Goal: Task Accomplishment & Management: Complete application form

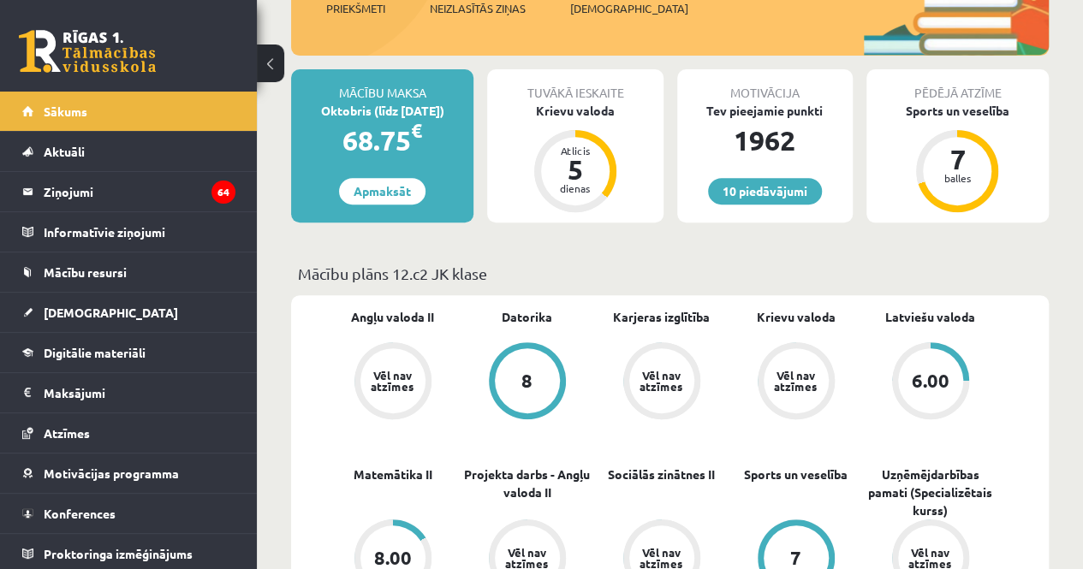
scroll to position [236, 0]
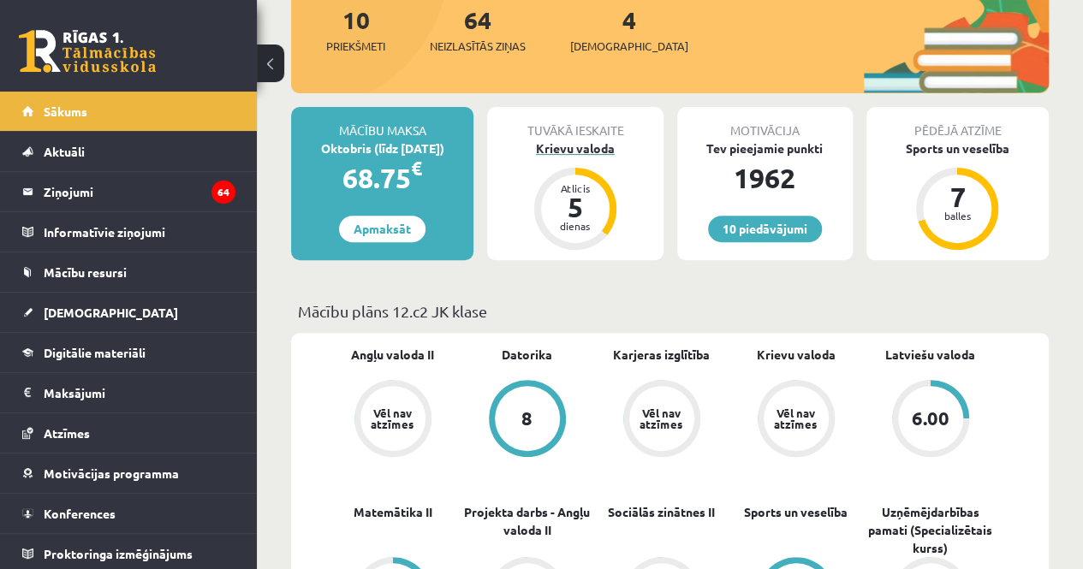
click at [565, 150] on div "Krievu valoda" at bounding box center [575, 149] width 176 height 18
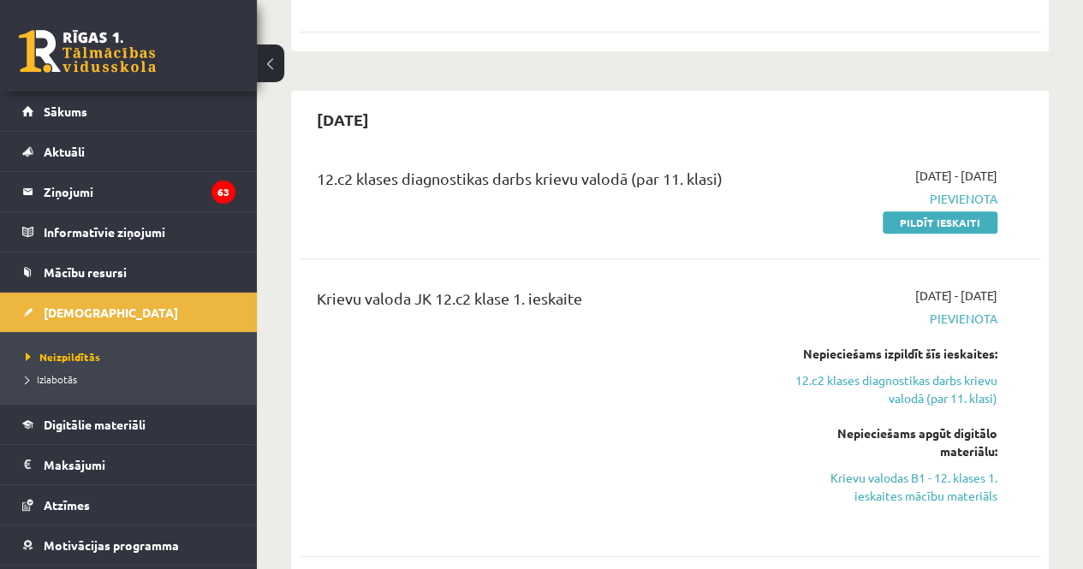
scroll to position [364, 0]
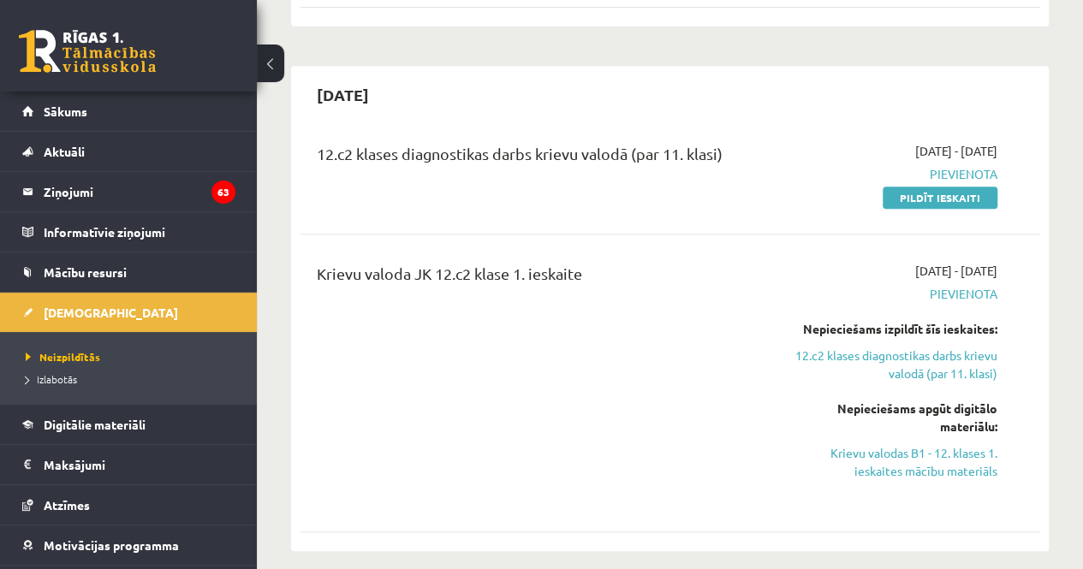
click at [909, 468] on link "Krievu valodas B1 - 12. klases 1. ieskaites mācību materiāls" at bounding box center [893, 462] width 210 height 36
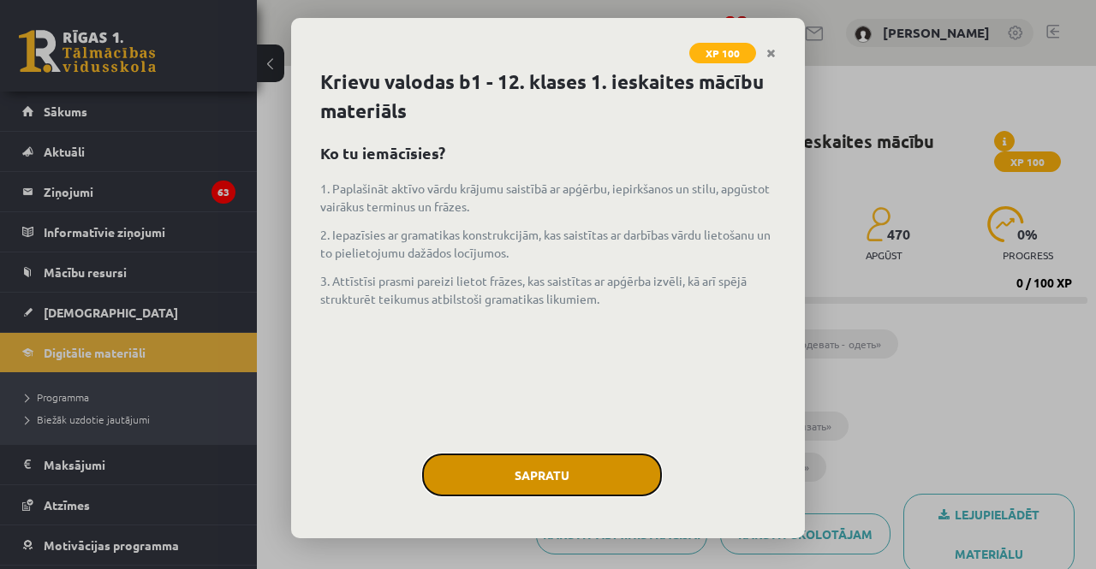
click at [581, 462] on button "Sapratu" at bounding box center [542, 475] width 240 height 43
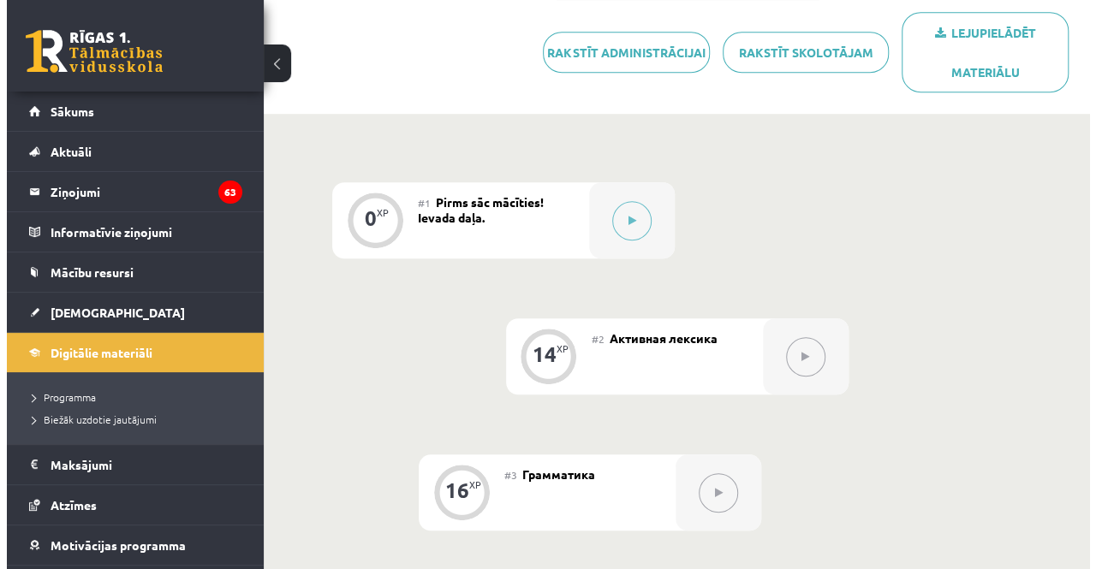
scroll to position [413, 0]
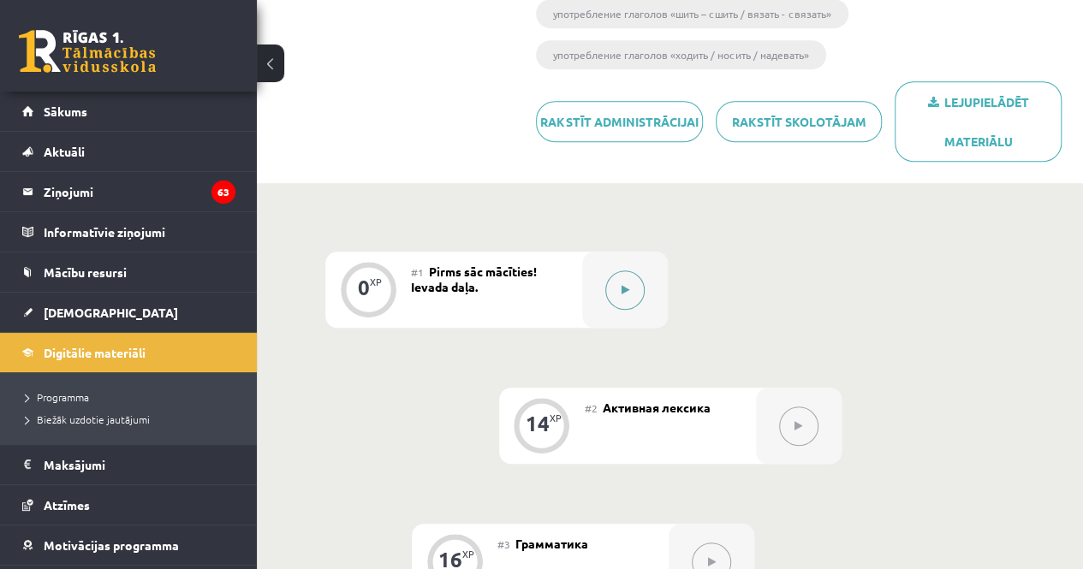
click at [622, 307] on button at bounding box center [624, 290] width 39 height 39
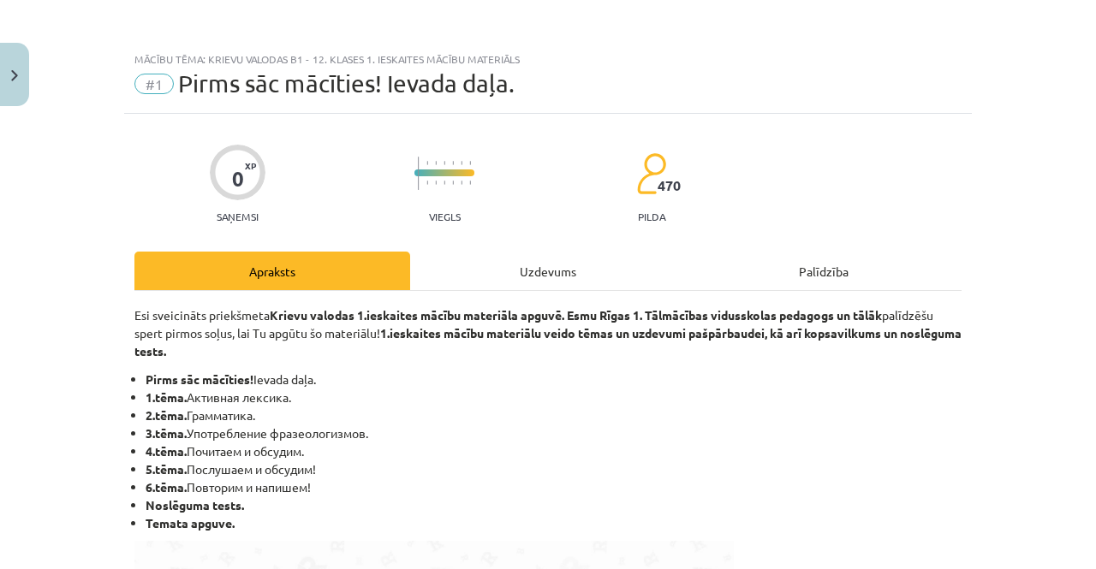
click at [574, 275] on div "Uzdevums" at bounding box center [548, 271] width 276 height 39
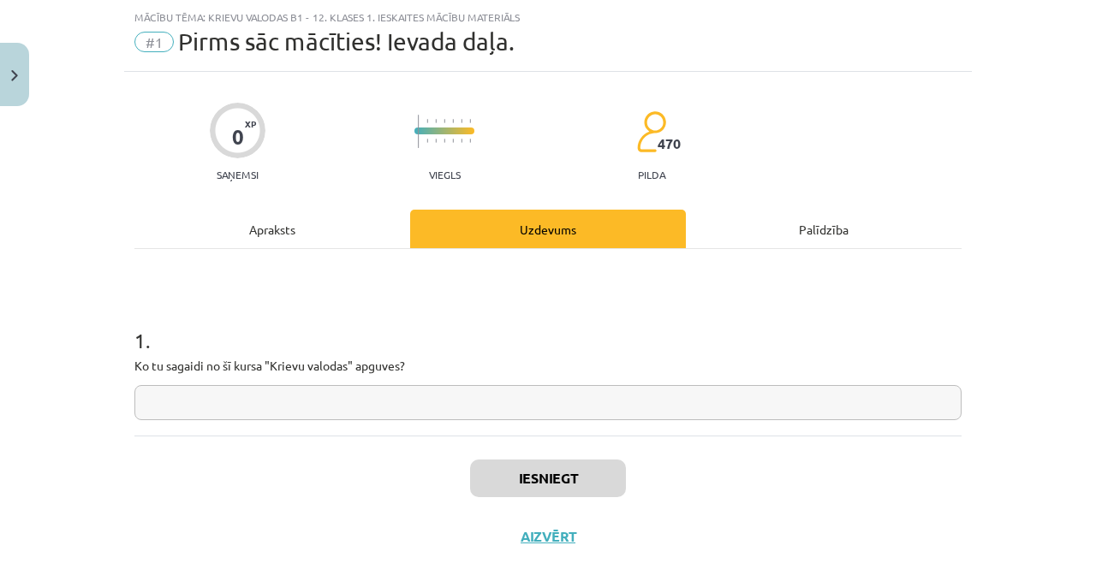
scroll to position [43, 0]
click at [469, 414] on input "text" at bounding box center [547, 401] width 827 height 35
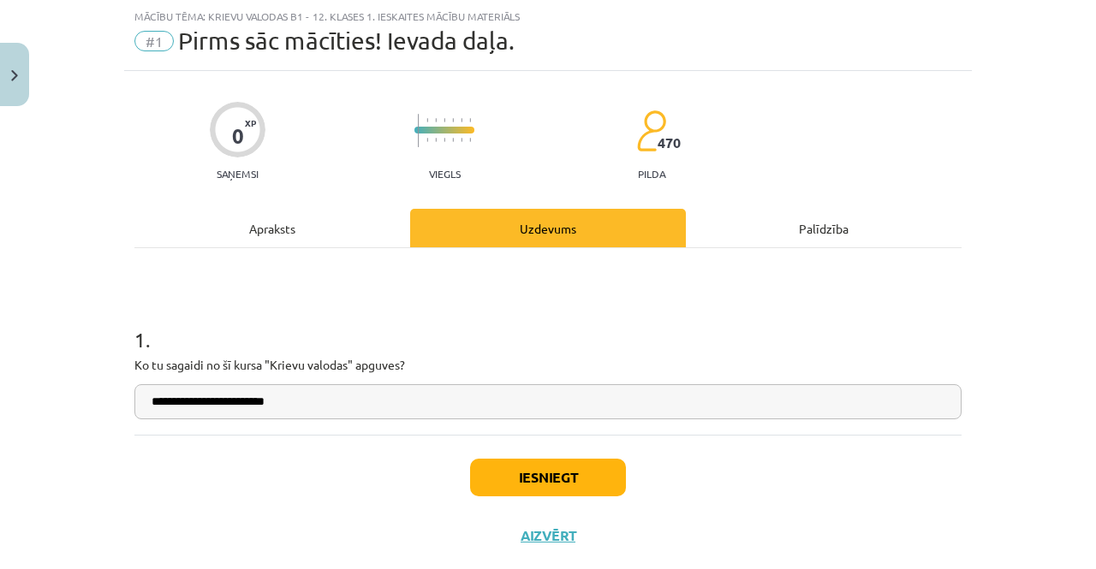
type input "**********"
click at [493, 462] on button "Iesniegt" at bounding box center [548, 478] width 156 height 38
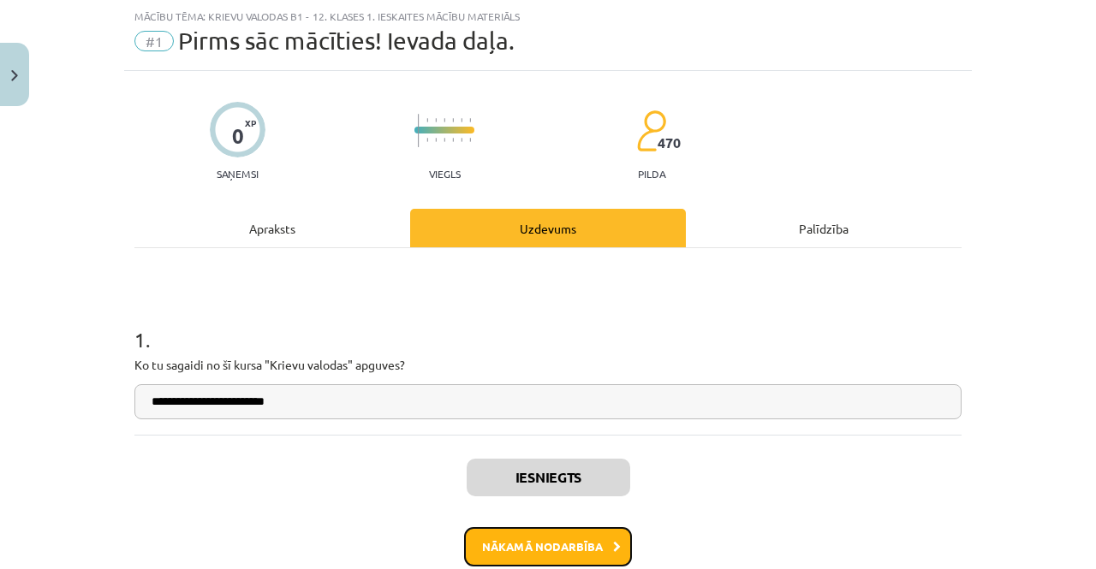
click at [550, 552] on button "Nākamā nodarbība" at bounding box center [548, 546] width 168 height 39
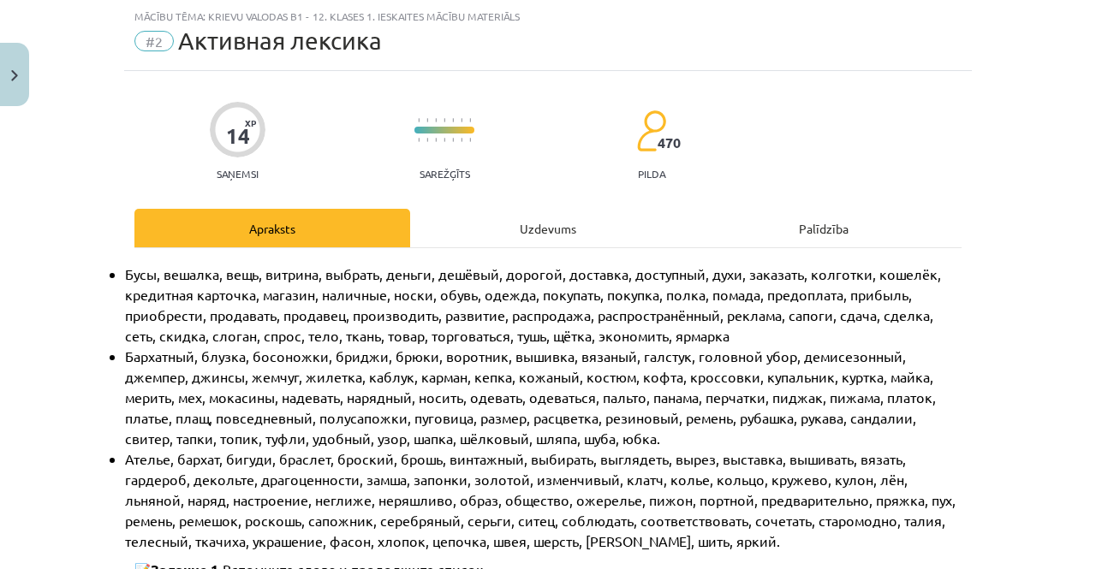
scroll to position [0, 0]
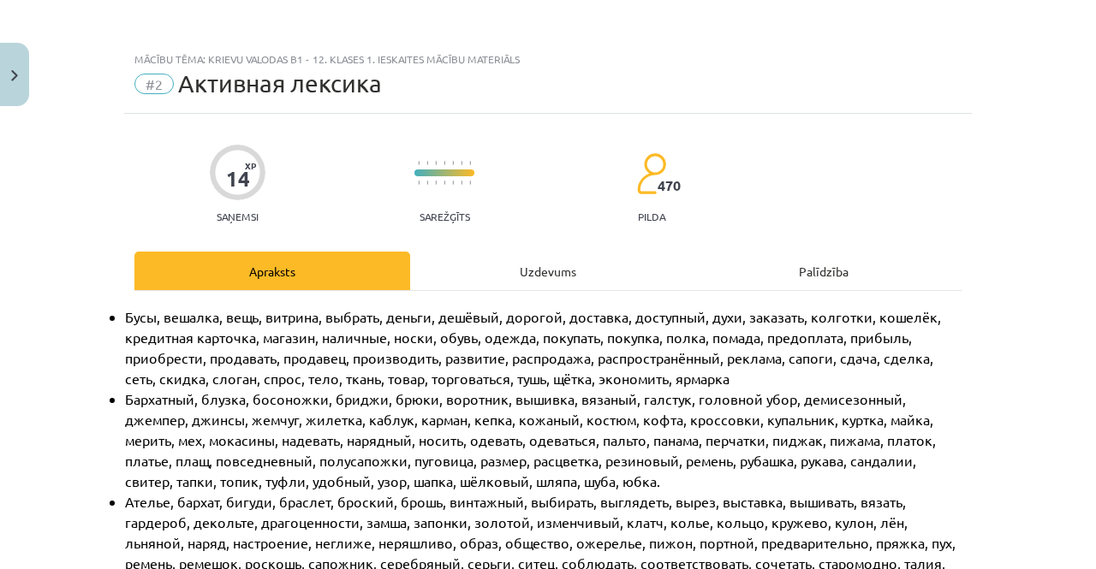
click at [520, 262] on div "Uzdevums" at bounding box center [548, 271] width 276 height 39
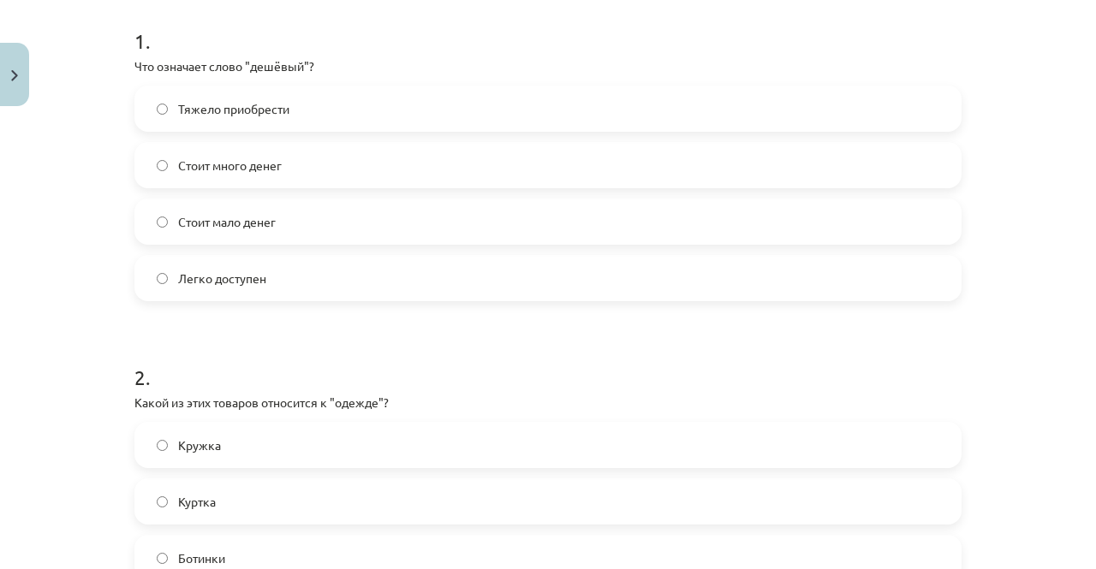
scroll to position [335, 0]
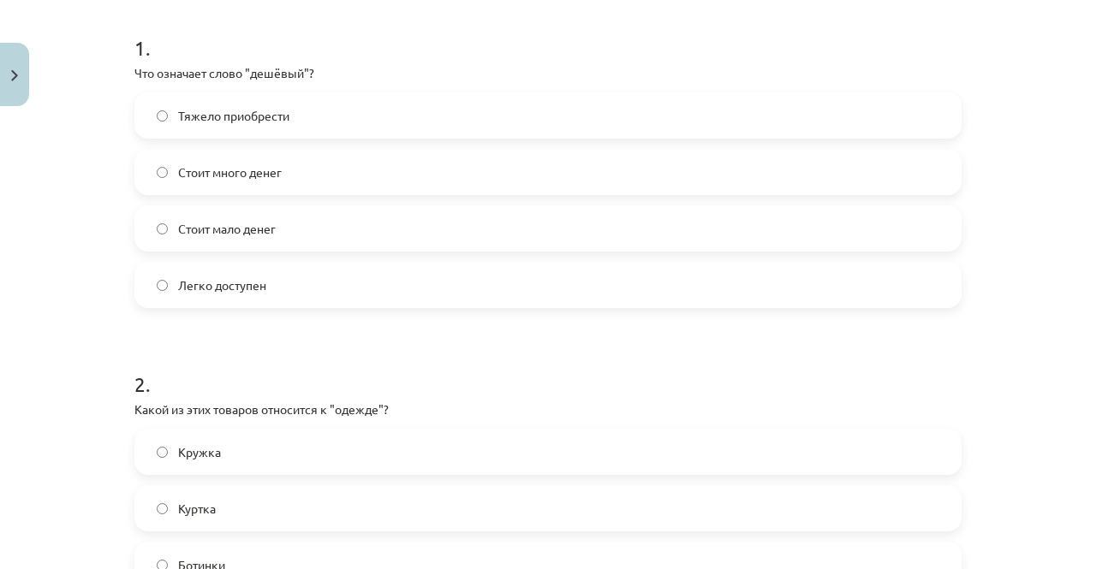
click at [343, 182] on label "Стоит много денег" at bounding box center [548, 172] width 824 height 43
click at [334, 223] on label "Стоит мало денег" at bounding box center [548, 228] width 824 height 43
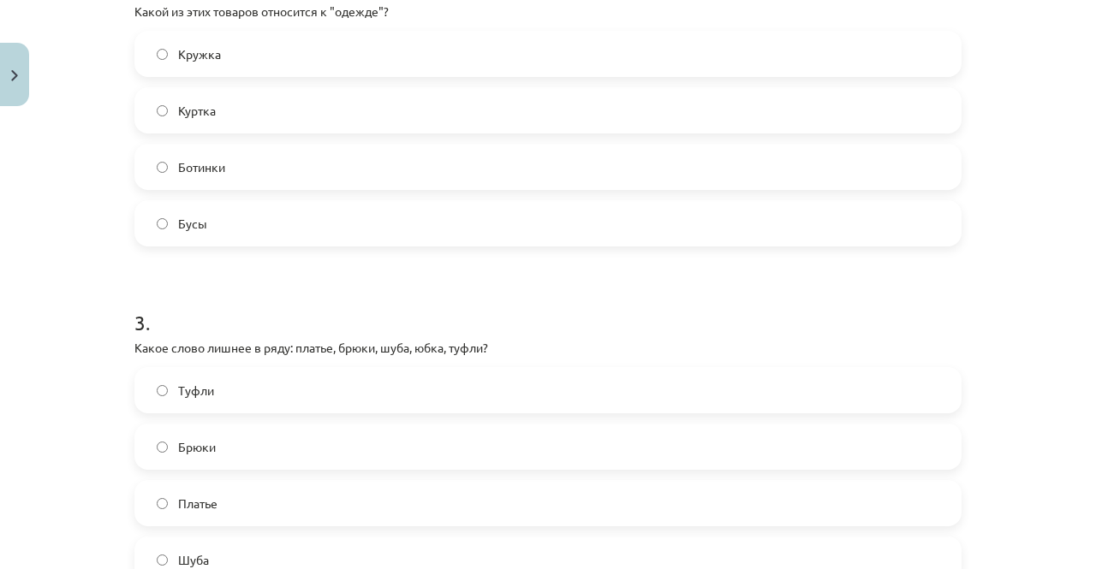
scroll to position [732, 0]
click at [305, 113] on label "Куртка" at bounding box center [548, 111] width 824 height 43
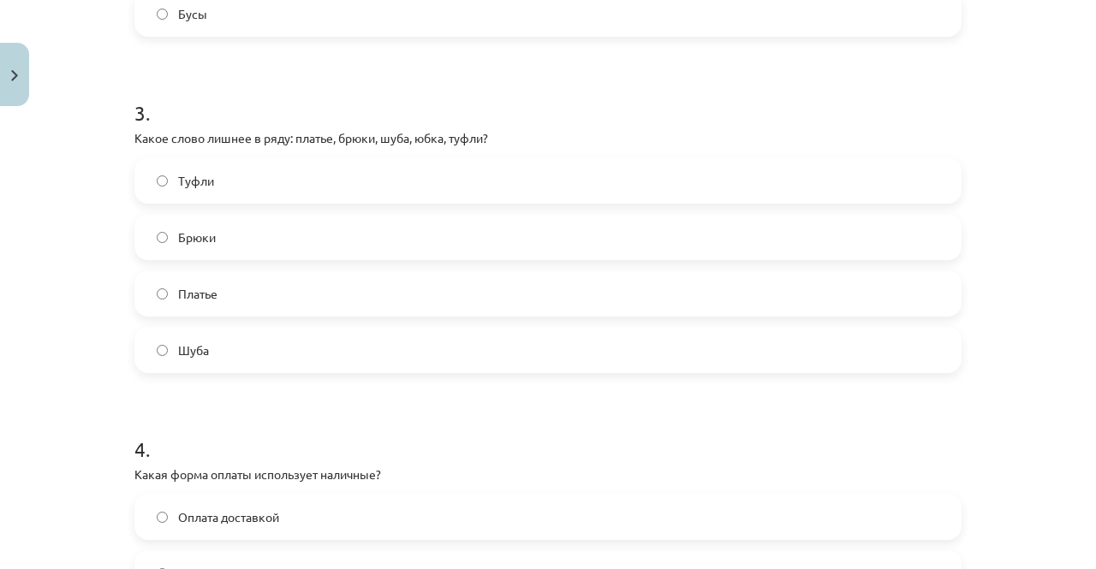
scroll to position [947, 0]
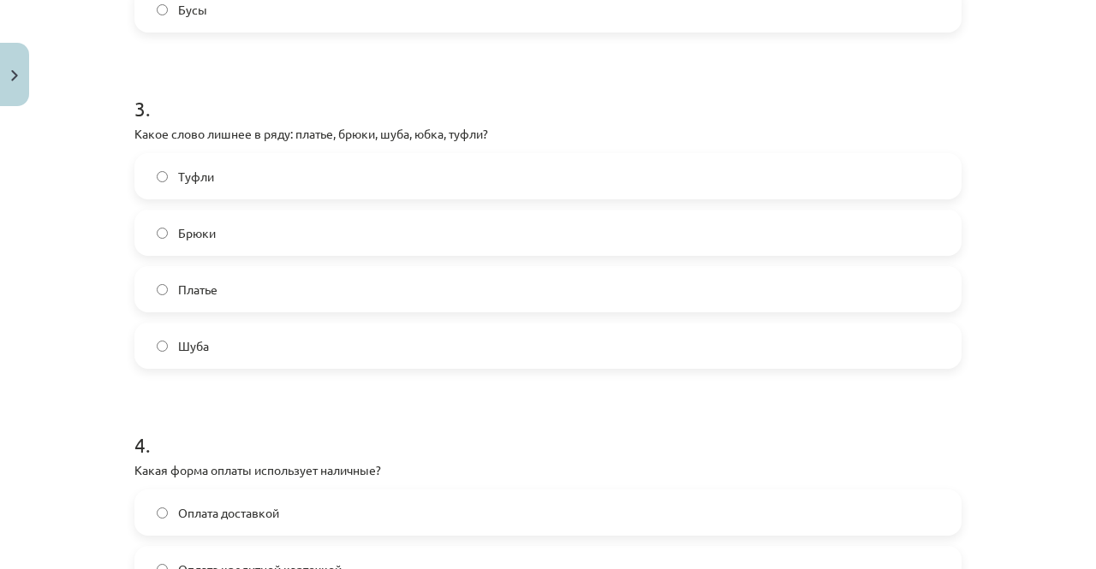
click at [273, 181] on label "Туфли" at bounding box center [548, 176] width 824 height 43
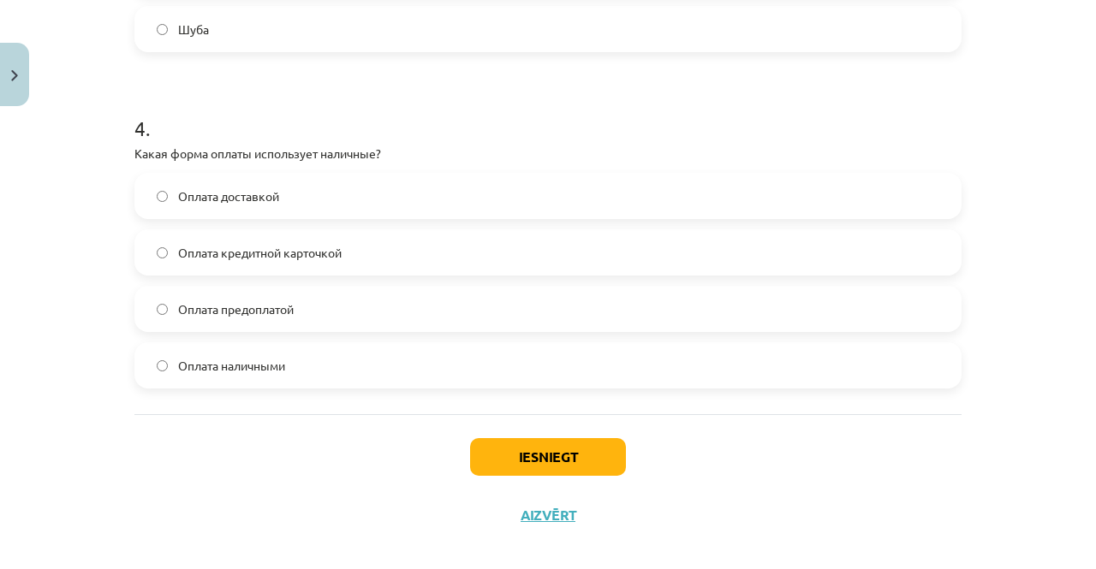
scroll to position [1281, 0]
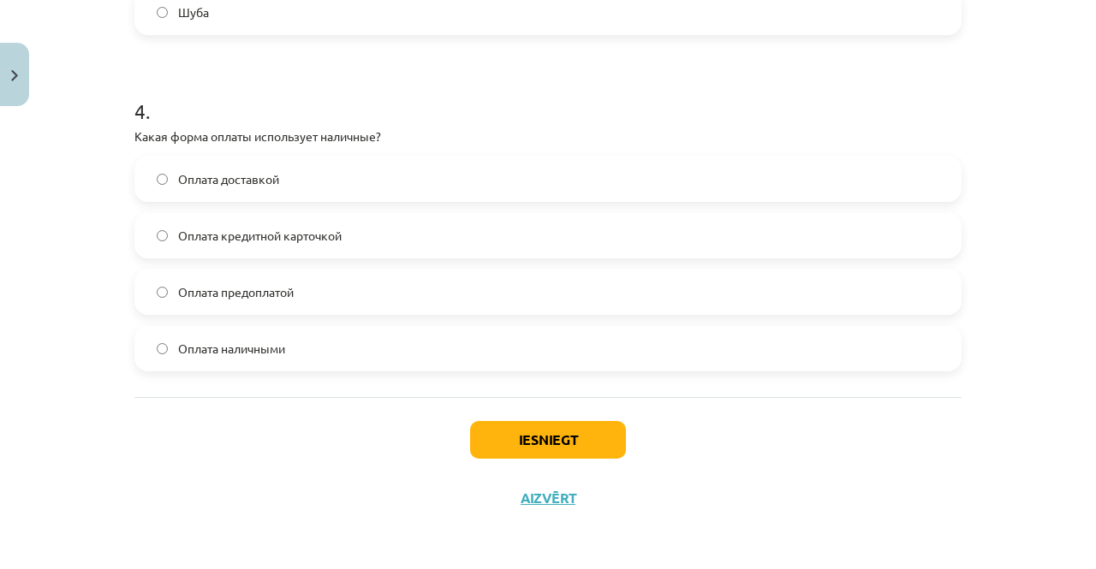
click at [289, 343] on label "Оплата наличными" at bounding box center [548, 348] width 824 height 43
click at [575, 428] on button "Iesniegt" at bounding box center [548, 440] width 156 height 38
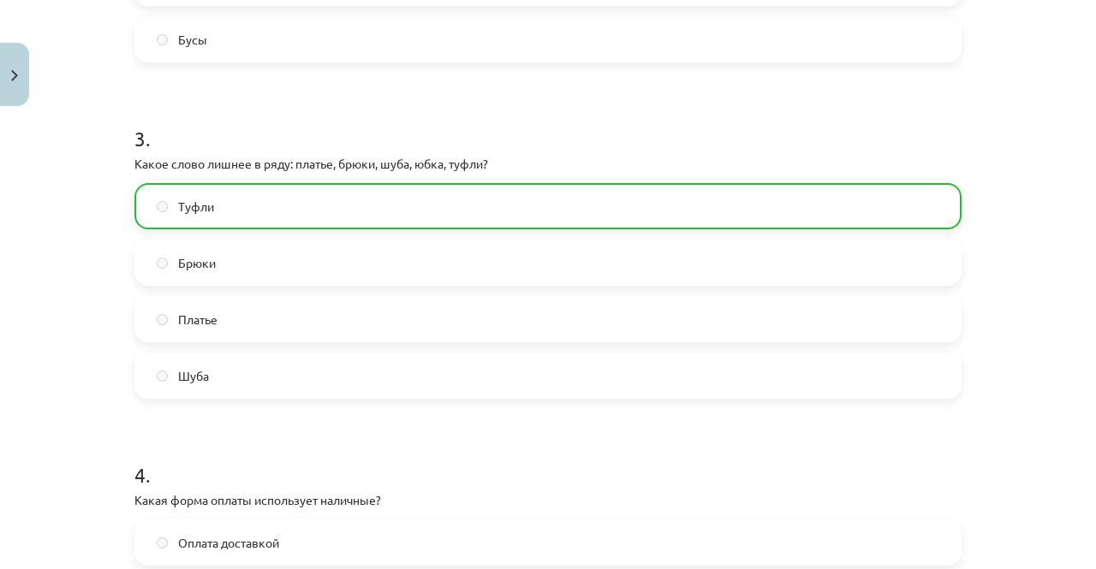
scroll to position [1334, 0]
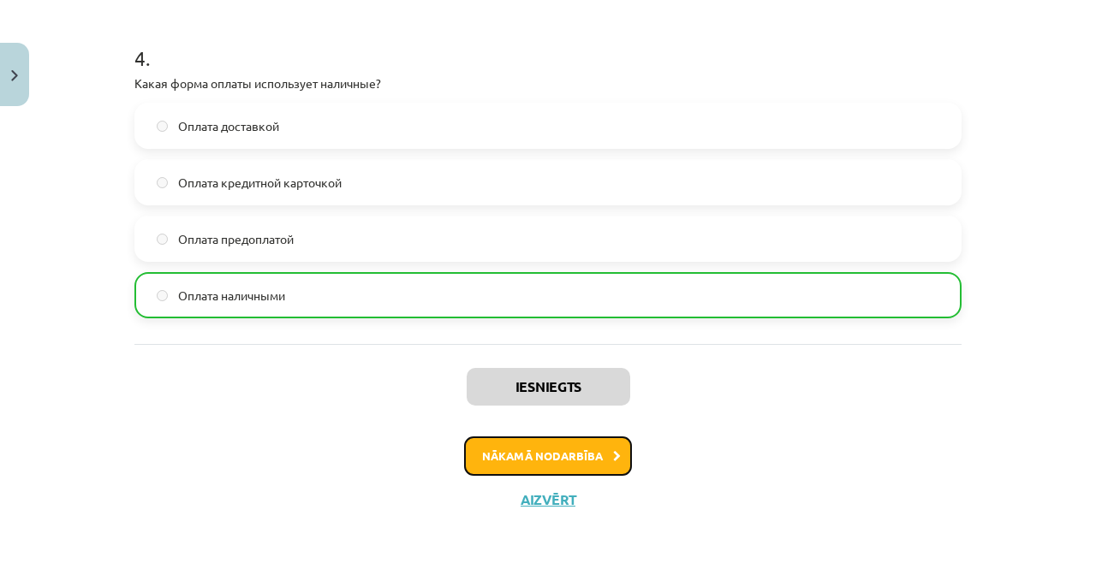
click at [519, 459] on button "Nākamā nodarbība" at bounding box center [548, 456] width 168 height 39
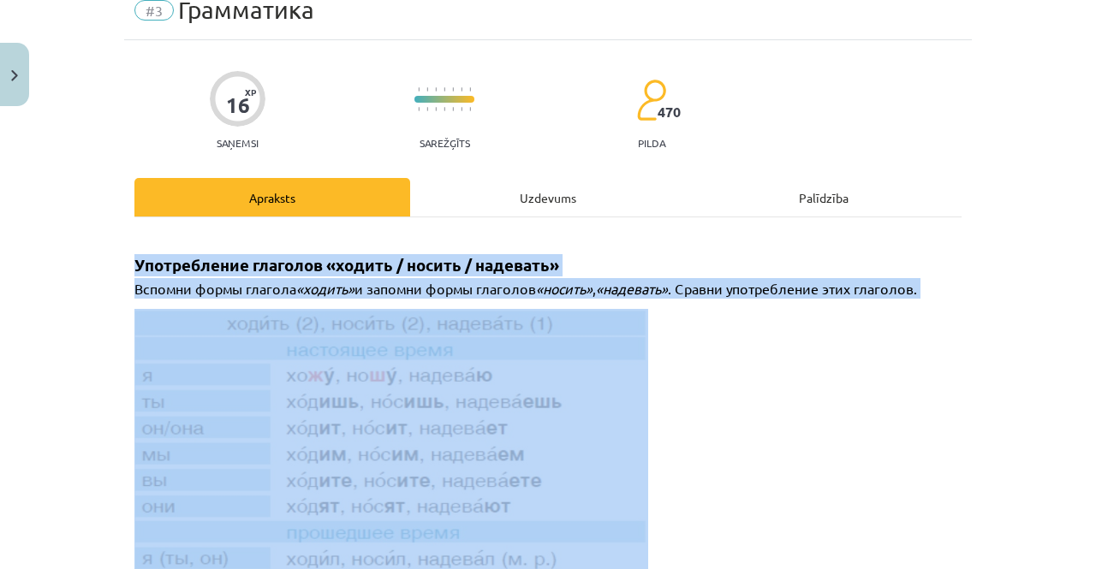
scroll to position [43, 0]
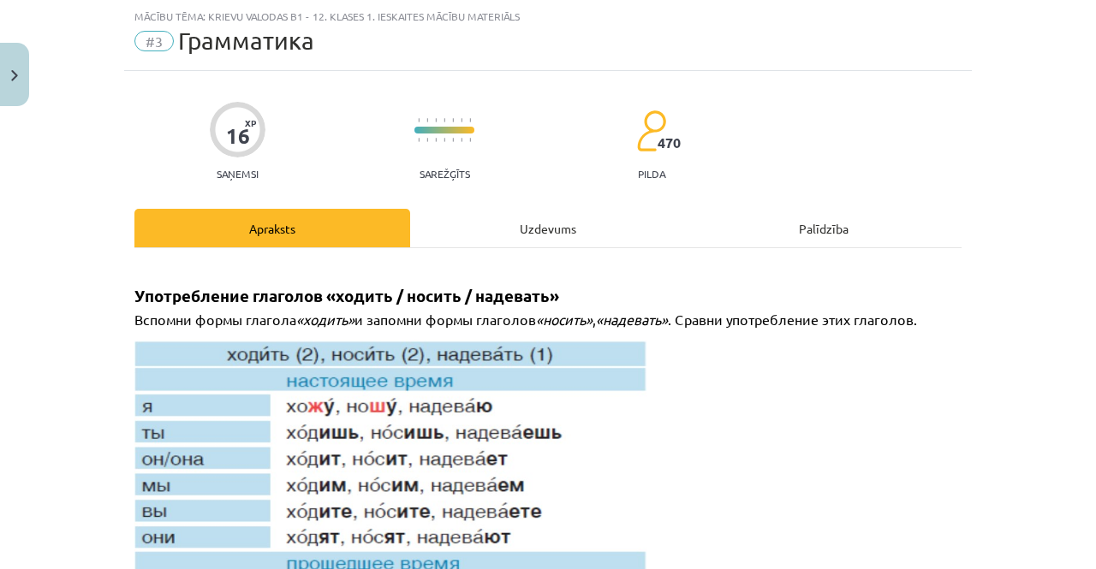
click at [497, 225] on div "Uzdevums" at bounding box center [548, 228] width 276 height 39
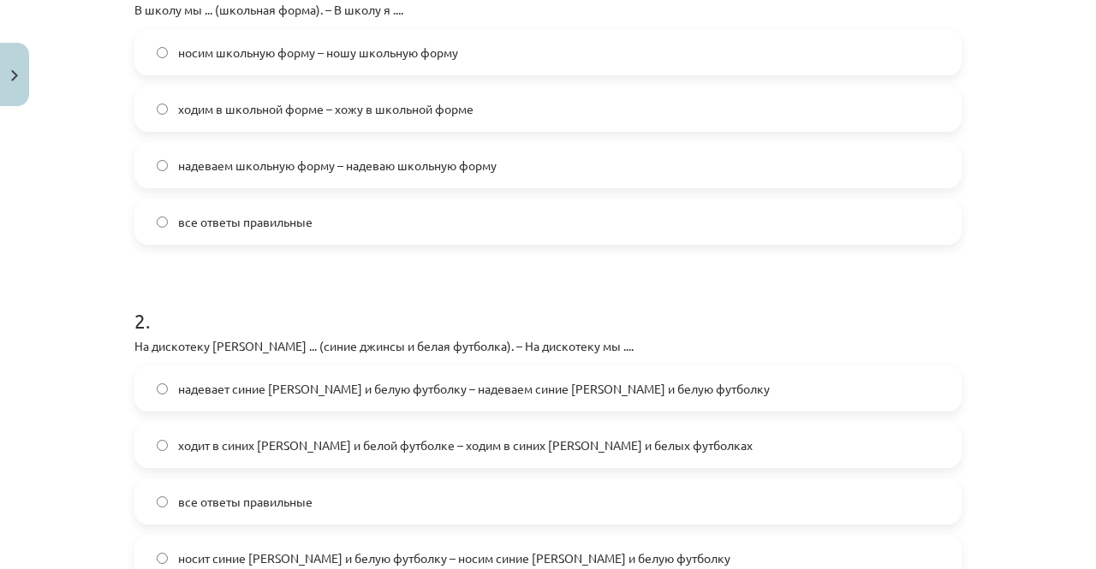
scroll to position [399, 0]
click at [491, 164] on span "надеваем школьную форму – надеваю школьную форму" at bounding box center [337, 165] width 319 height 18
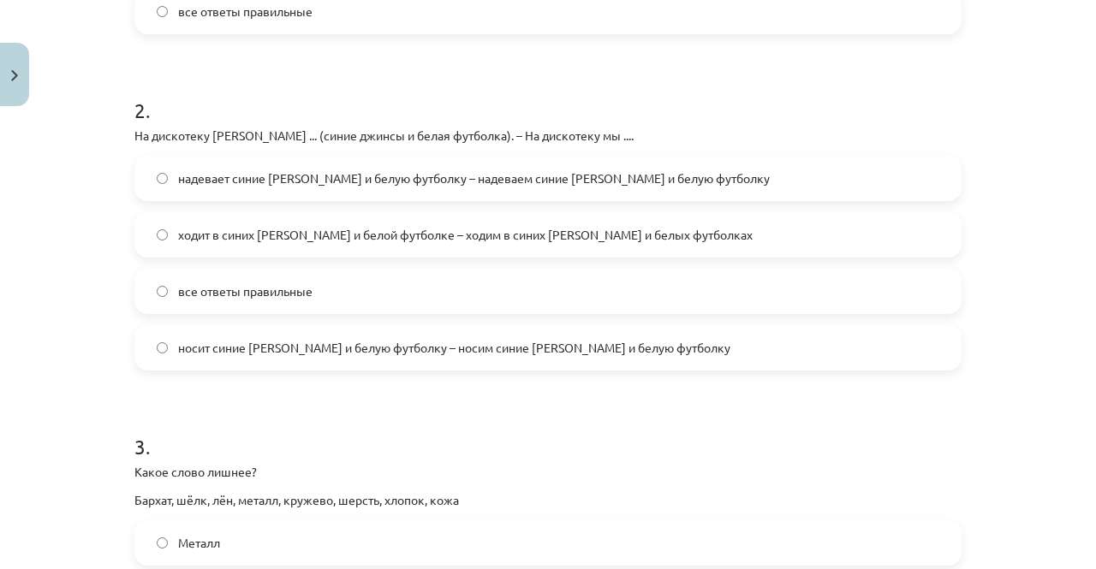
scroll to position [610, 0]
click at [386, 354] on span "носит синие джинсы и белую футболку – носим синие джинсы и белую футболку" at bounding box center [454, 347] width 552 height 18
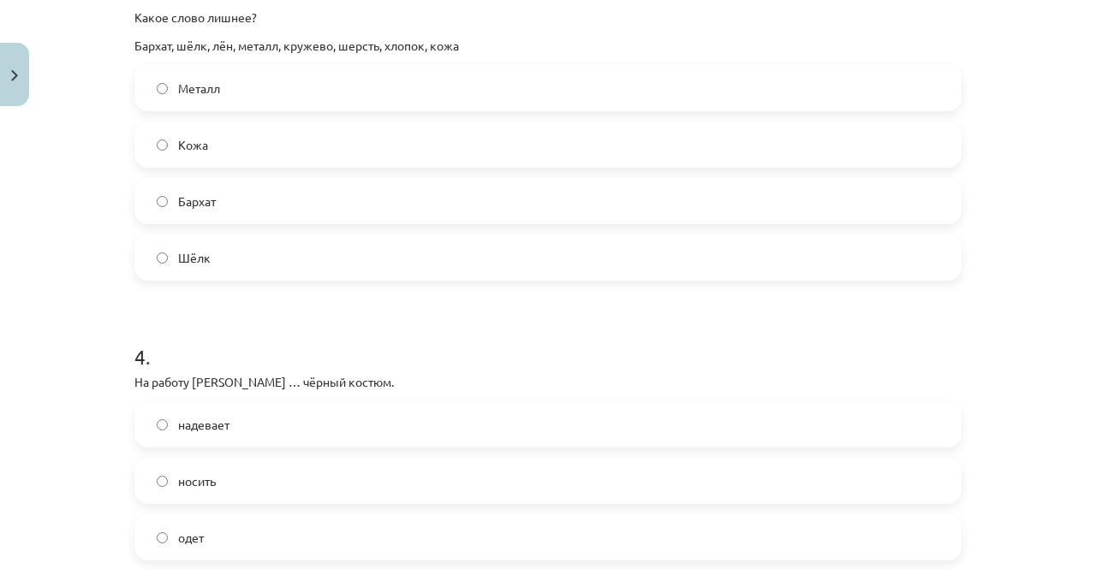
scroll to position [1064, 0]
click at [286, 83] on label "Металл" at bounding box center [548, 87] width 824 height 43
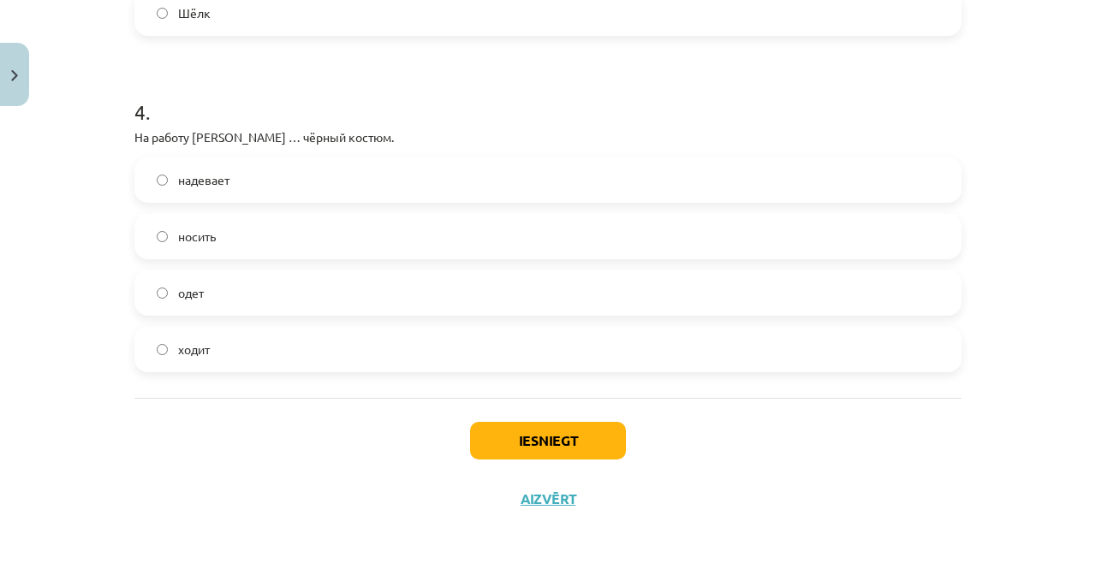
click at [233, 174] on label "надевает" at bounding box center [548, 179] width 824 height 43
click at [539, 441] on button "Iesniegt" at bounding box center [548, 441] width 156 height 38
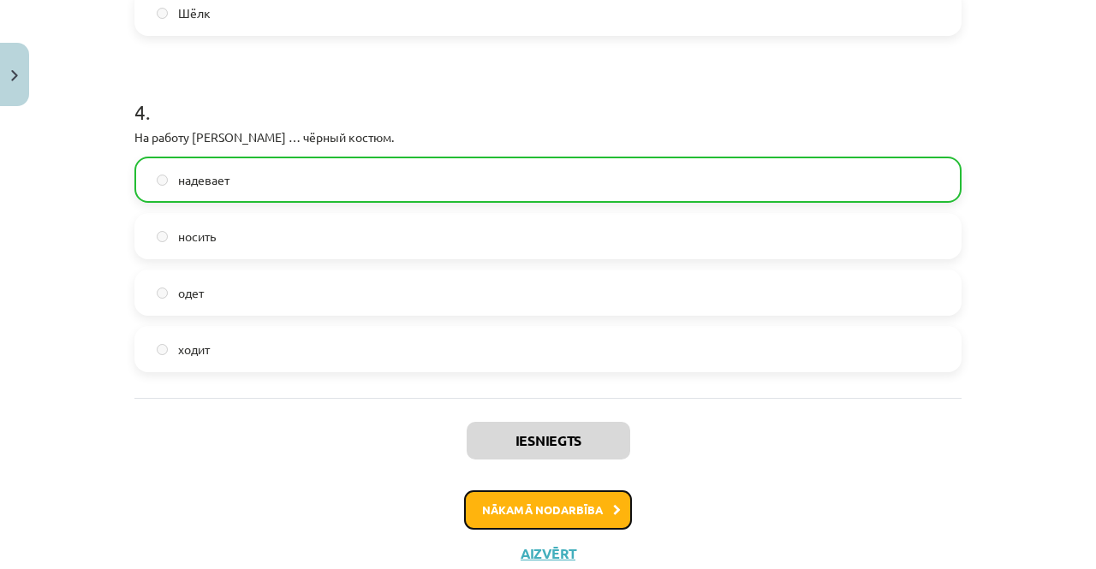
click at [551, 497] on button "Nākamā nodarbība" at bounding box center [548, 510] width 168 height 39
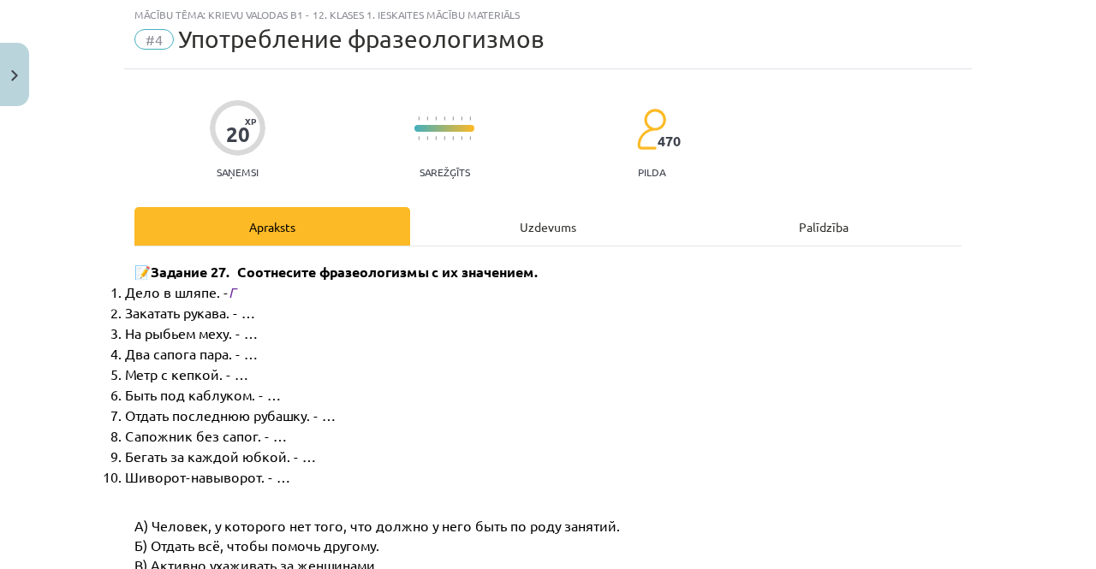
scroll to position [43, 0]
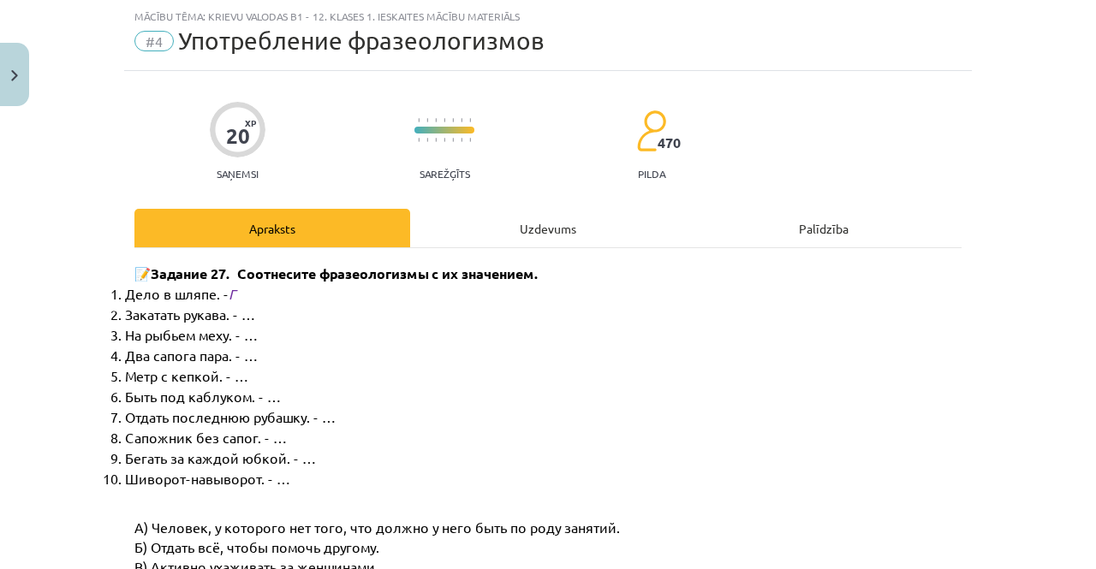
click at [524, 217] on div "Uzdevums" at bounding box center [548, 228] width 276 height 39
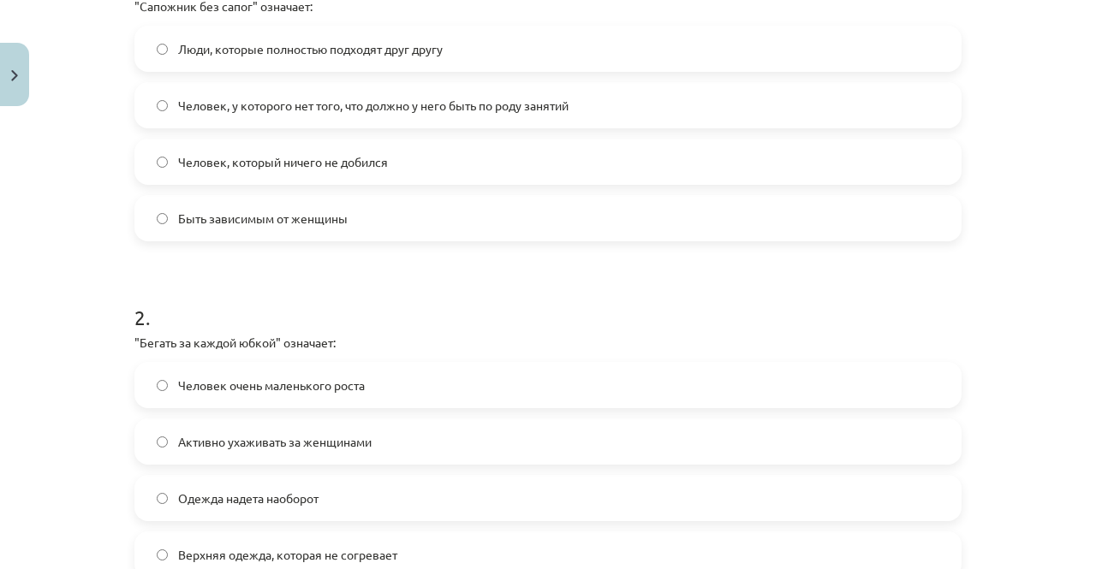
scroll to position [402, 0]
click at [415, 98] on span "Человек, у которого нет того, что должно у него быть по роду занятий" at bounding box center [373, 105] width 390 height 18
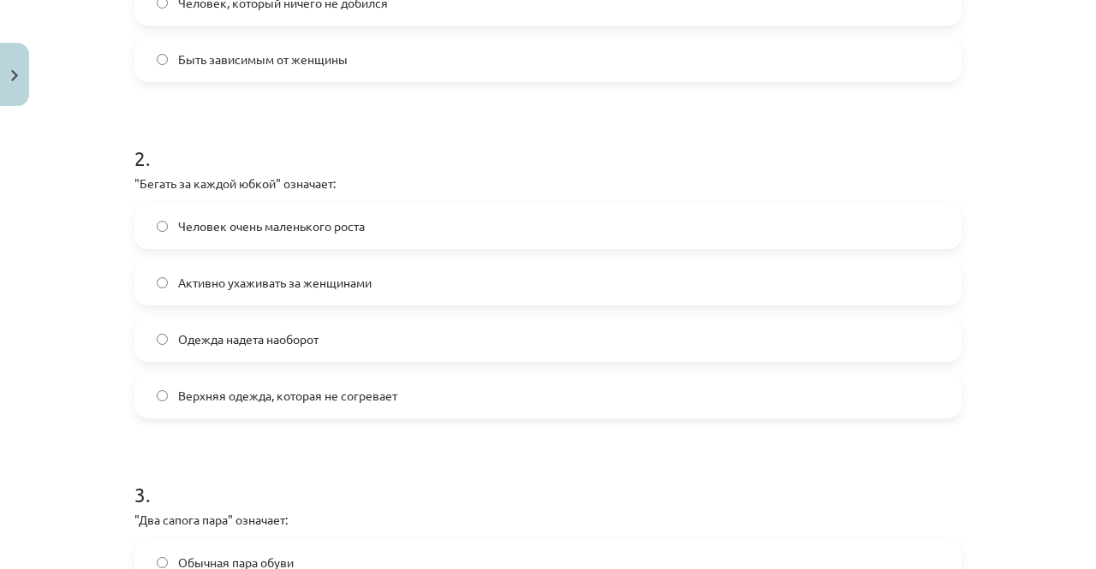
scroll to position [563, 0]
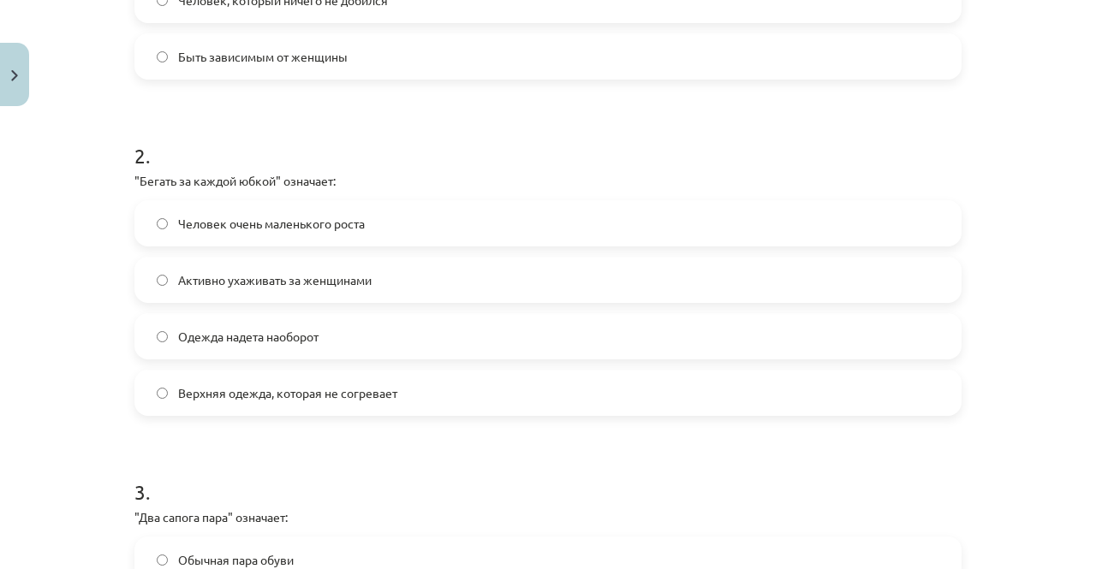
click at [299, 273] on span "Активно ухаживать за женщинами" at bounding box center [275, 280] width 194 height 18
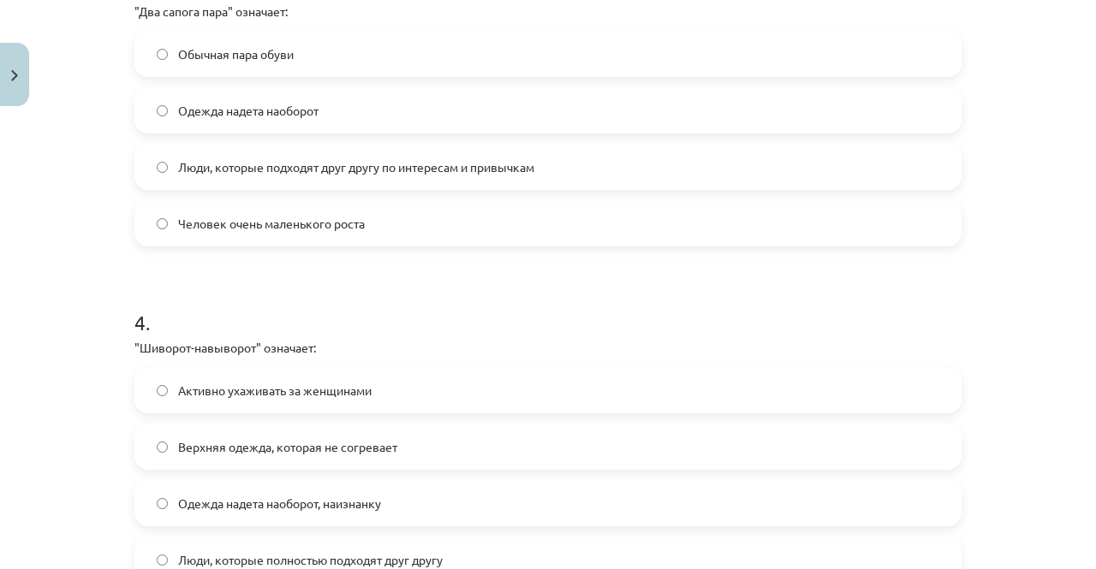
scroll to position [1070, 0]
click at [241, 167] on span "Люди, которые подходят друг другу по интересам и привычкам" at bounding box center [356, 167] width 356 height 18
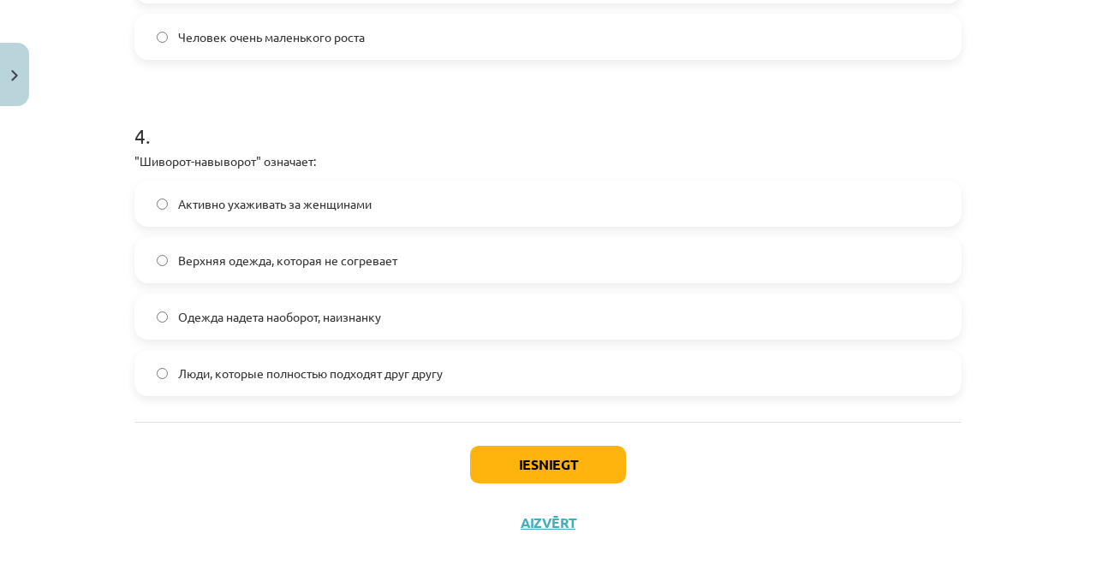
scroll to position [1281, 0]
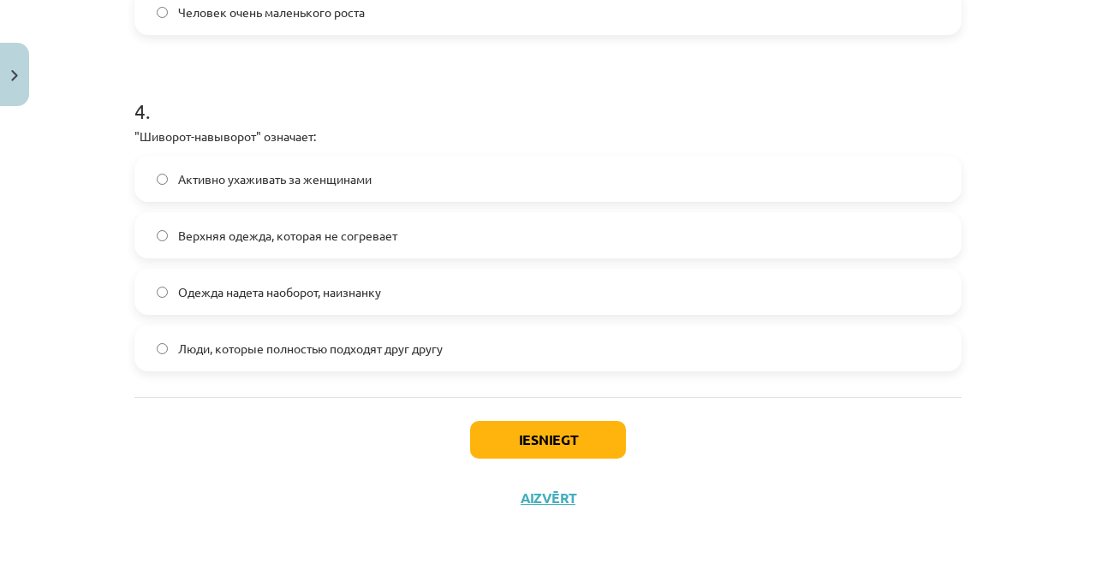
click at [219, 299] on span "Одежда надета наоборот, наизнанку" at bounding box center [279, 292] width 203 height 18
click at [512, 443] on button "Iesniegt" at bounding box center [548, 440] width 156 height 38
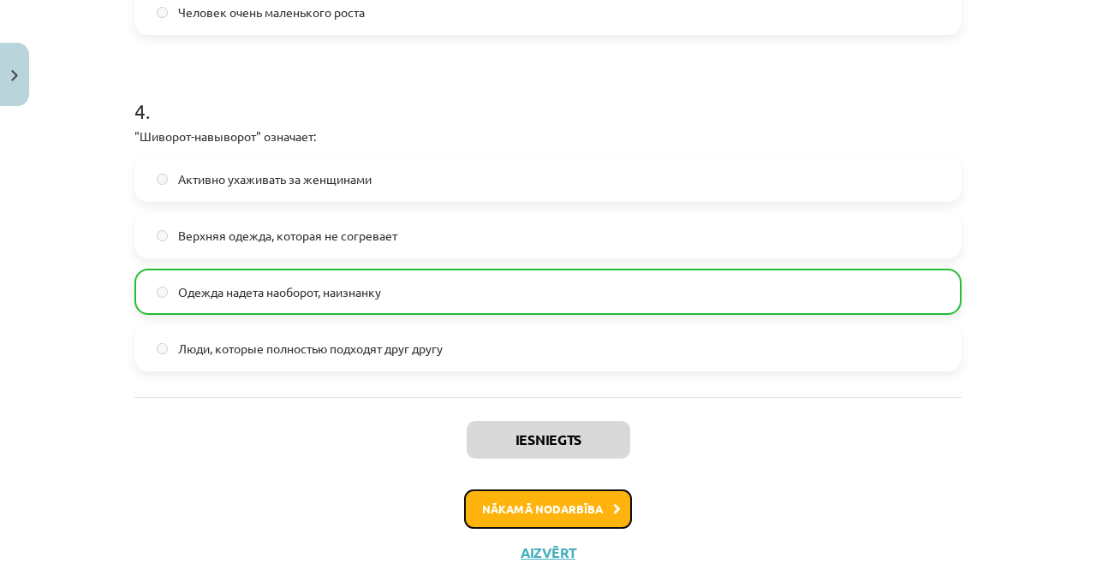
click at [485, 494] on button "Nākamā nodarbība" at bounding box center [548, 509] width 168 height 39
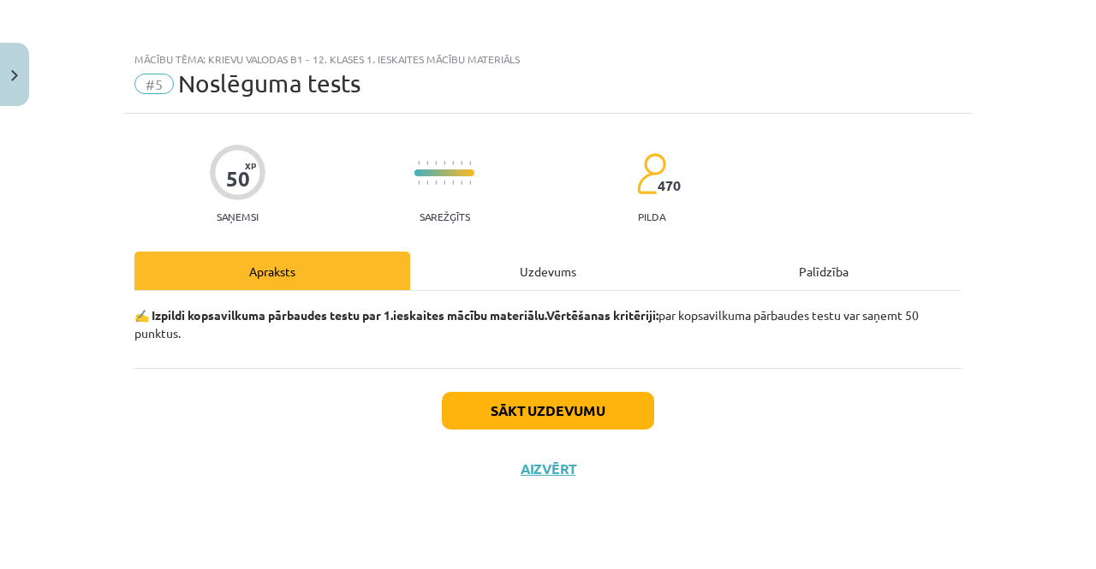
scroll to position [0, 0]
click at [502, 275] on div "Uzdevums" at bounding box center [548, 271] width 276 height 39
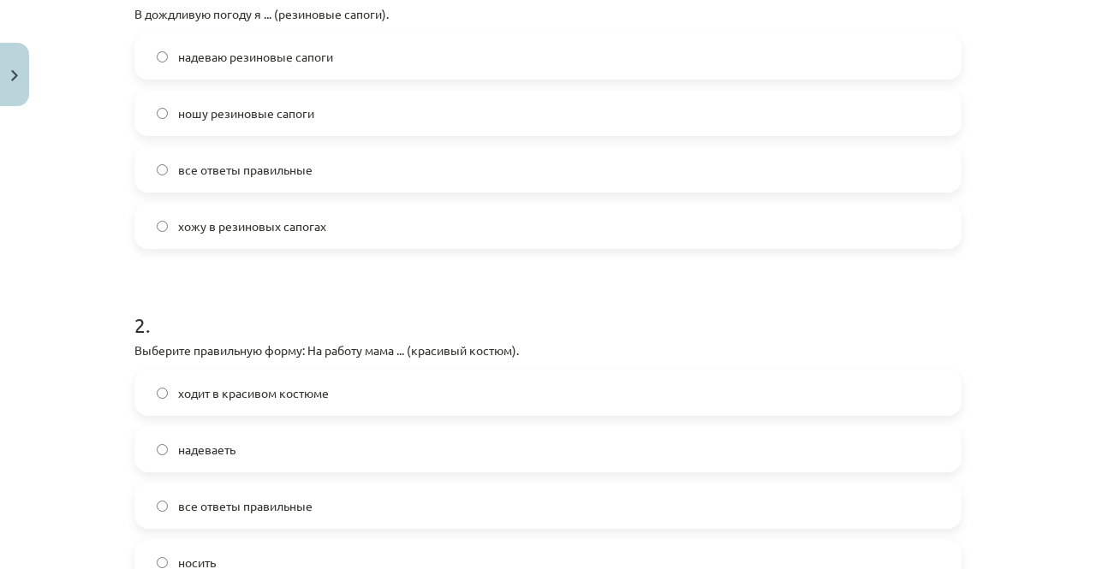
scroll to position [395, 0]
click at [329, 61] on label "надеваю резиновые сапоги" at bounding box center [548, 55] width 824 height 43
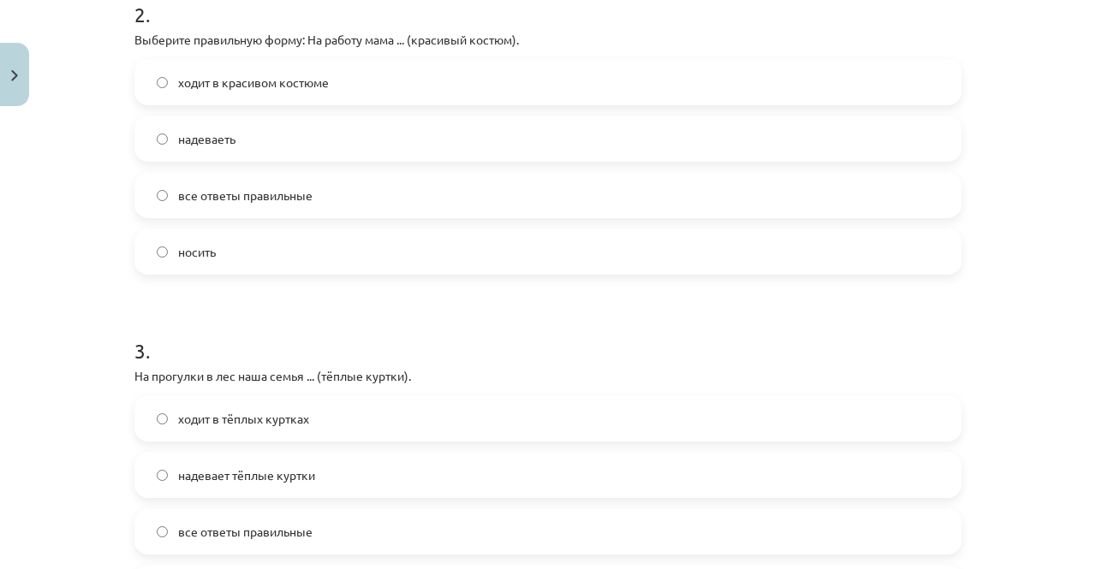
scroll to position [706, 0]
click at [299, 93] on label "ходит в красивом костюме" at bounding box center [548, 81] width 824 height 43
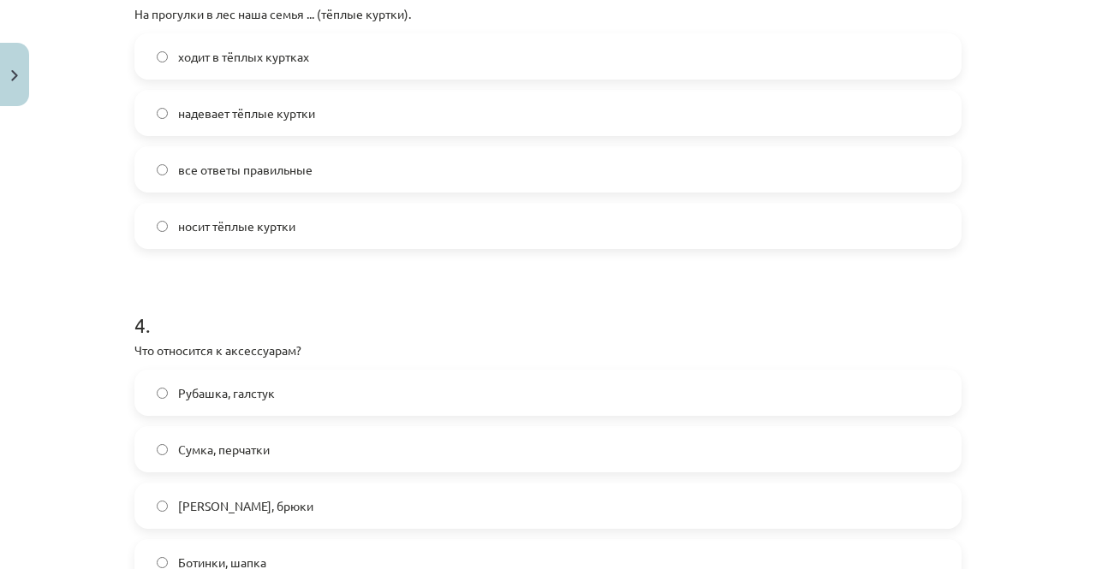
scroll to position [1066, 0]
click at [282, 117] on span "надевает тёплые куртки" at bounding box center [246, 114] width 137 height 18
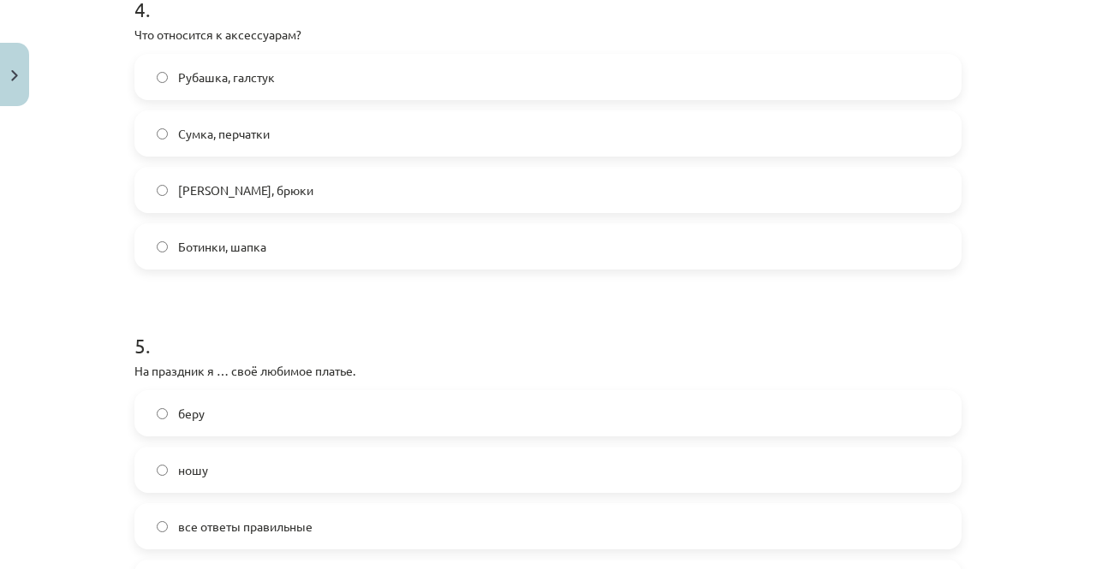
scroll to position [1384, 0]
click at [270, 138] on label "Сумка, перчатки" at bounding box center [548, 132] width 824 height 43
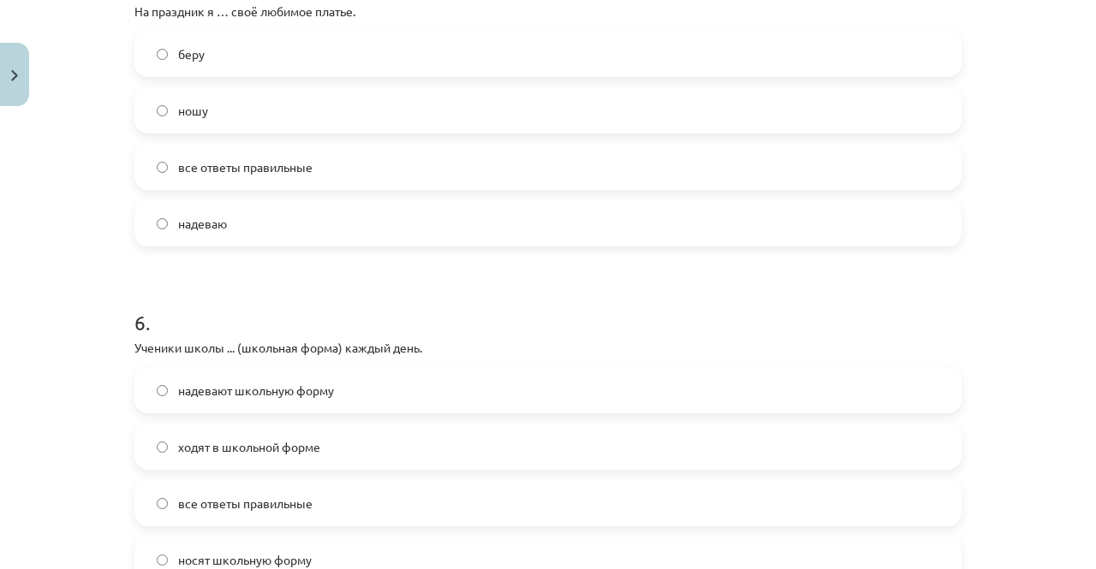
scroll to position [1743, 0]
click at [213, 232] on label "надеваю" at bounding box center [548, 222] width 824 height 43
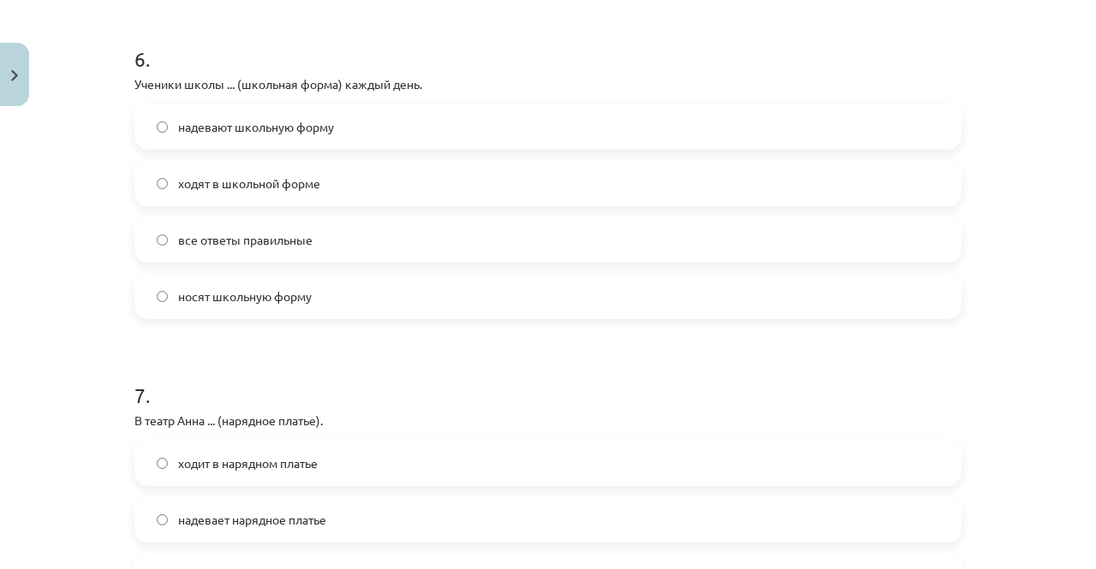
scroll to position [2007, 0]
click at [235, 280] on label "носят школьную форму" at bounding box center [548, 295] width 824 height 43
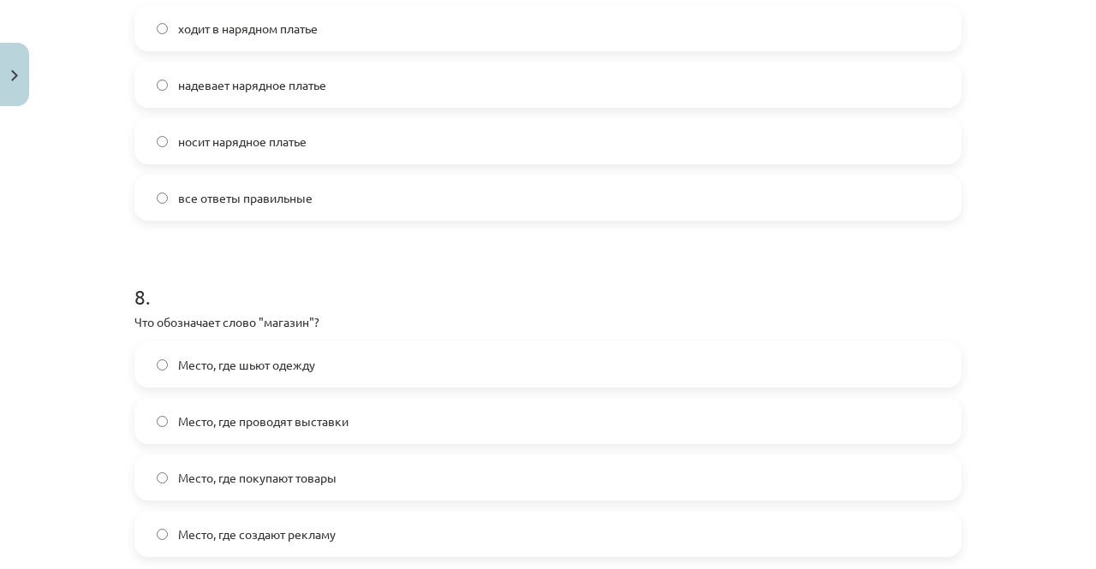
scroll to position [2442, 0]
click at [283, 479] on span "Место, где покупают товары" at bounding box center [257, 477] width 158 height 18
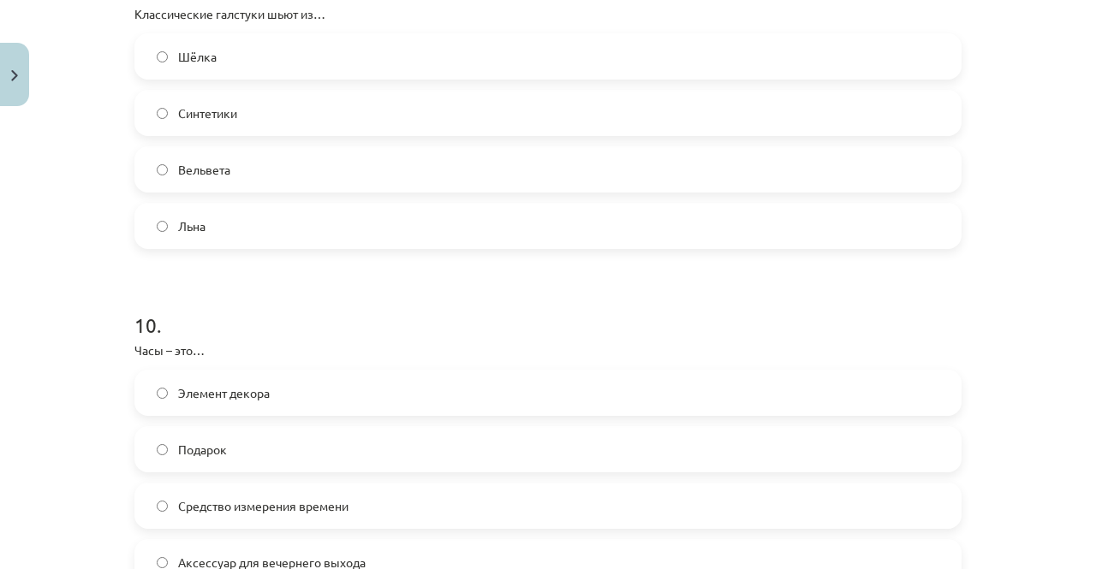
scroll to position [3087, 0]
click at [322, 43] on label "Шёлка" at bounding box center [548, 55] width 824 height 43
click at [230, 516] on label "Средство измерения времени" at bounding box center [548, 505] width 824 height 43
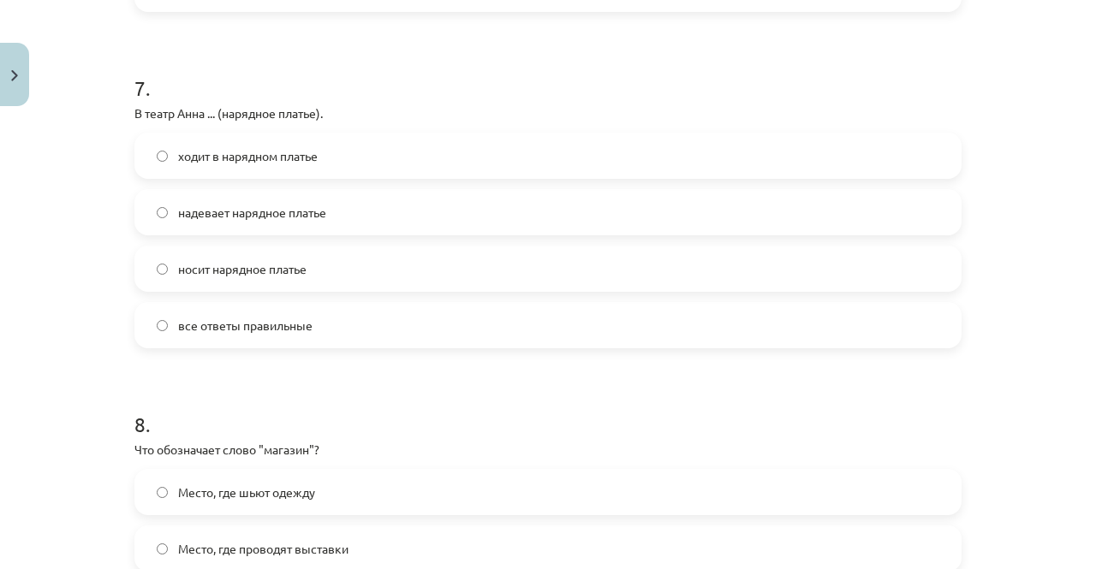
scroll to position [2313, 0]
click at [291, 165] on label "ходит в нарядном платье" at bounding box center [548, 156] width 824 height 43
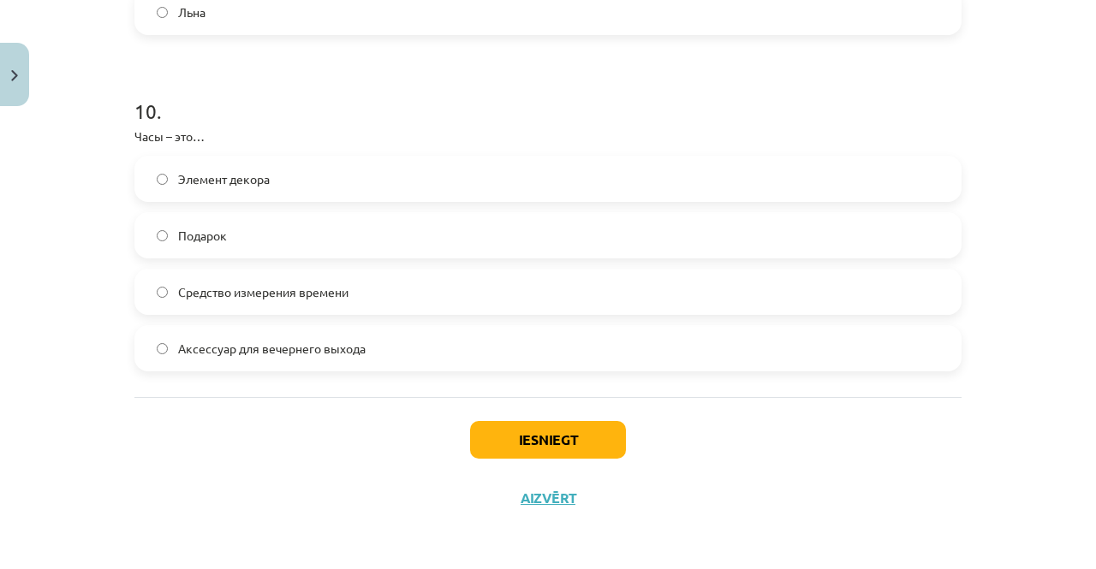
scroll to position [3299, 0]
click at [491, 436] on button "Iesniegt" at bounding box center [548, 441] width 156 height 38
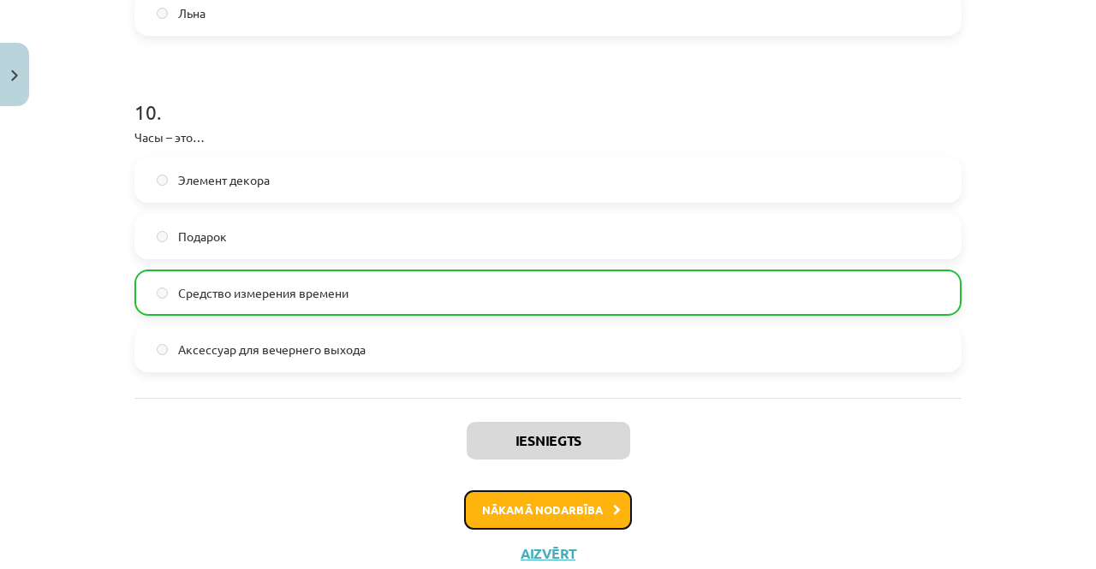
click at [536, 499] on button "Nākamā nodarbība" at bounding box center [548, 510] width 168 height 39
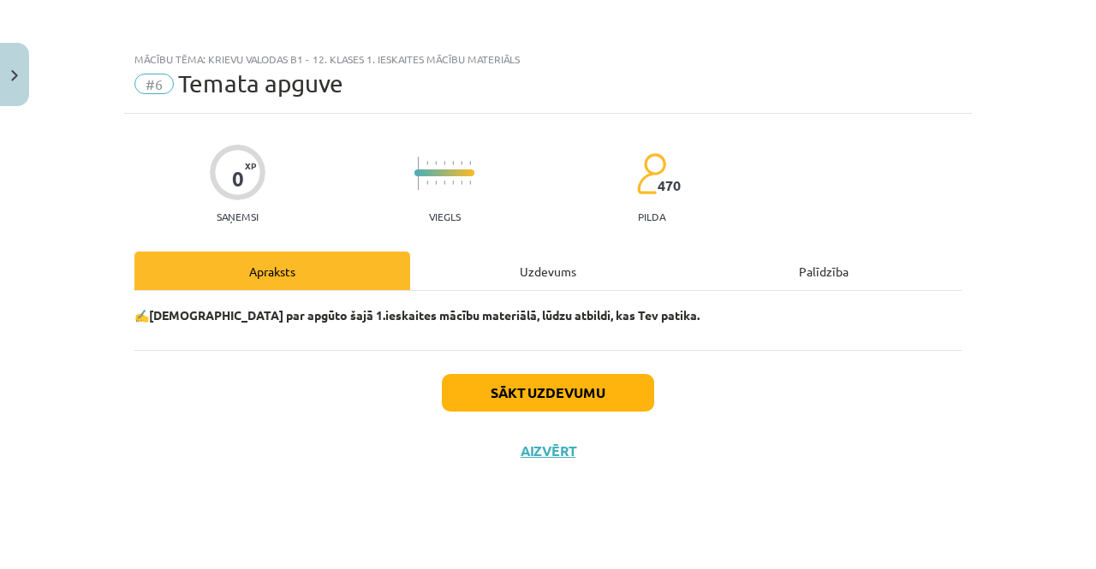
click at [542, 280] on div "Uzdevums" at bounding box center [548, 271] width 276 height 39
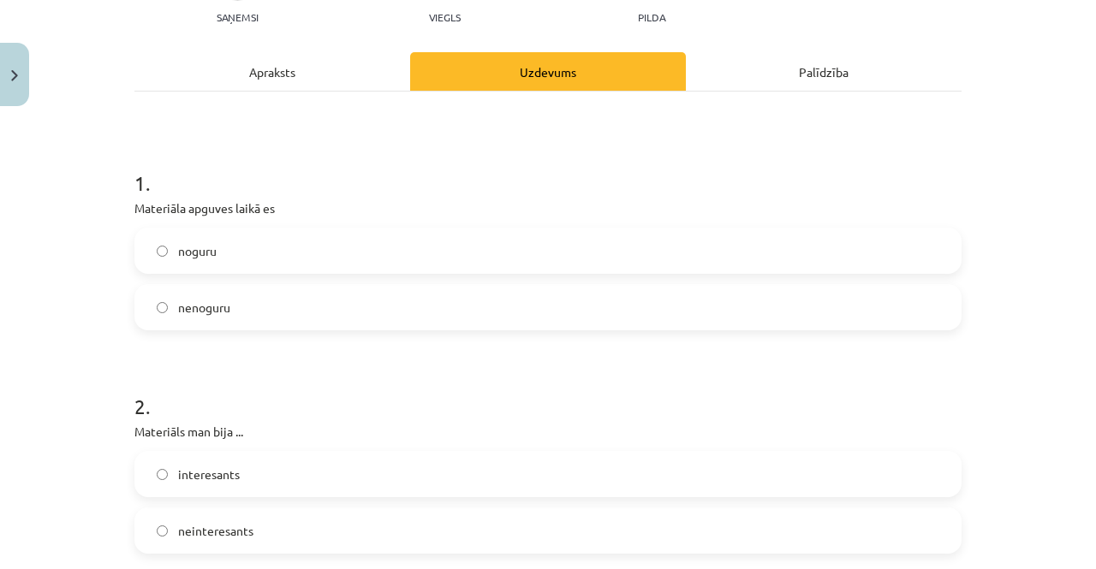
scroll to position [204, 0]
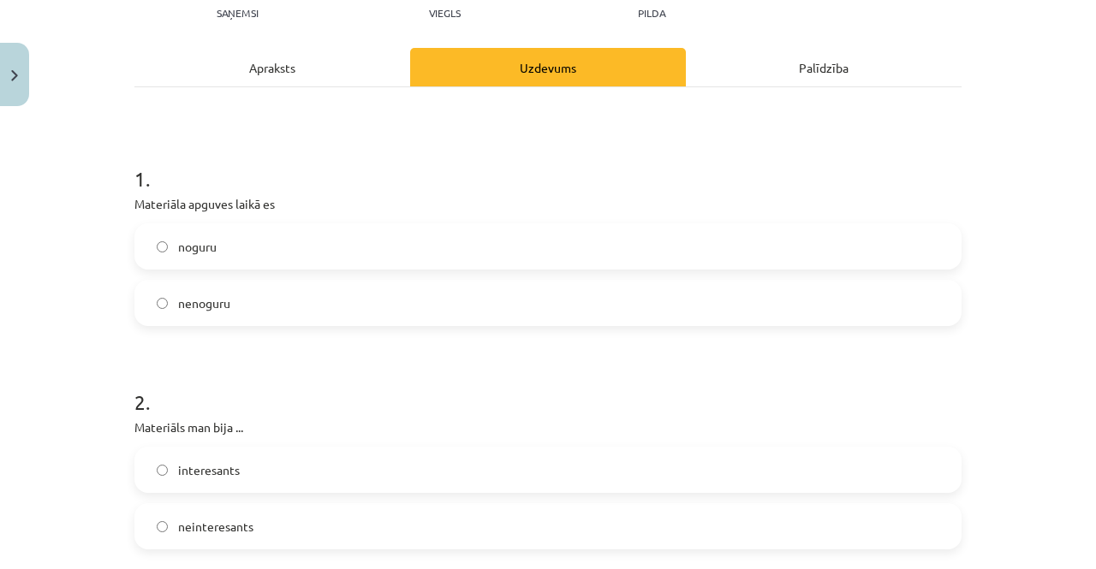
click at [468, 294] on label "nenoguru" at bounding box center [548, 303] width 824 height 43
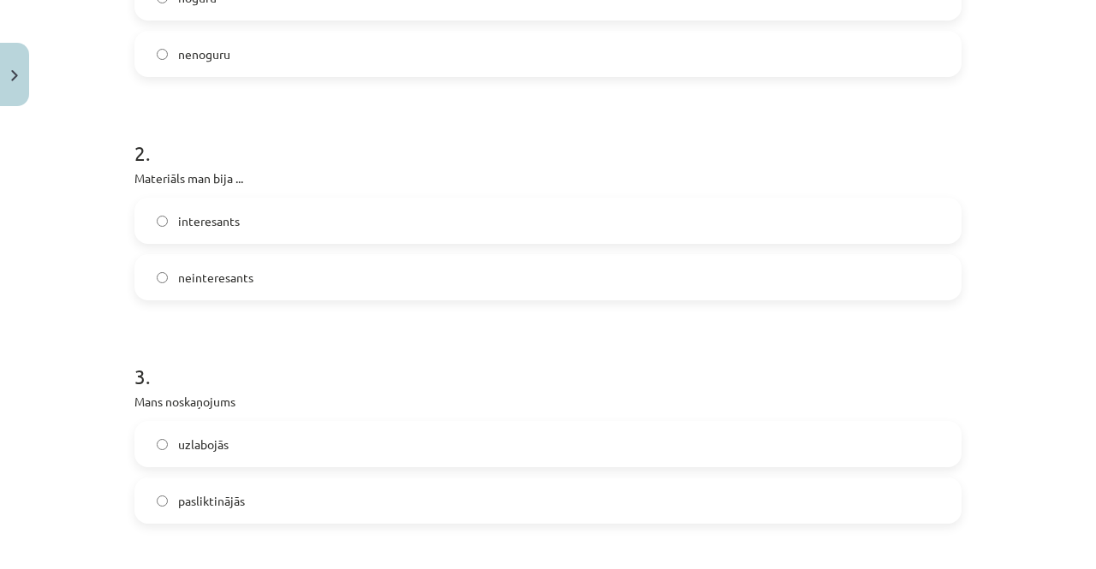
scroll to position [458, 0]
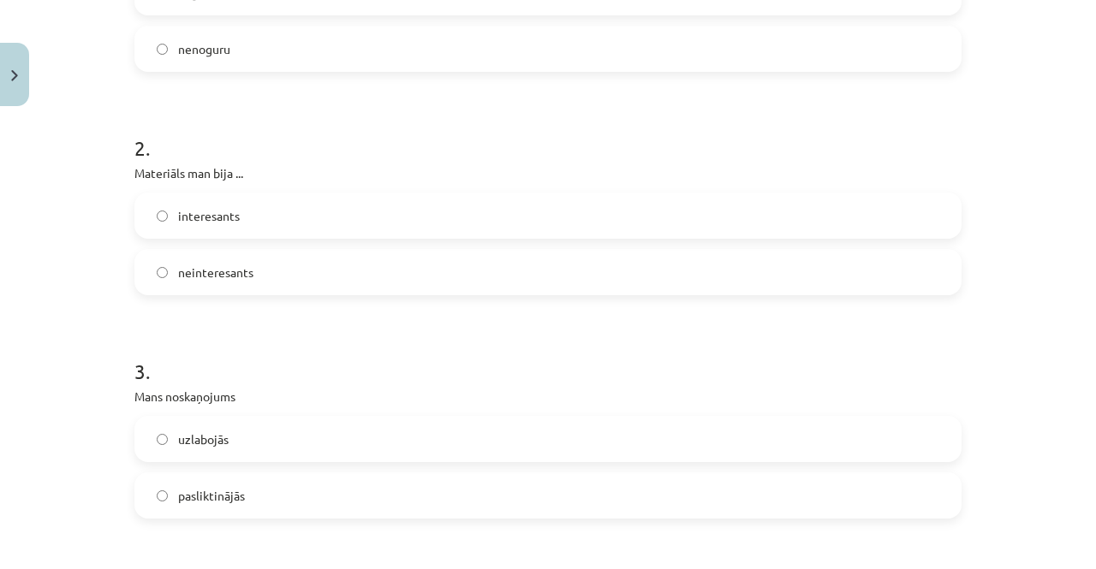
click at [456, 206] on label "interesants" at bounding box center [548, 215] width 824 height 43
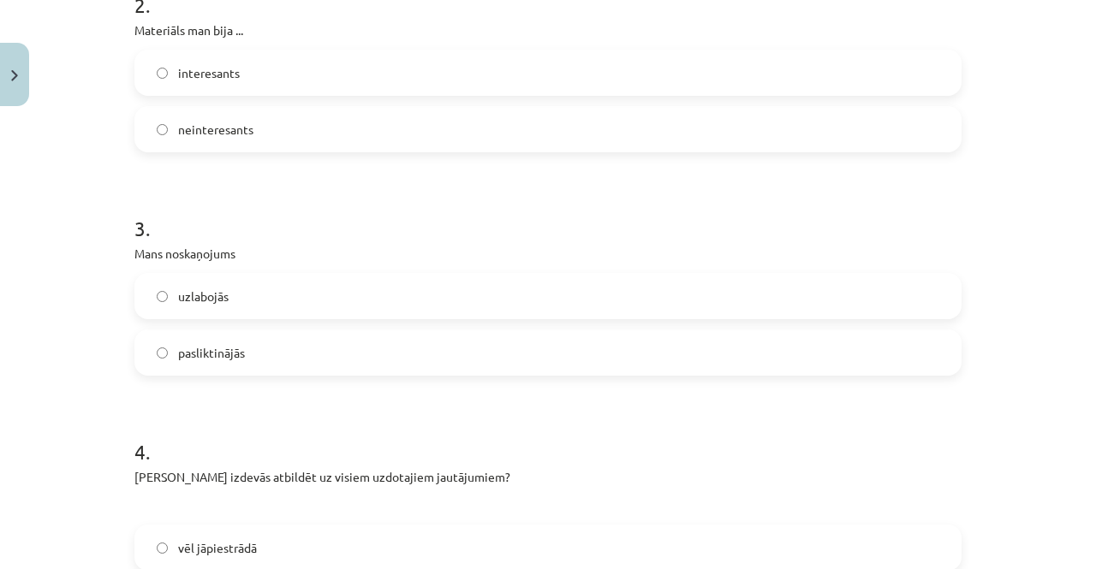
scroll to position [604, 0]
click at [383, 296] on label "uzlabojās" at bounding box center [548, 293] width 824 height 43
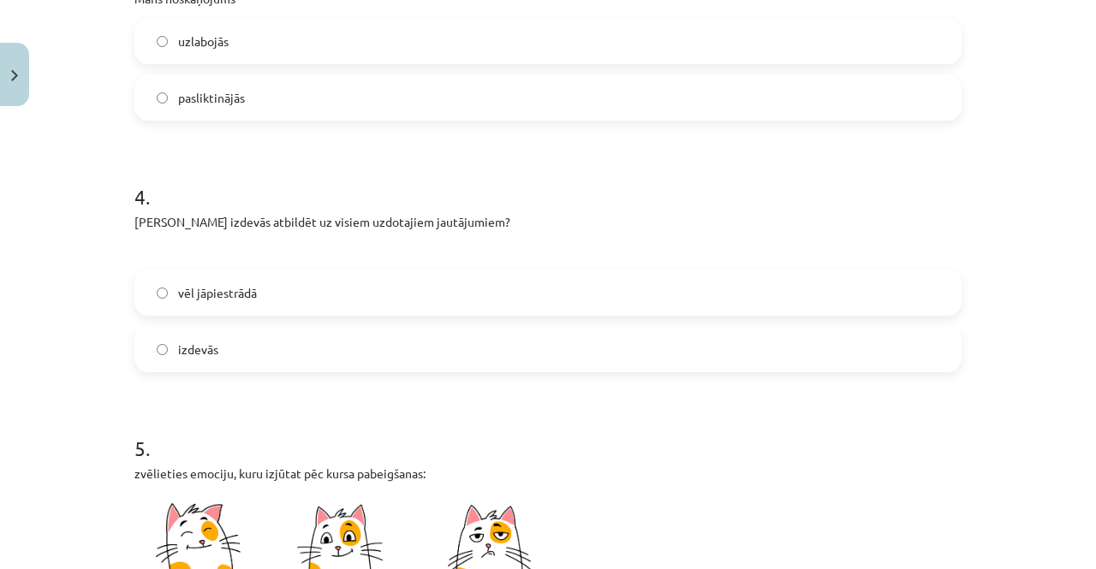
scroll to position [857, 0]
click at [298, 349] on label "izdevās" at bounding box center [548, 348] width 824 height 43
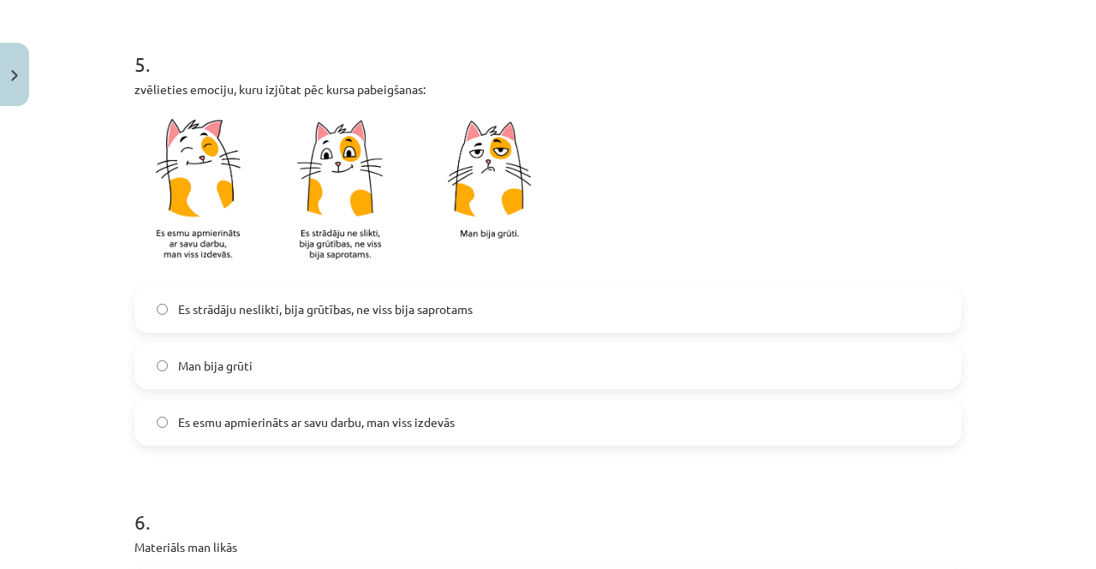
scroll to position [1283, 0]
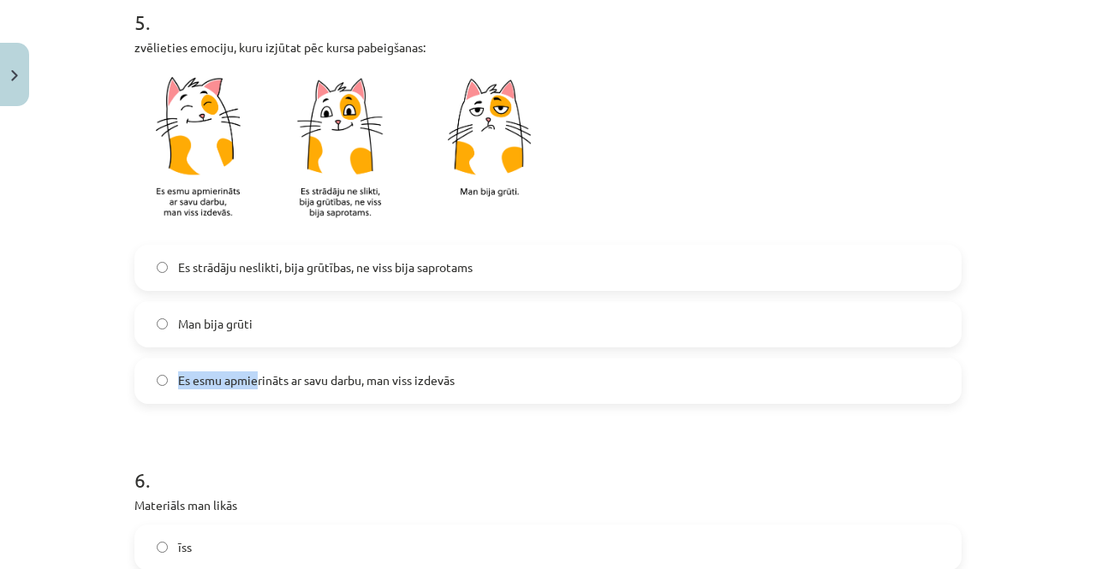
drag, startPoint x: 261, startPoint y: 320, endPoint x: 250, endPoint y: 375, distance: 55.9
click at [250, 375] on div "Es strādāju neslikti, bija grūtības, ne viss bija saprotams Man bija grūti Es e…" at bounding box center [547, 324] width 827 height 159
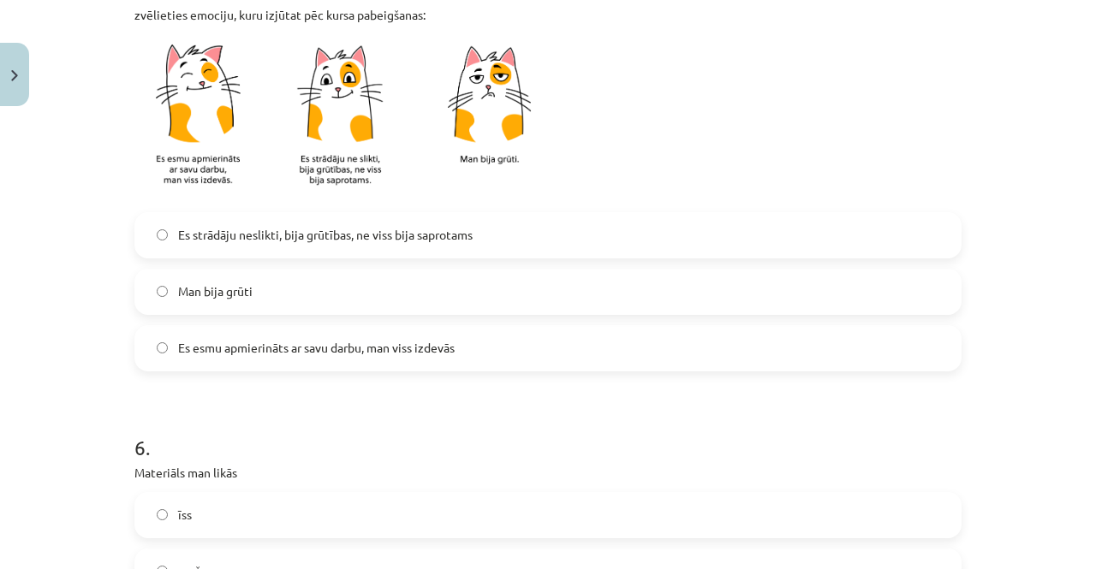
click at [313, 343] on span "Es esmu apmierināts ar savu darbu, man viss izdevās" at bounding box center [316, 348] width 277 height 18
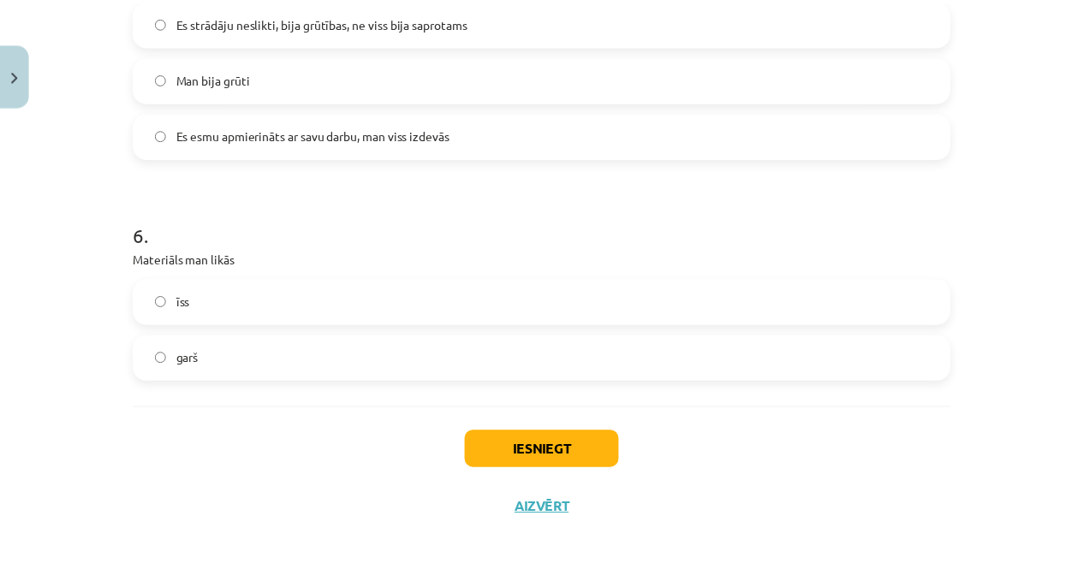
scroll to position [1527, 0]
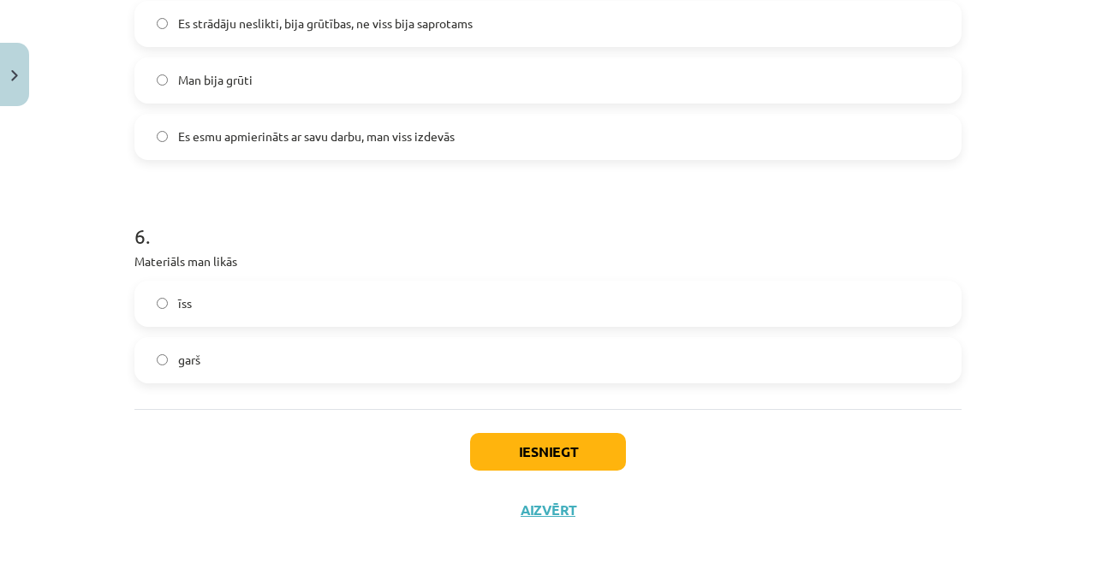
click at [333, 297] on label "īss" at bounding box center [548, 304] width 824 height 43
click at [503, 443] on button "Iesniegt" at bounding box center [548, 452] width 156 height 38
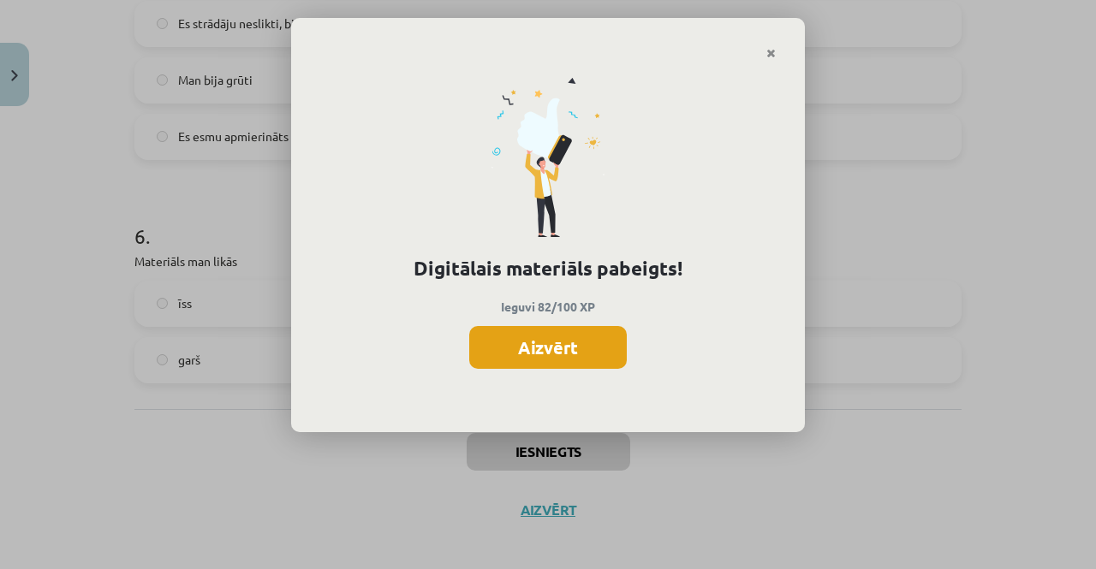
click at [543, 349] on button "Aizvērt" at bounding box center [548, 347] width 158 height 43
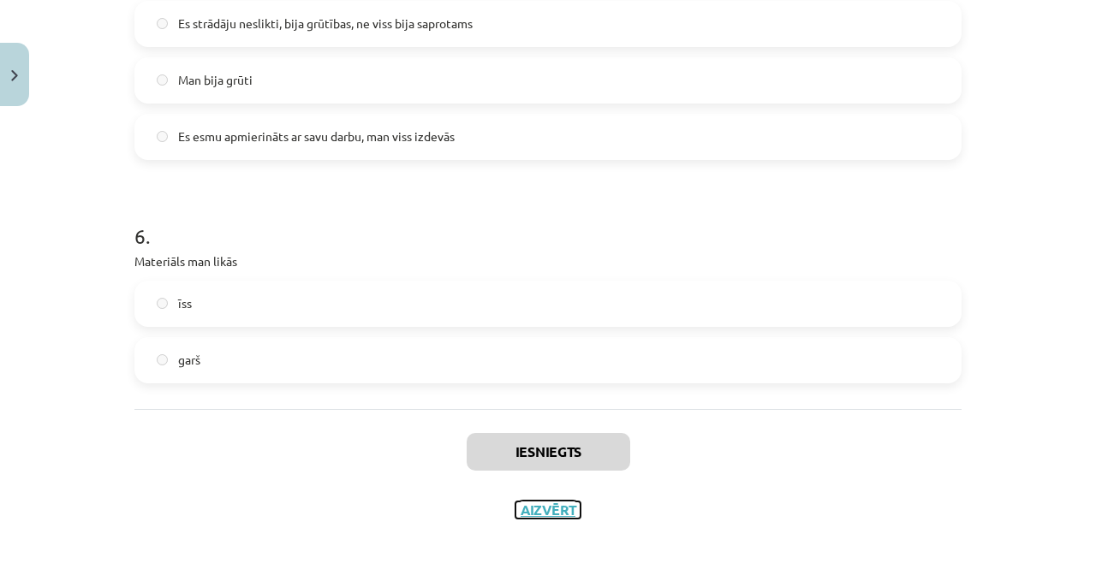
click at [531, 509] on button "Aizvērt" at bounding box center [547, 510] width 65 height 17
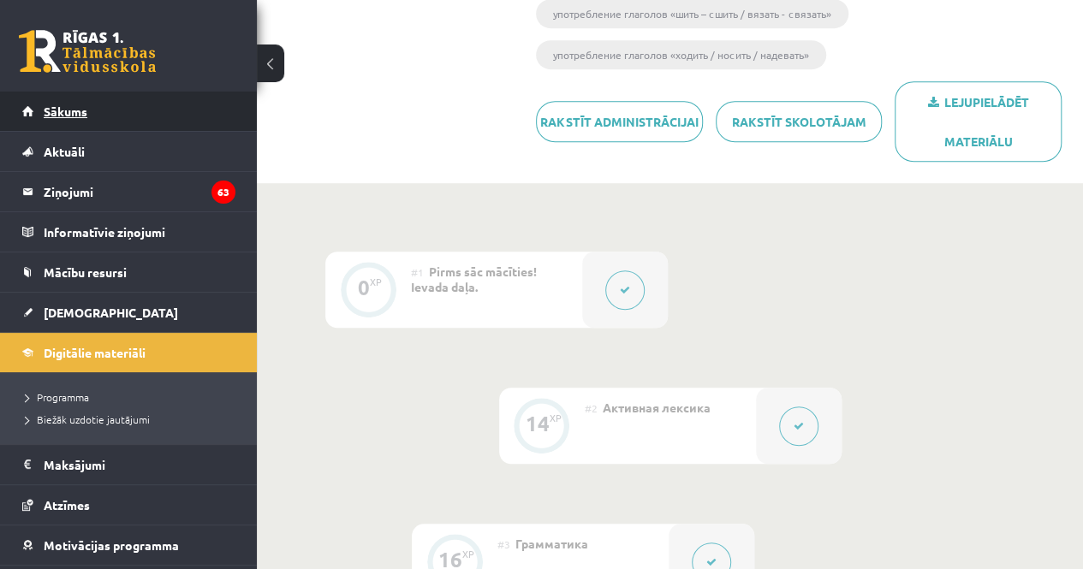
click at [88, 116] on link "Sākums" at bounding box center [128, 111] width 213 height 39
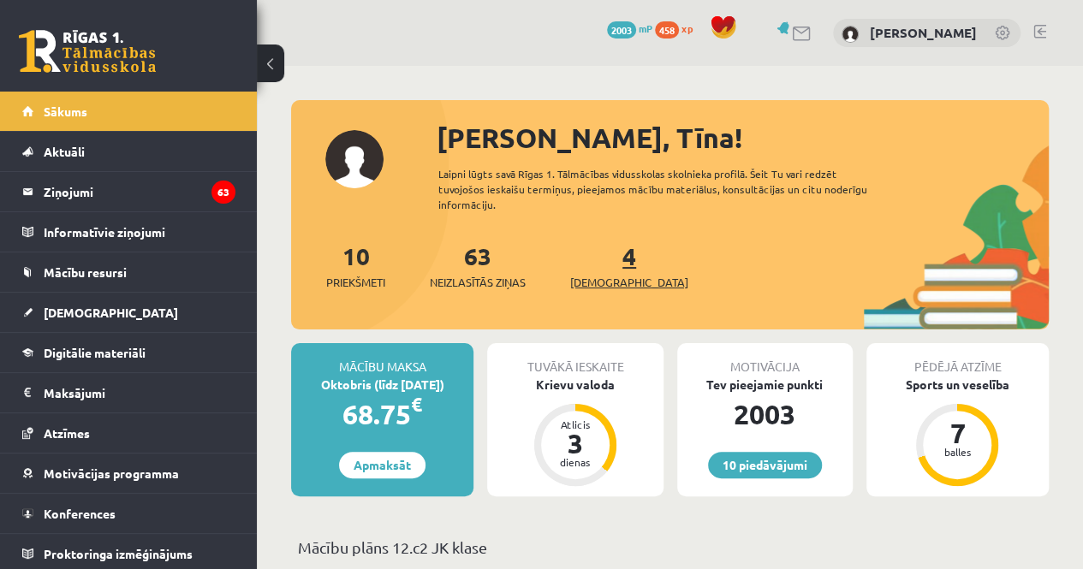
click at [593, 274] on span "[DEMOGRAPHIC_DATA]" at bounding box center [629, 282] width 118 height 17
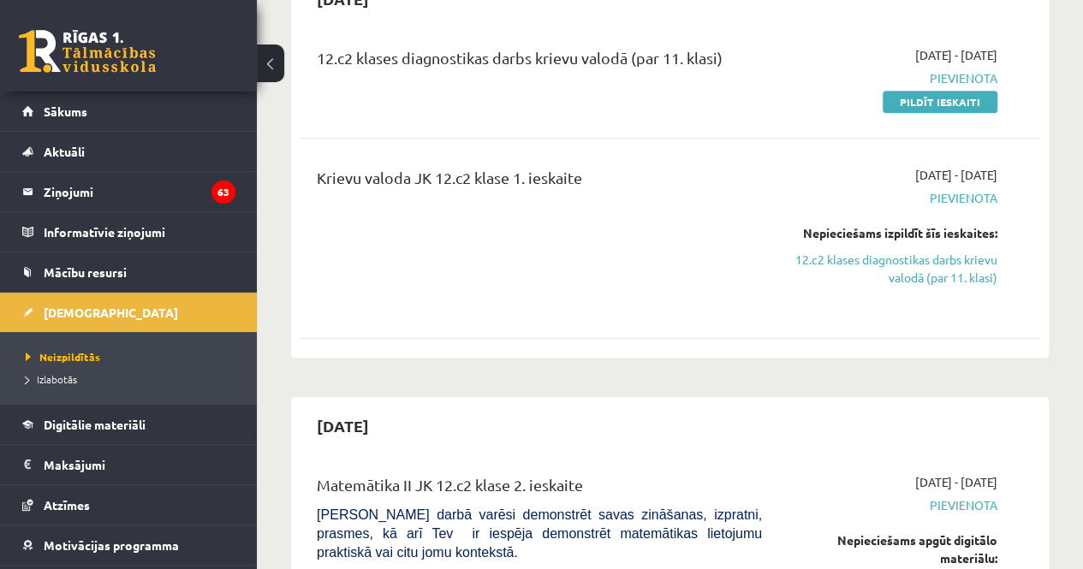
scroll to position [462, 0]
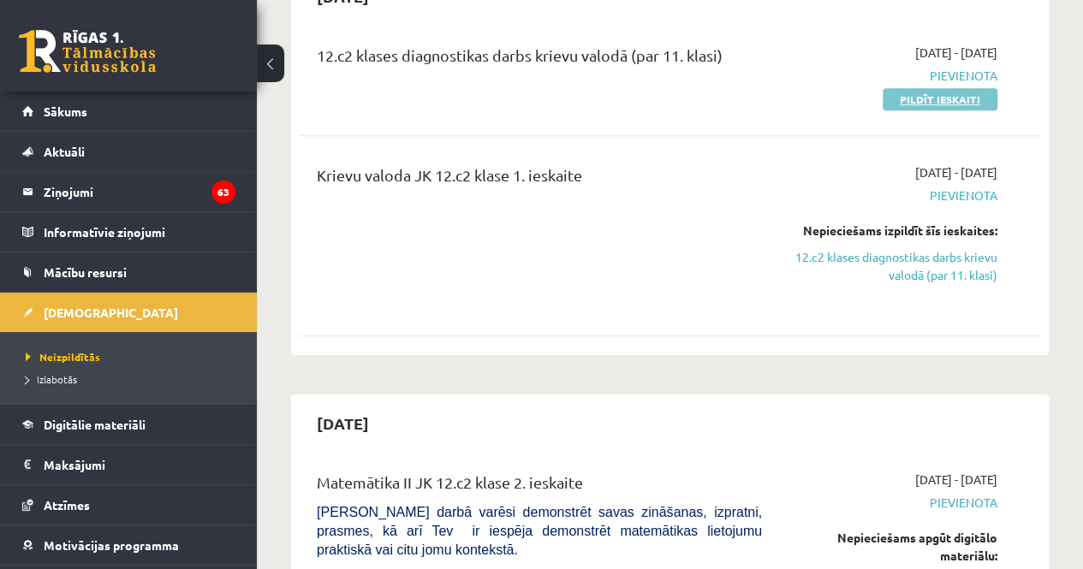
click at [932, 97] on link "Pildīt ieskaiti" at bounding box center [940, 99] width 115 height 22
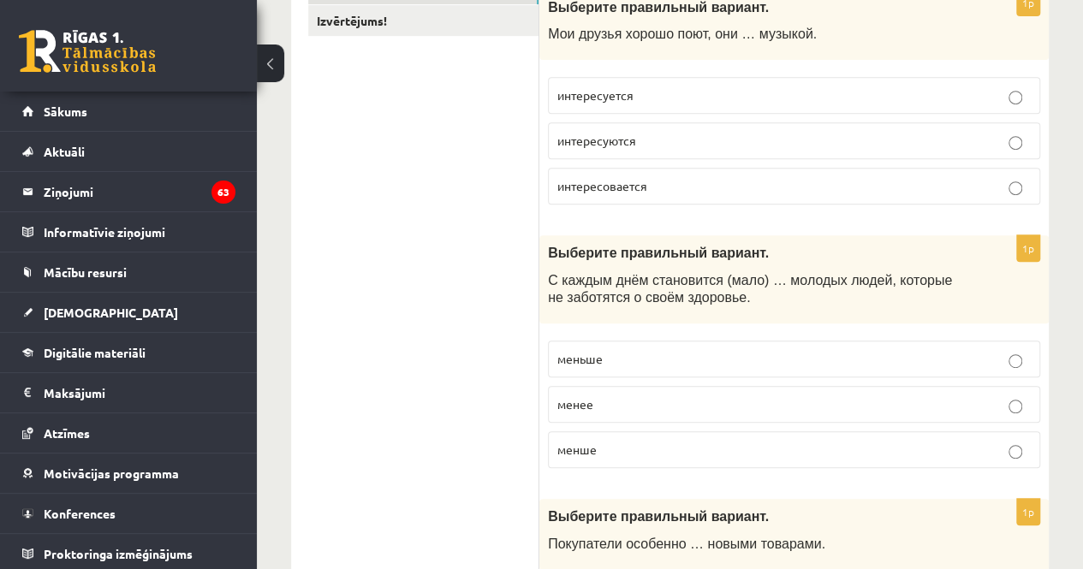
scroll to position [332, 0]
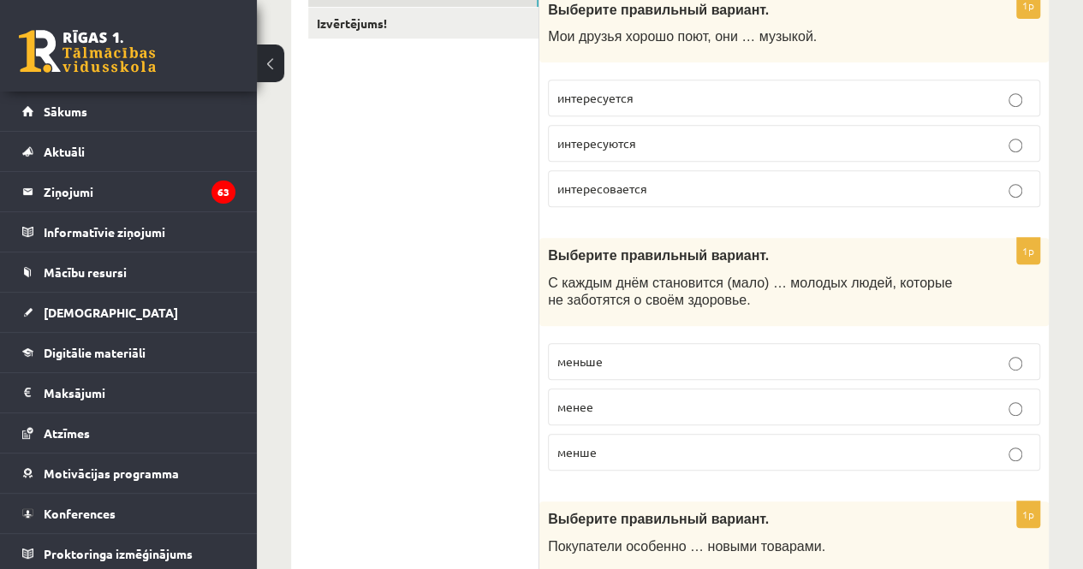
click at [781, 148] on p "интересуются" at bounding box center [794, 143] width 474 height 18
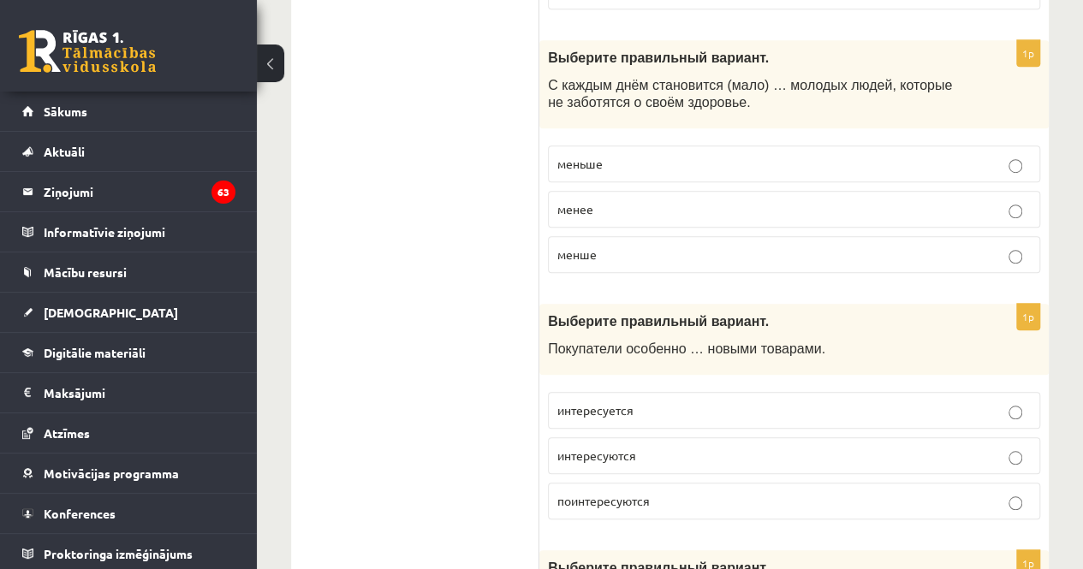
scroll to position [532, 0]
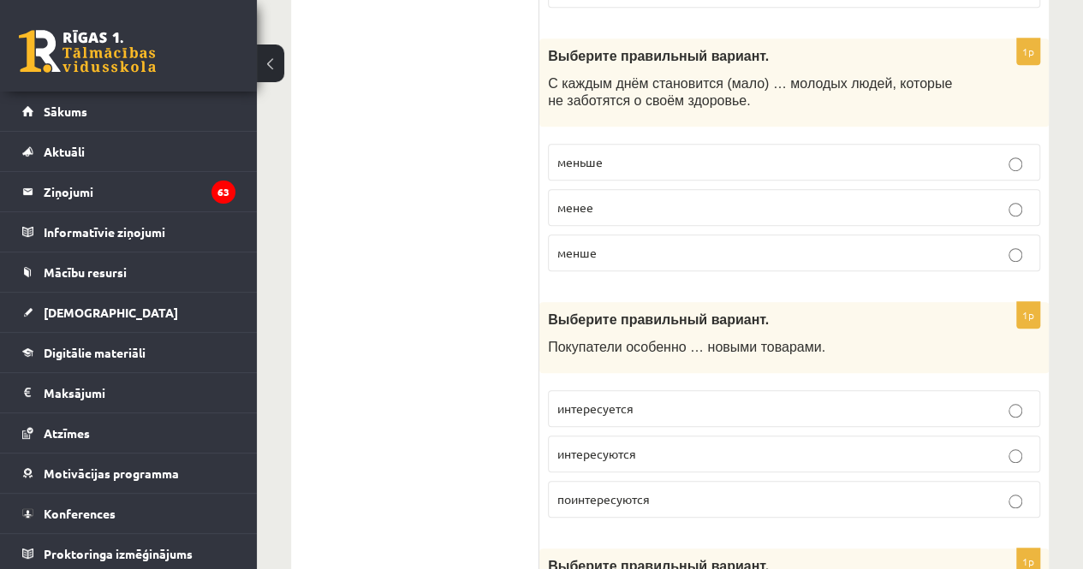
click at [766, 153] on p "меньше" at bounding box center [794, 162] width 474 height 18
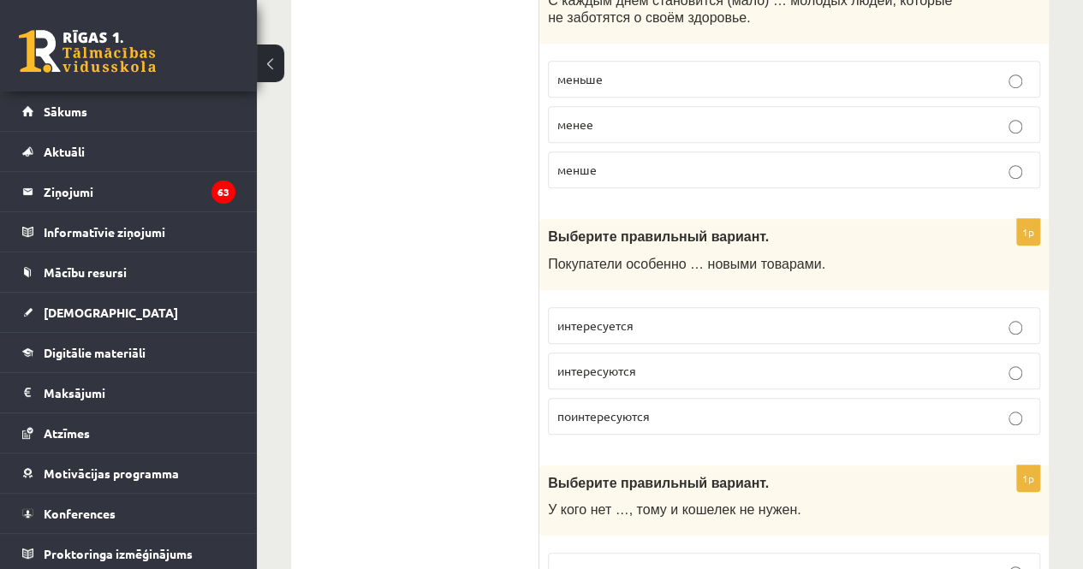
scroll to position [617, 0]
click at [666, 372] on p "интересуются" at bounding box center [794, 369] width 474 height 18
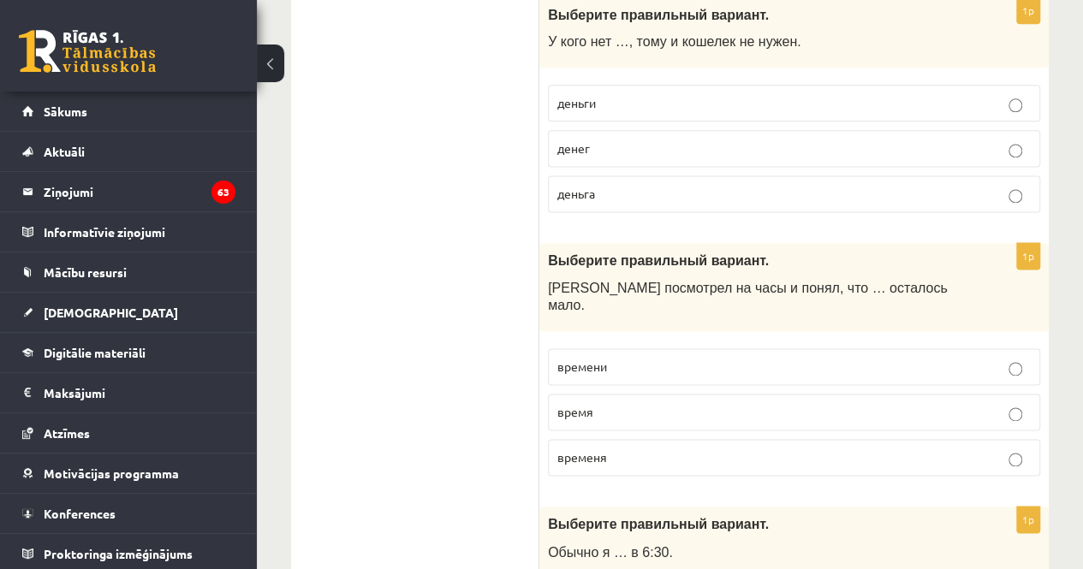
scroll to position [1085, 0]
click at [640, 138] on p "денег" at bounding box center [794, 147] width 474 height 18
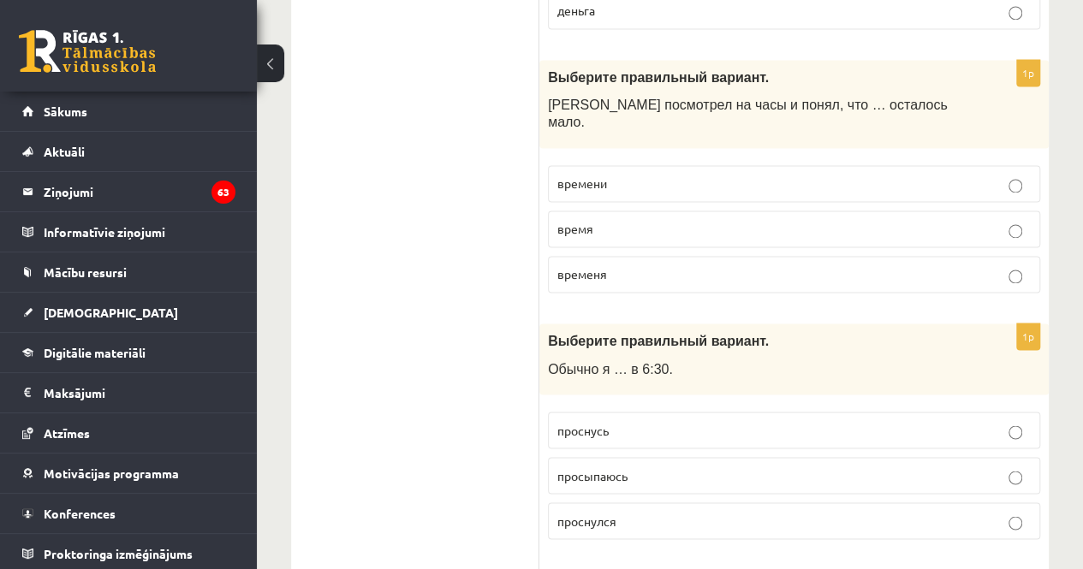
scroll to position [1268, 0]
click at [649, 173] on p "времени" at bounding box center [794, 182] width 474 height 18
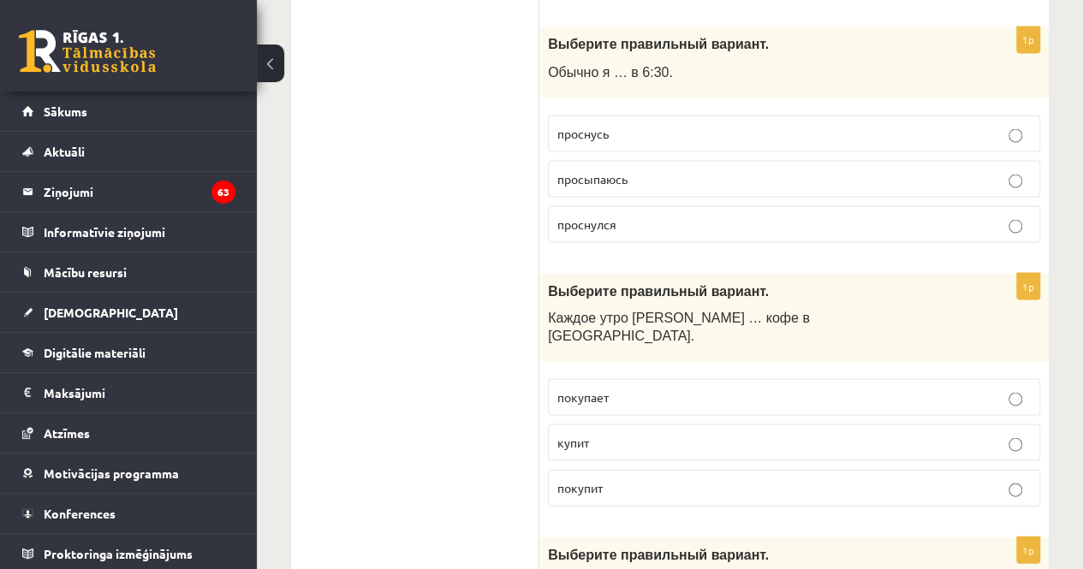
scroll to position [1566, 0]
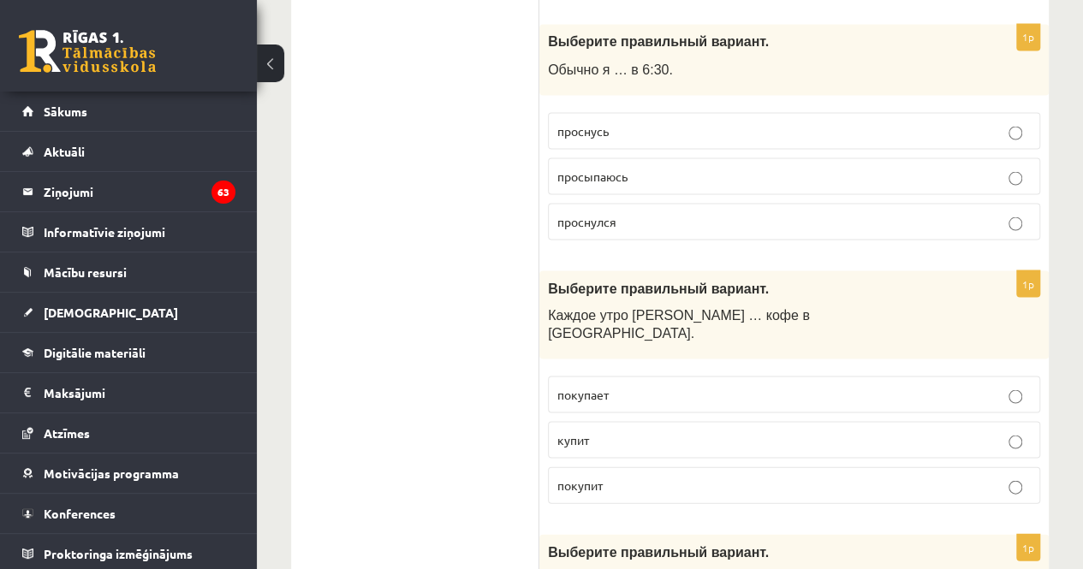
click at [652, 167] on p "просыпаюсь" at bounding box center [794, 176] width 474 height 18
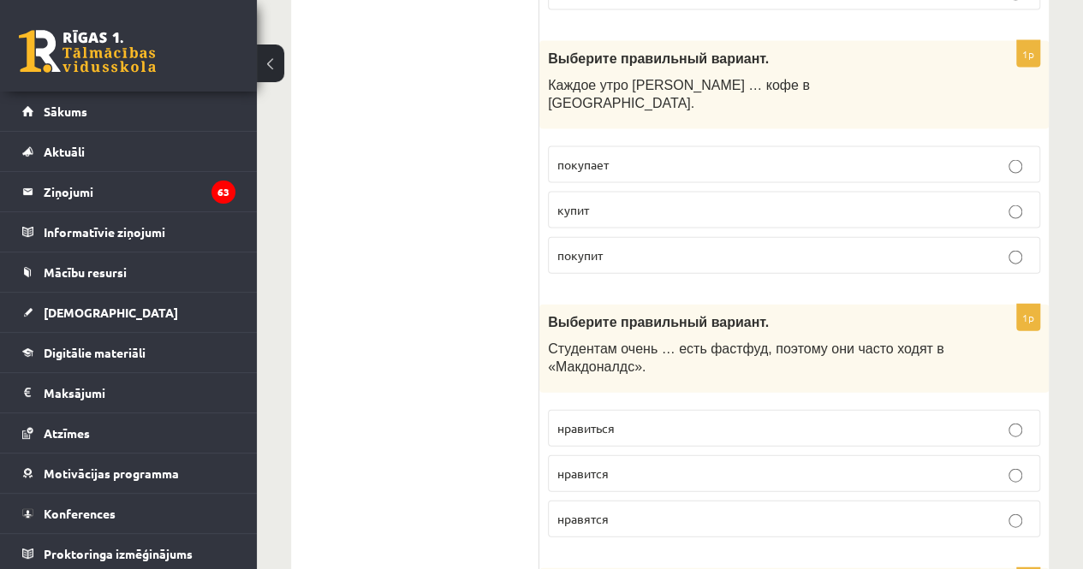
scroll to position [1805, 0]
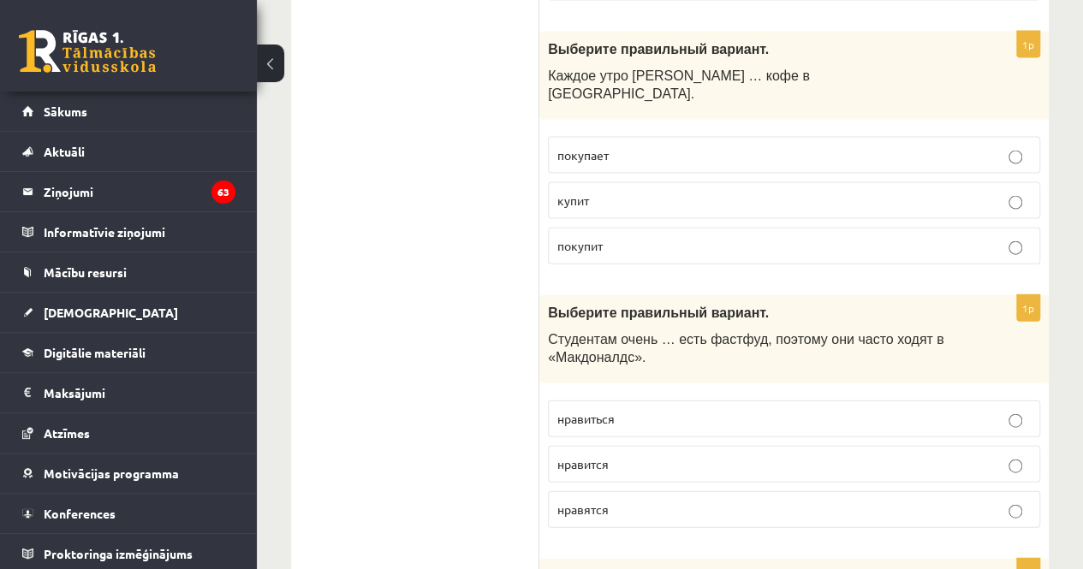
click at [644, 146] on p "покупает" at bounding box center [794, 155] width 474 height 18
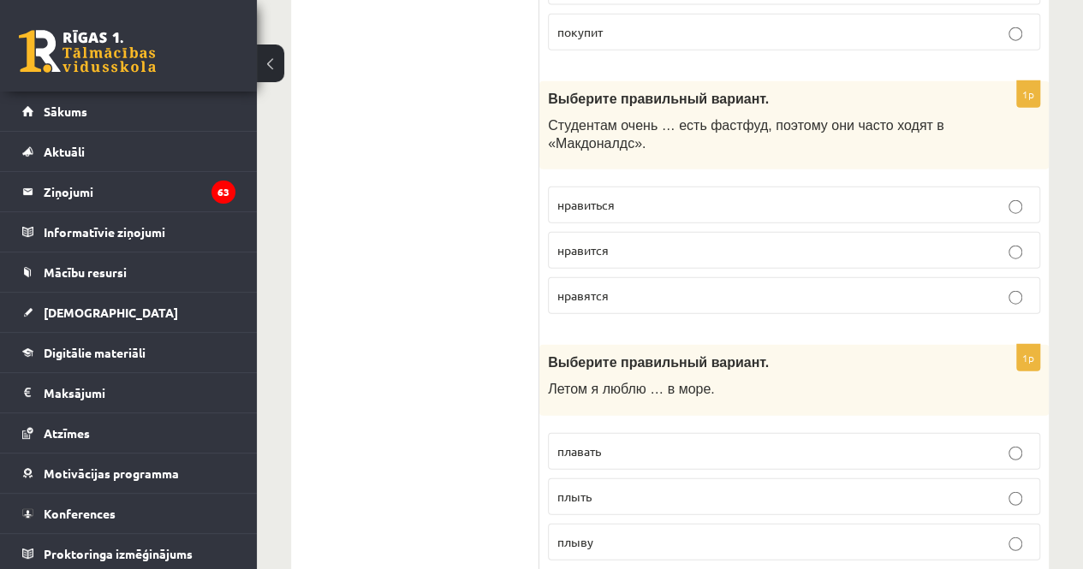
scroll to position [2018, 0]
click at [582, 426] on fieldset "плавать плыть плыву" at bounding box center [794, 496] width 492 height 141
click at [590, 434] on label "плавать" at bounding box center [794, 452] width 492 height 37
click at [649, 242] on p "нравится" at bounding box center [794, 251] width 474 height 18
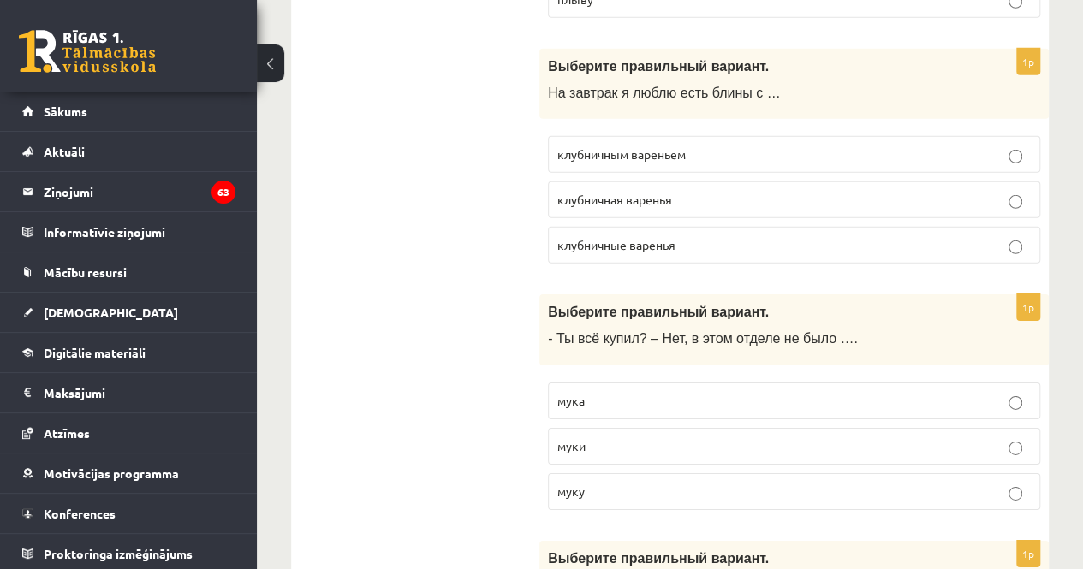
scroll to position [2564, 0]
click at [676, 145] on span "клубничным вареньем" at bounding box center [621, 152] width 128 height 15
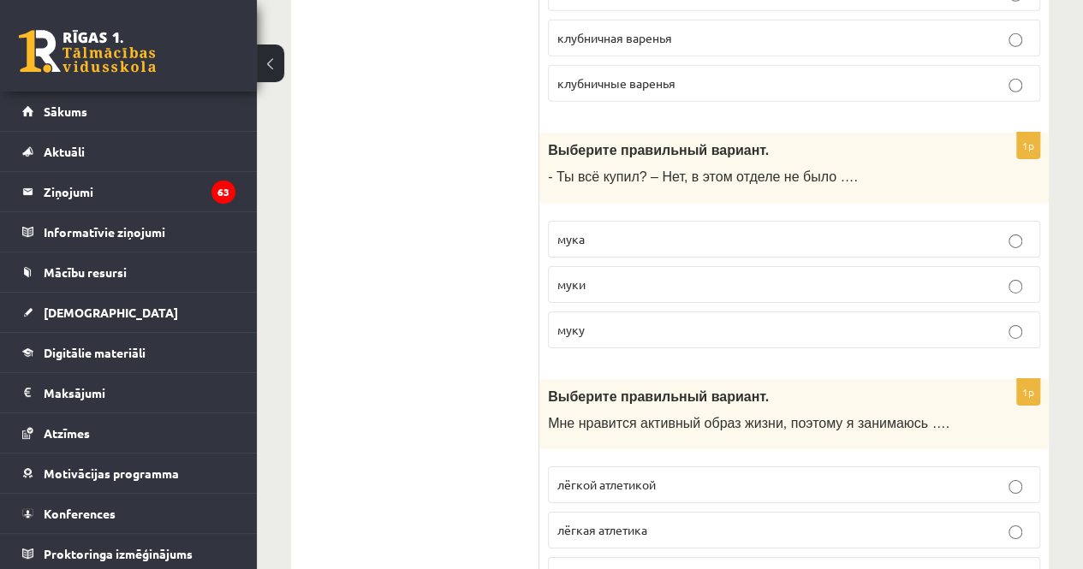
scroll to position [2726, 0]
click at [634, 274] on p "муки" at bounding box center [794, 283] width 474 height 18
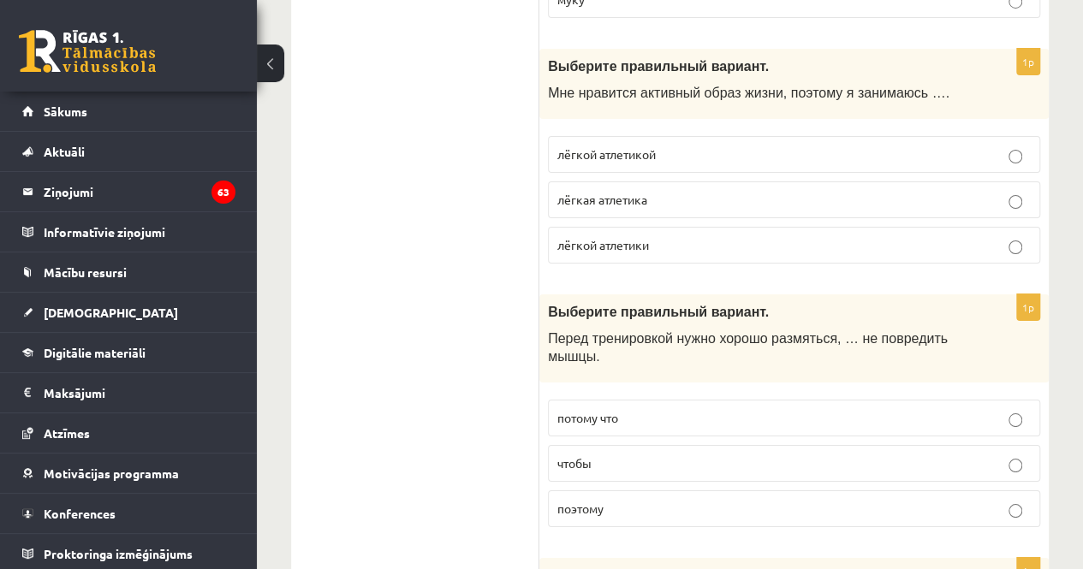
scroll to position [3060, 0]
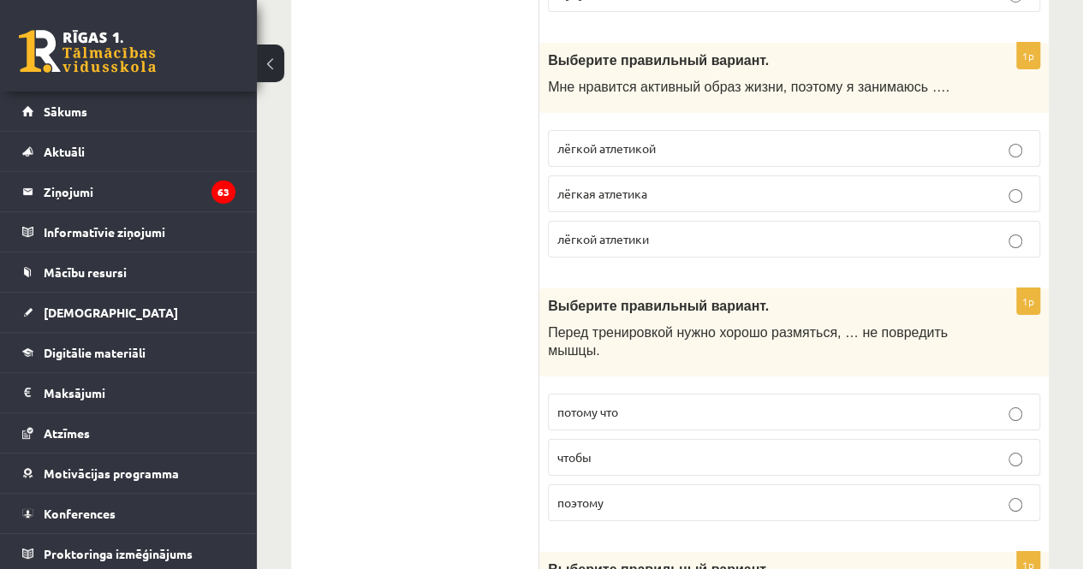
click at [678, 140] on p "лёгкой атлетикой" at bounding box center [794, 149] width 474 height 18
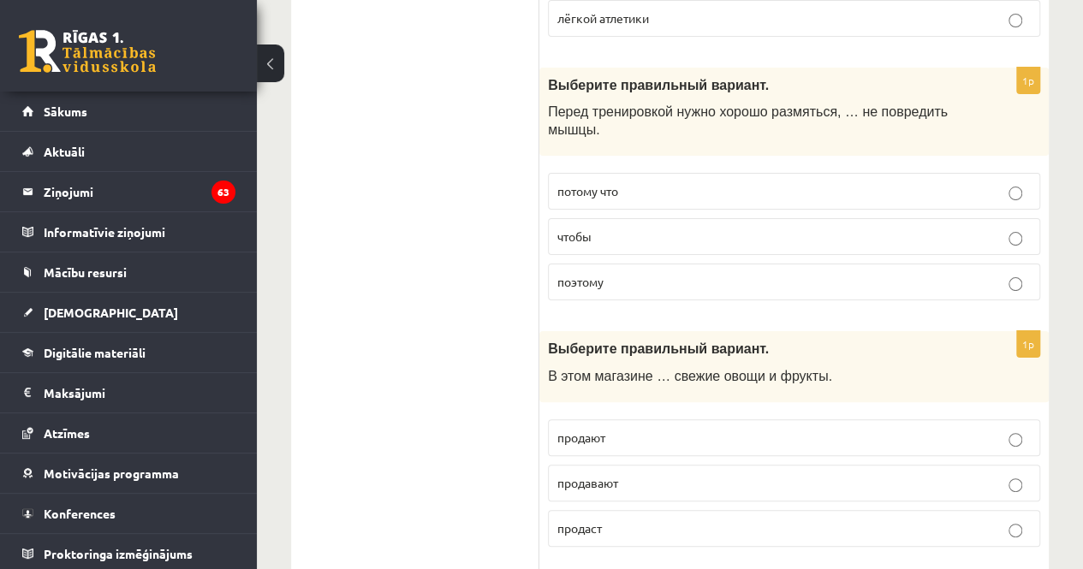
scroll to position [3280, 0]
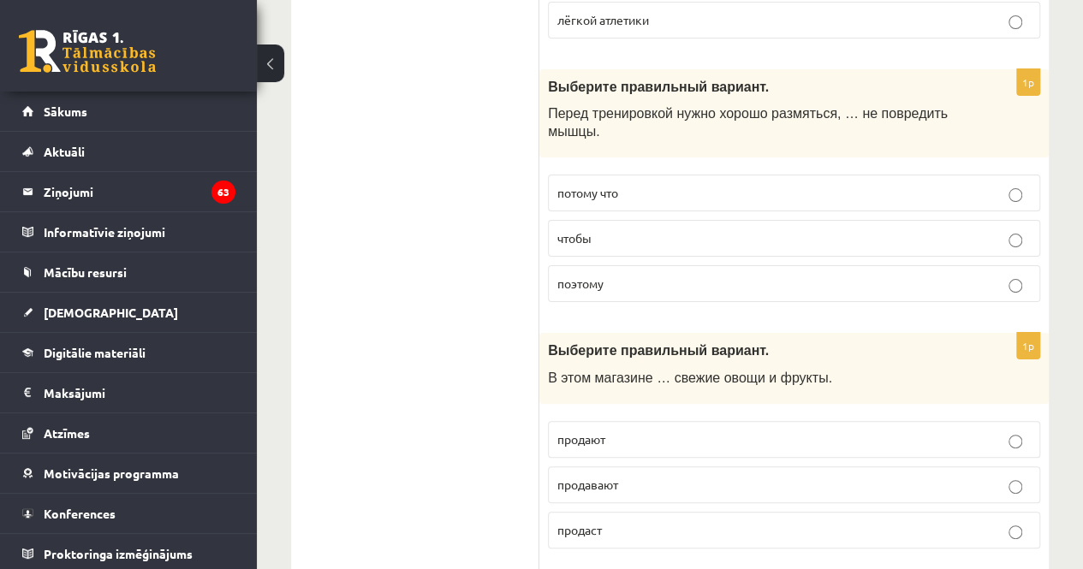
click at [651, 229] on p "чтобы" at bounding box center [794, 238] width 474 height 18
click at [651, 333] on div "Выберите правильный вариант. В этом магазине … свежие овощи и фрукты." at bounding box center [793, 368] width 509 height 71
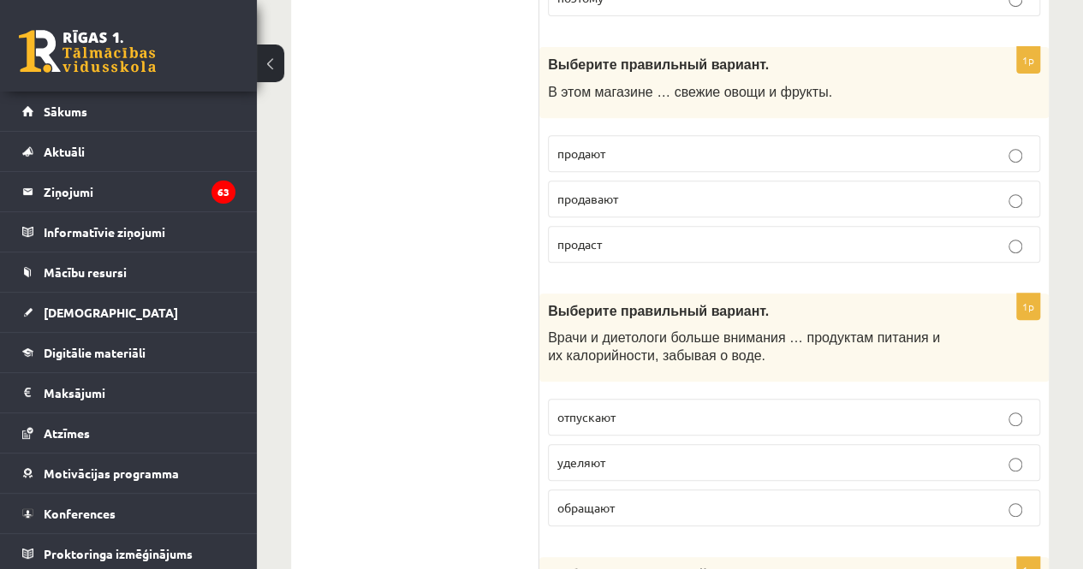
scroll to position [3565, 0]
click at [620, 146] on p "продают" at bounding box center [794, 155] width 474 height 18
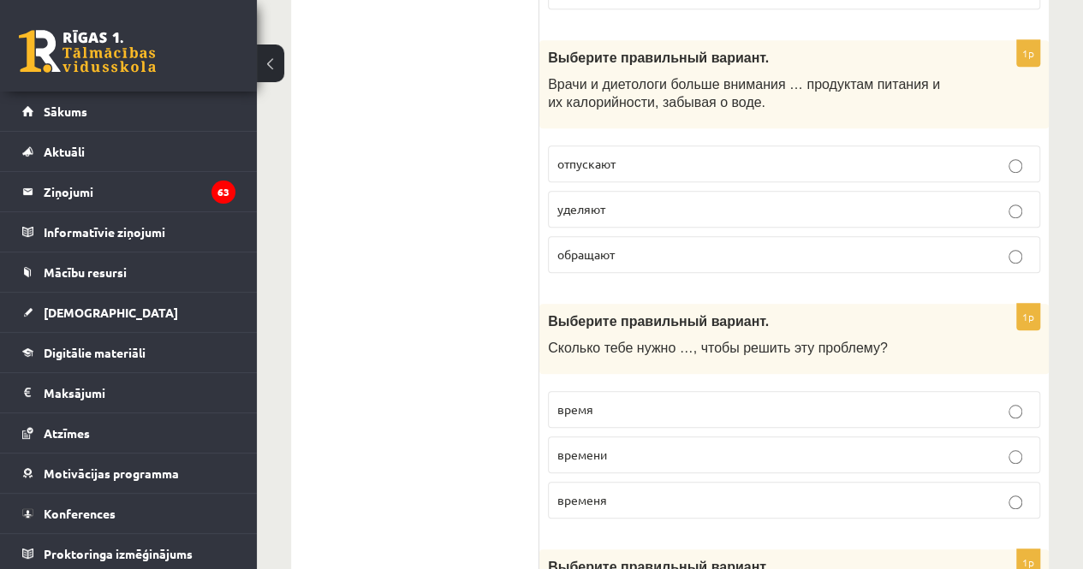
scroll to position [3812, 0]
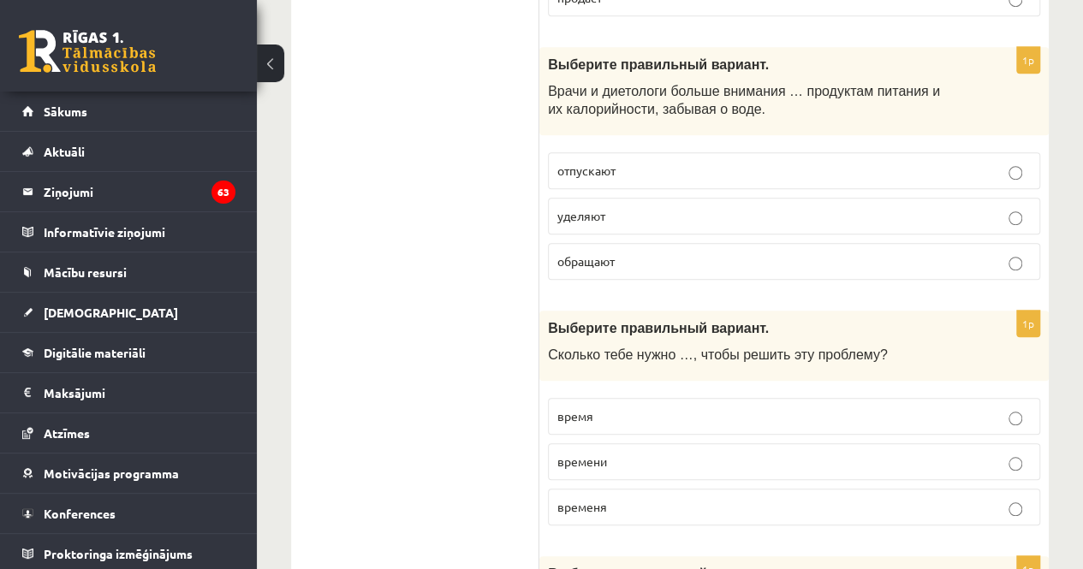
click at [688, 207] on p "уделяют" at bounding box center [794, 216] width 474 height 18
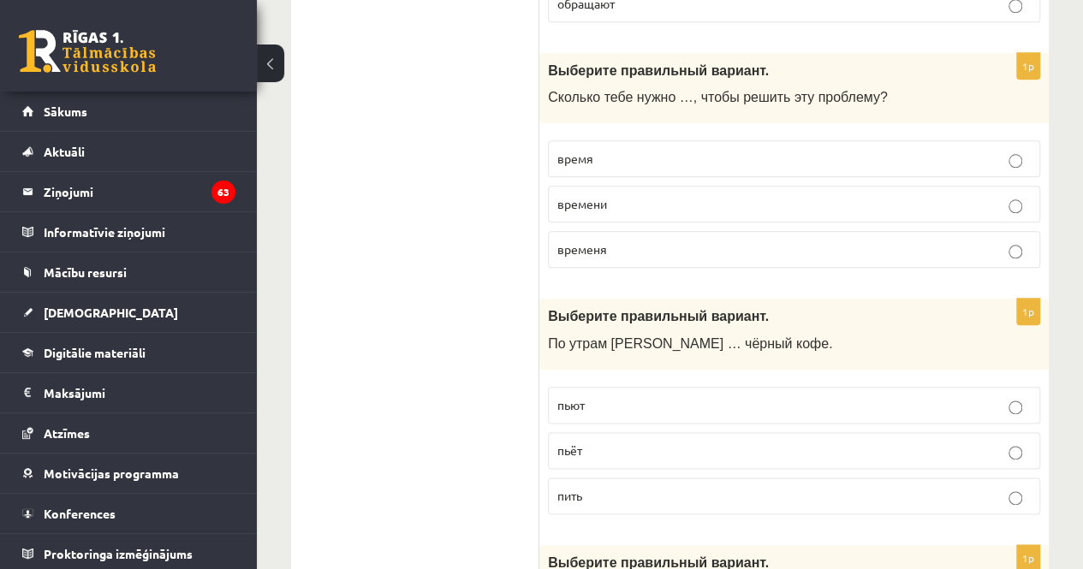
scroll to position [4072, 0]
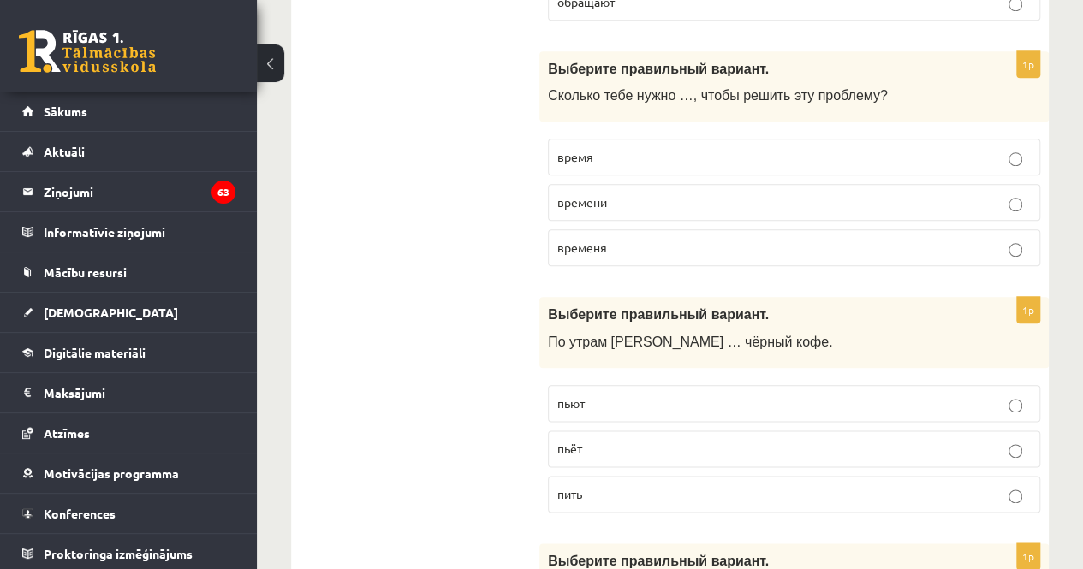
click at [660, 239] on p "временя" at bounding box center [794, 248] width 474 height 18
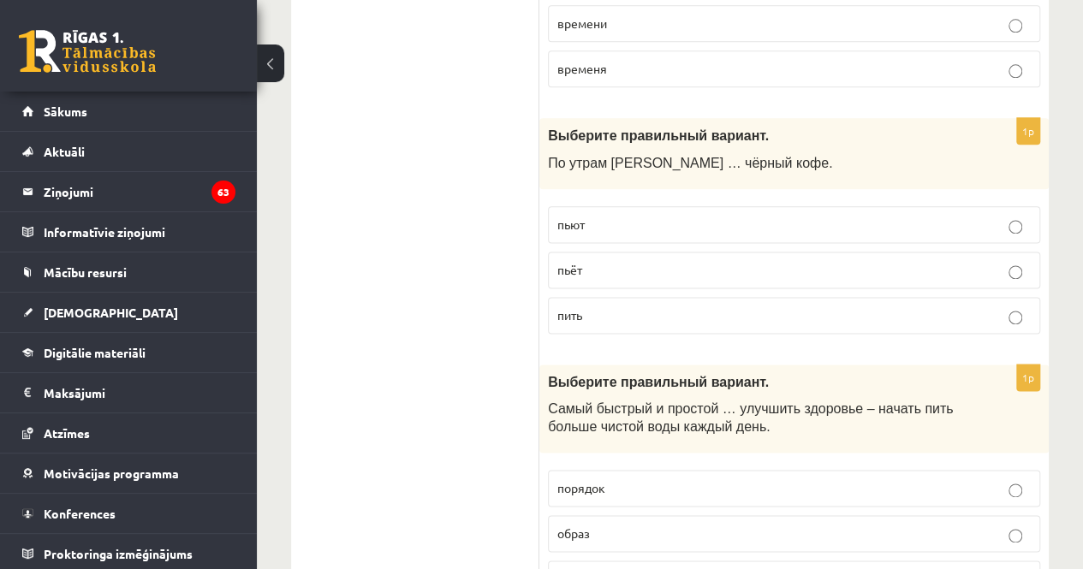
scroll to position [4254, 0]
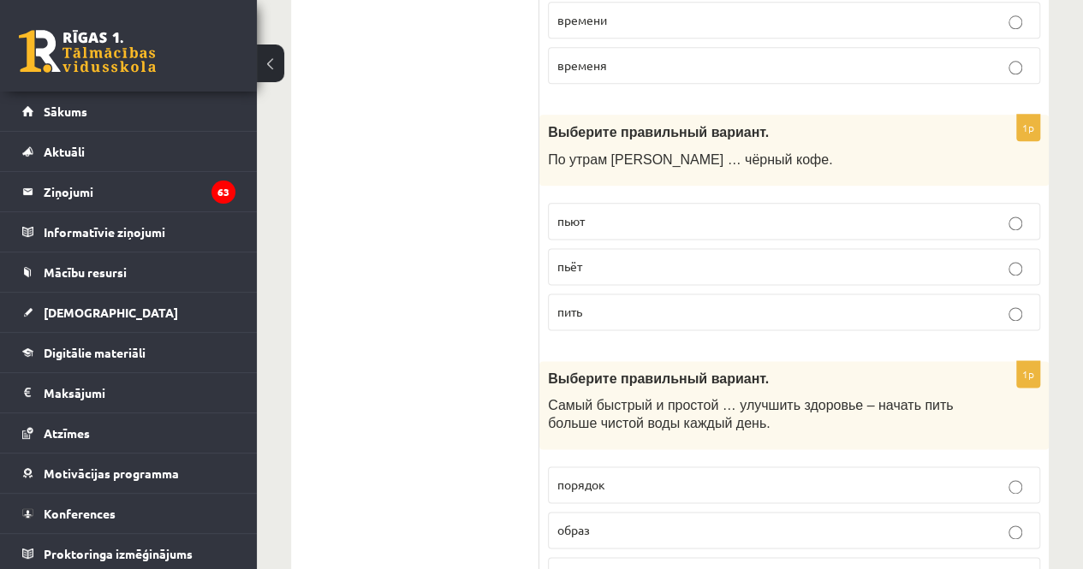
click at [621, 258] on p "пьёт" at bounding box center [794, 267] width 474 height 18
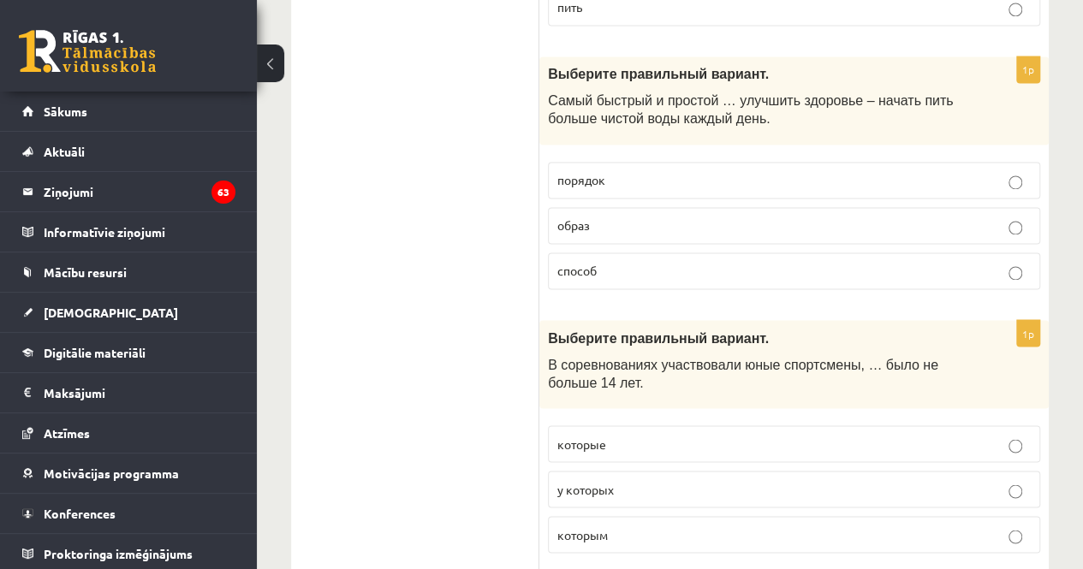
scroll to position [4560, 0]
click at [618, 261] on p "способ" at bounding box center [794, 270] width 474 height 18
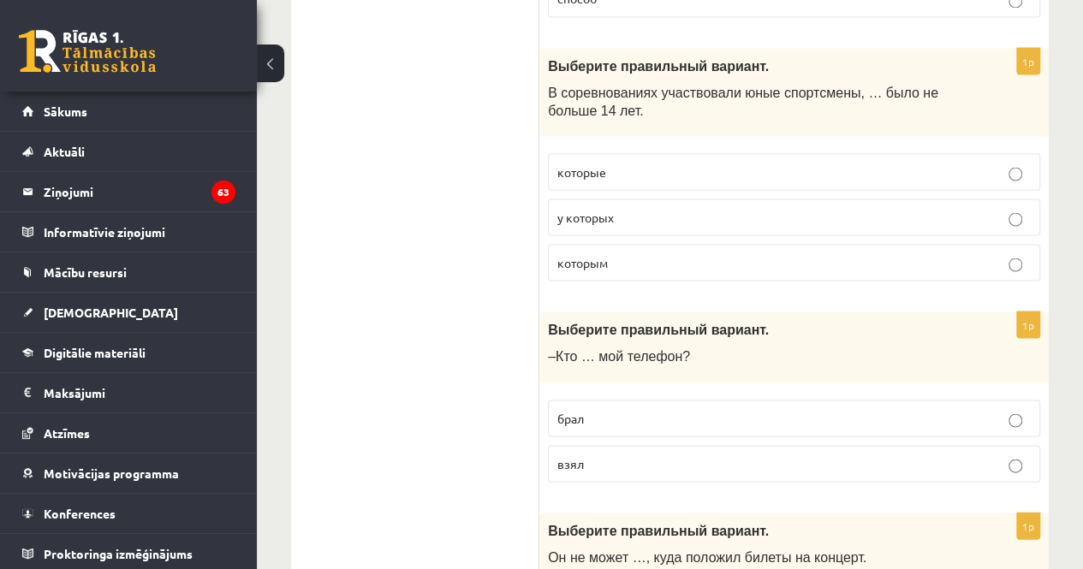
scroll to position [4833, 0]
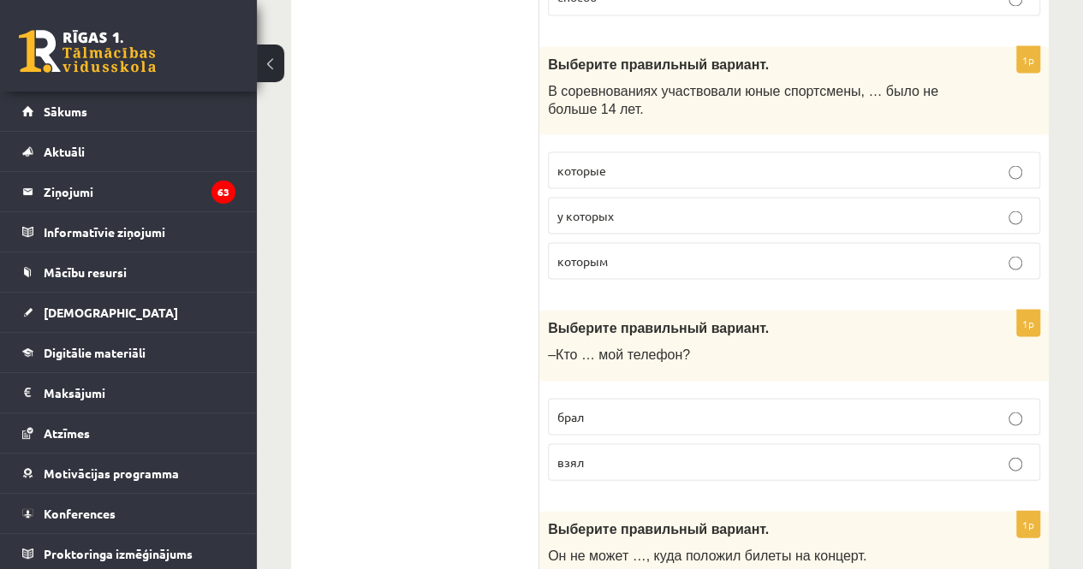
click at [634, 252] on p "которым" at bounding box center [794, 261] width 474 height 18
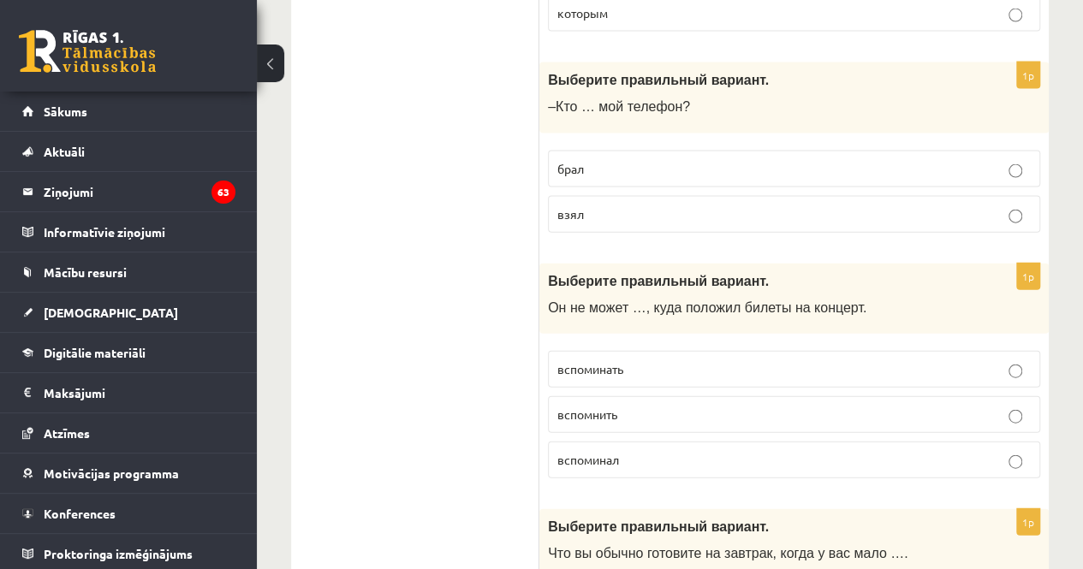
scroll to position [5081, 0]
click at [649, 205] on p "взял" at bounding box center [794, 214] width 474 height 18
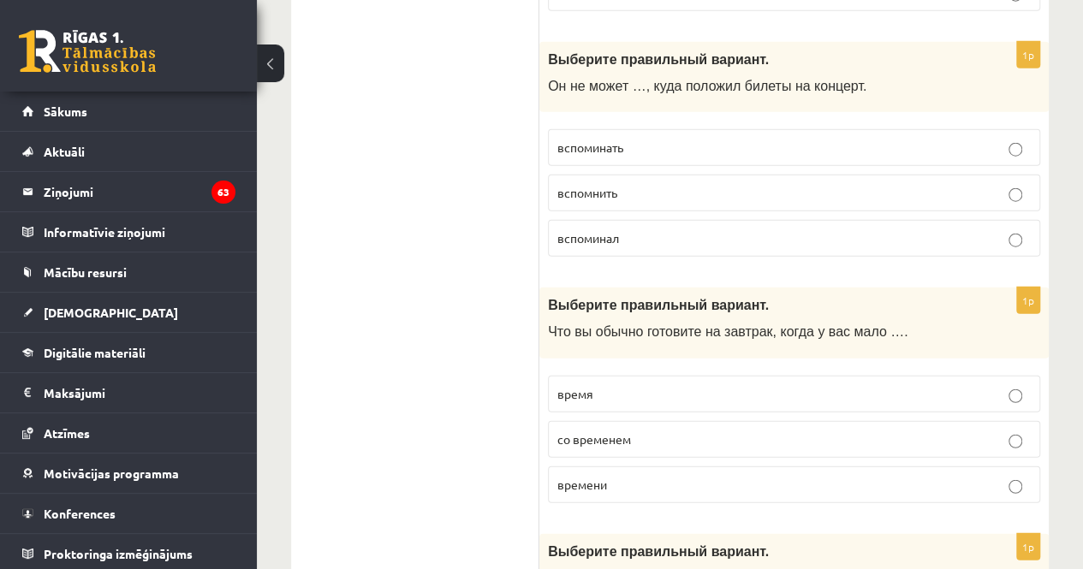
scroll to position [5305, 0]
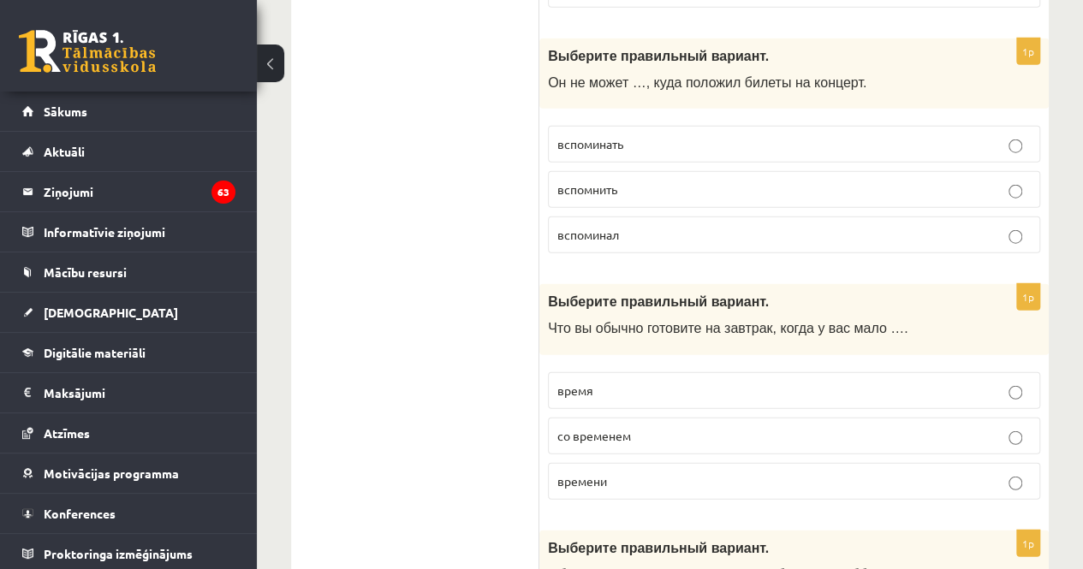
click at [632, 181] on p "вспомнить" at bounding box center [794, 190] width 474 height 18
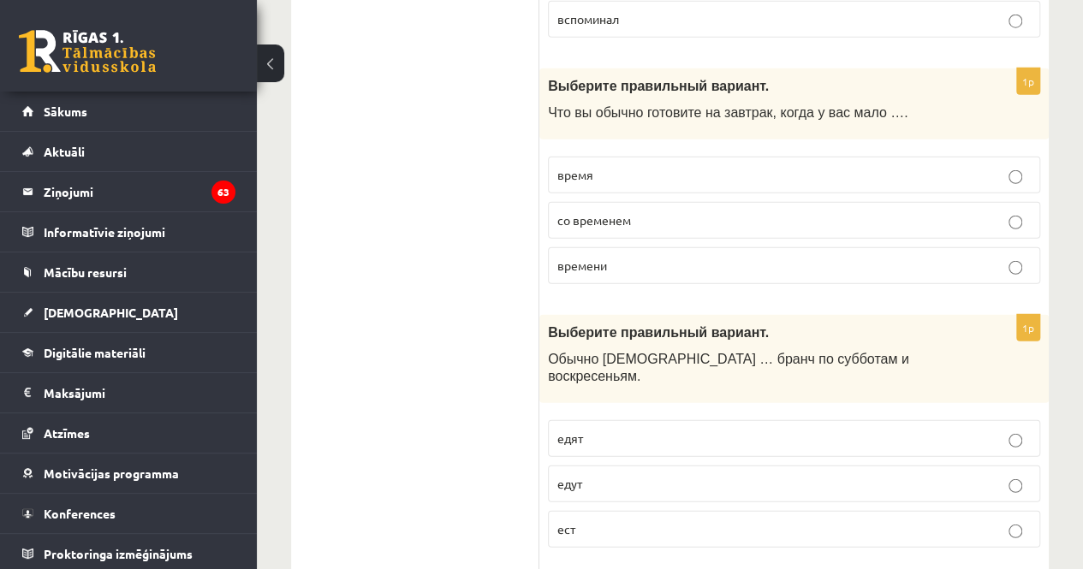
scroll to position [5522, 0]
click at [638, 165] on p "время" at bounding box center [794, 174] width 474 height 18
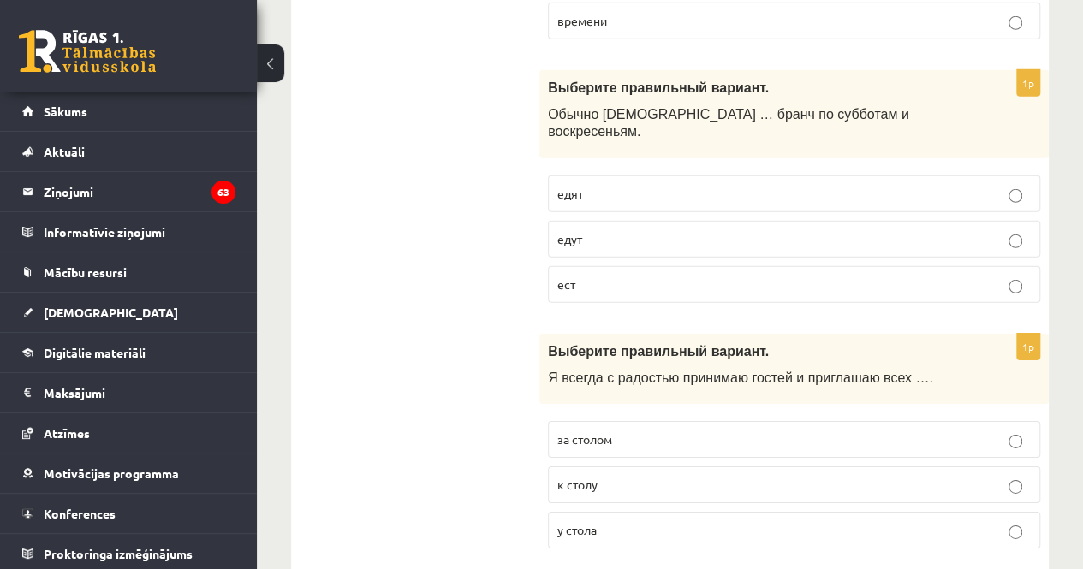
scroll to position [5767, 0]
click at [641, 184] on p "едят" at bounding box center [794, 193] width 474 height 18
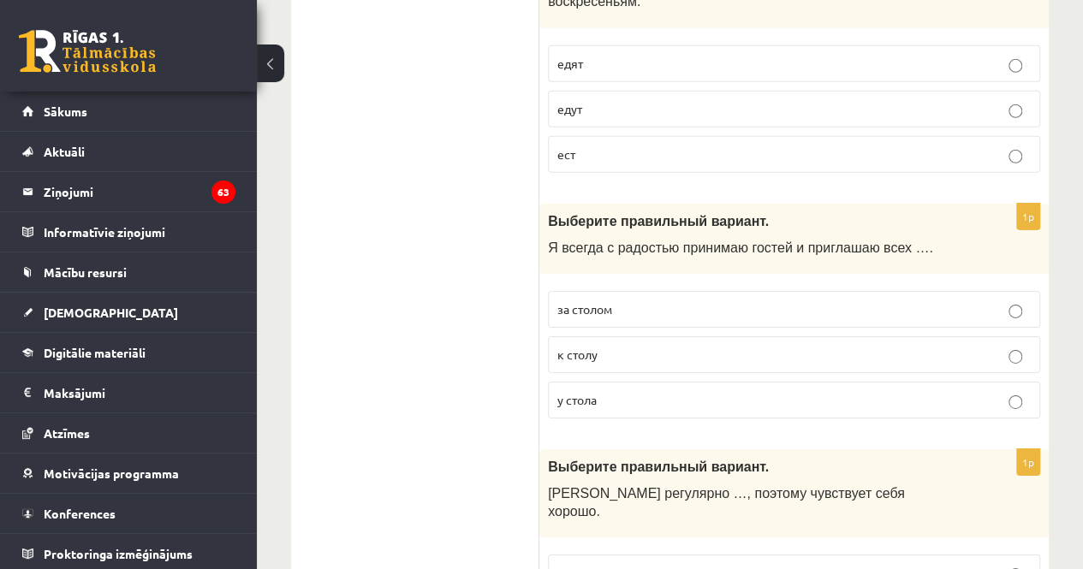
scroll to position [5892, 0]
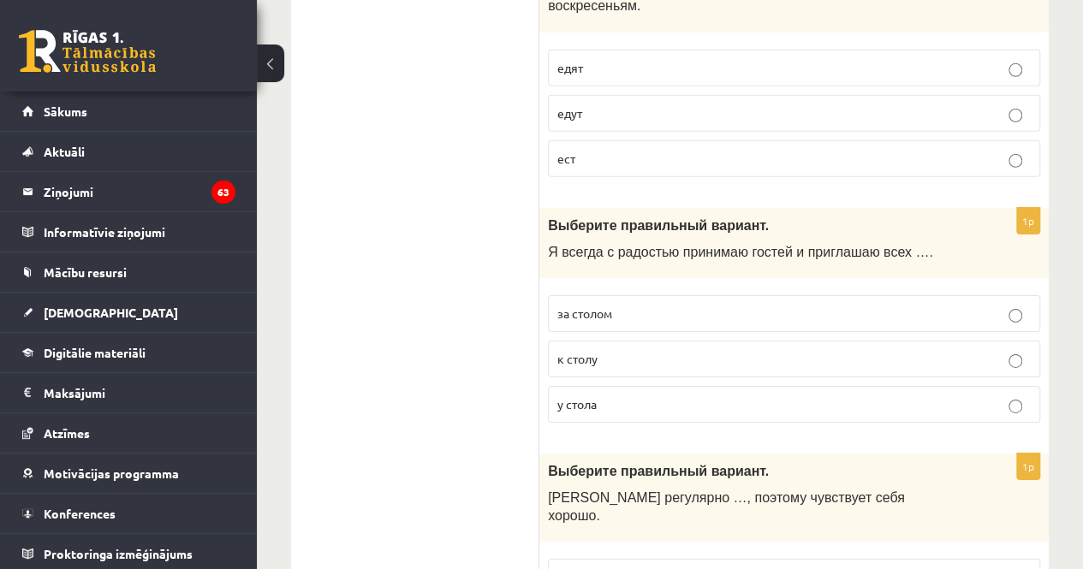
click at [603, 350] on p "к столу" at bounding box center [794, 359] width 474 height 18
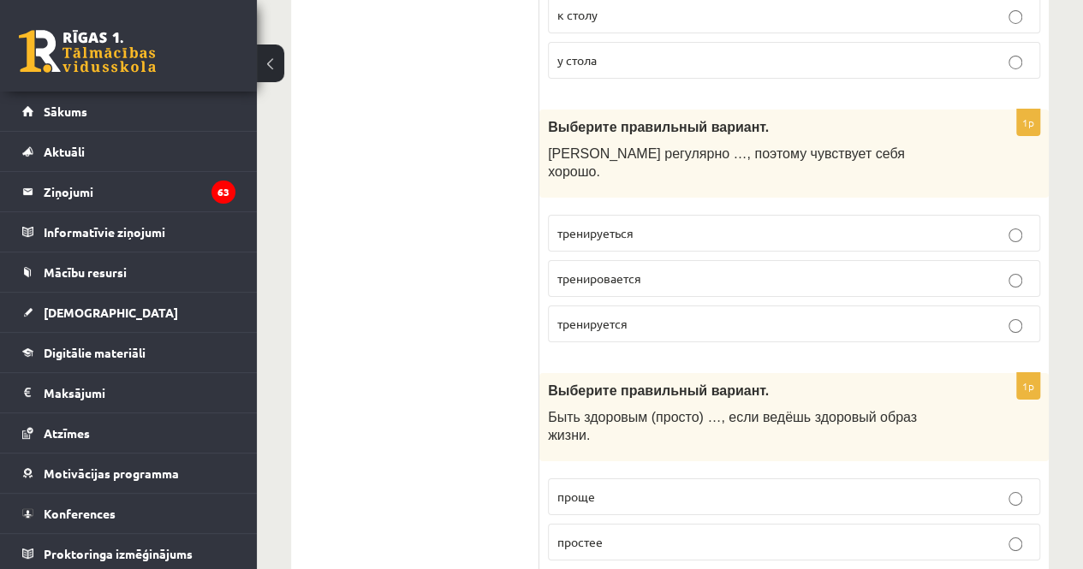
scroll to position [6243, 0]
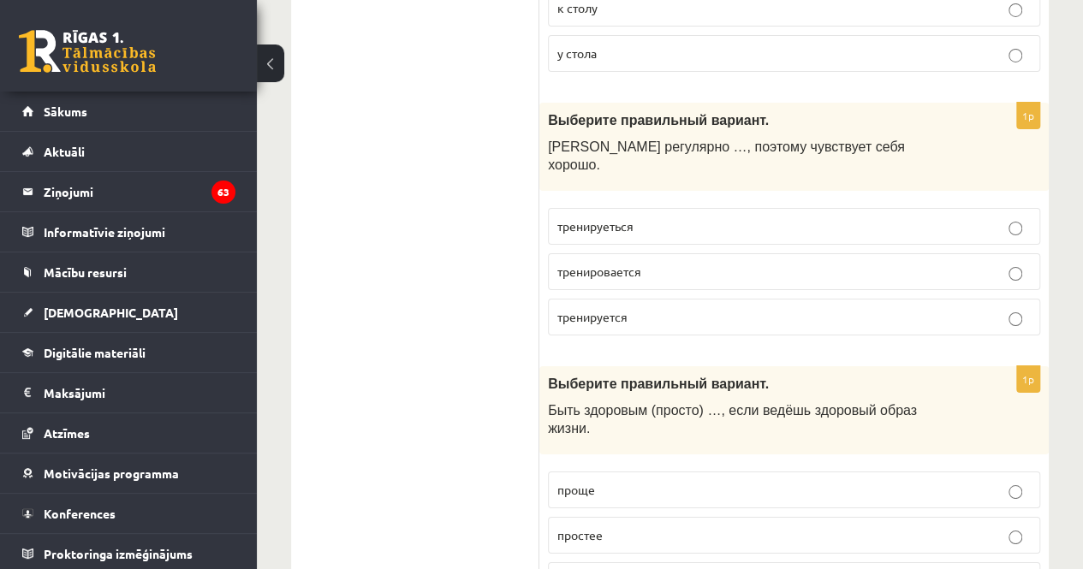
click at [649, 217] on p "тренируеться" at bounding box center [794, 226] width 474 height 18
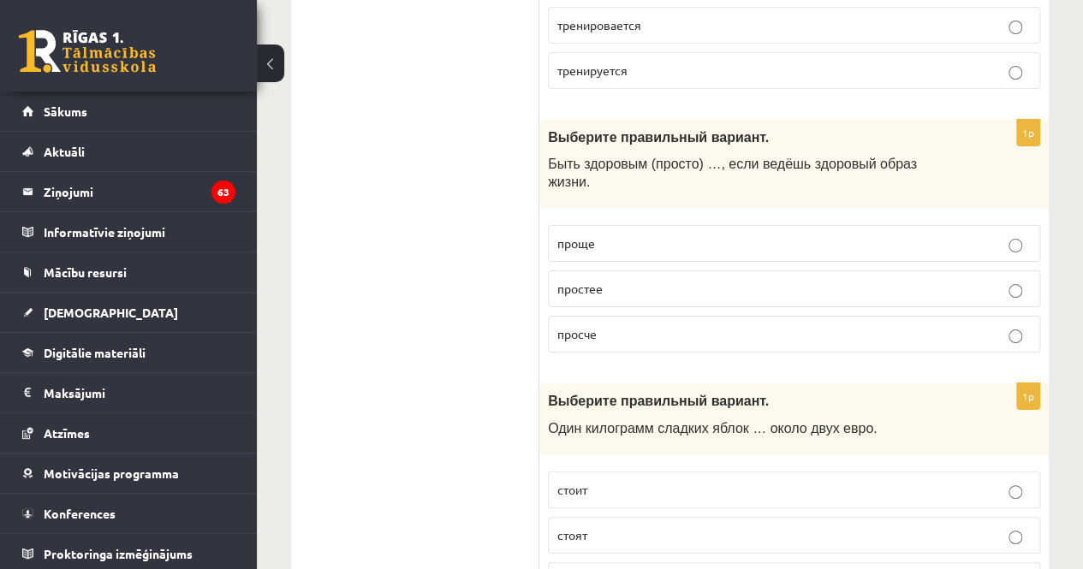
scroll to position [6496, 0]
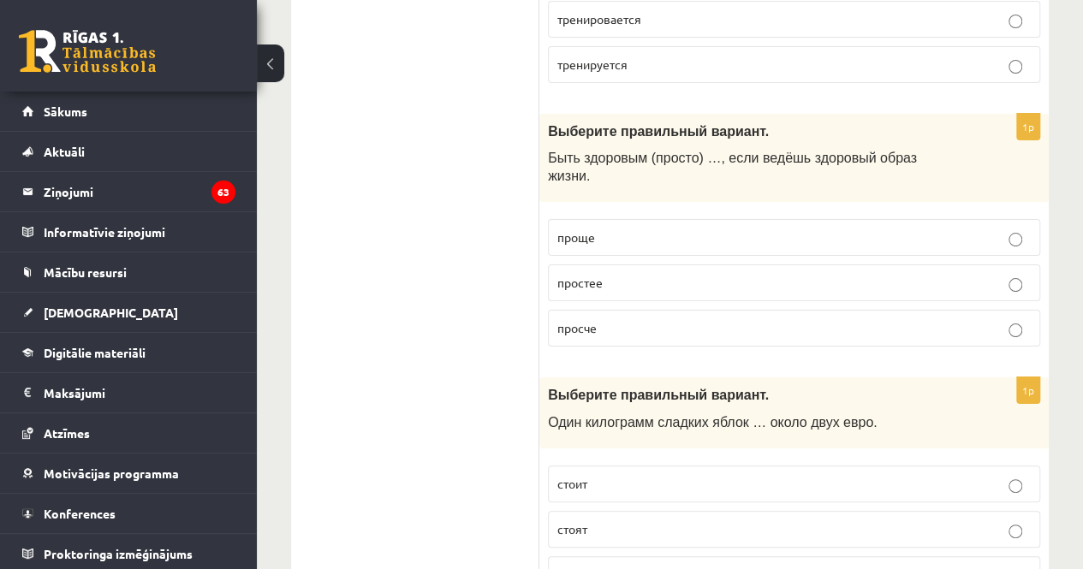
click at [627, 475] on p "стоит" at bounding box center [794, 484] width 474 height 18
click at [622, 521] on p "стоят" at bounding box center [794, 530] width 474 height 18
click at [705, 274] on p "простее" at bounding box center [794, 283] width 474 height 18
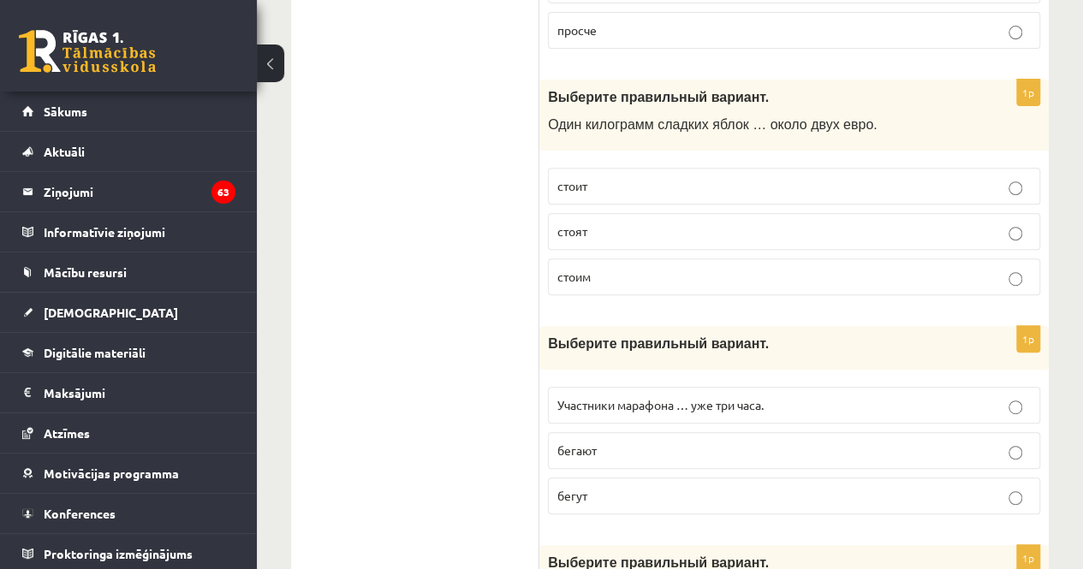
scroll to position [6864, 0]
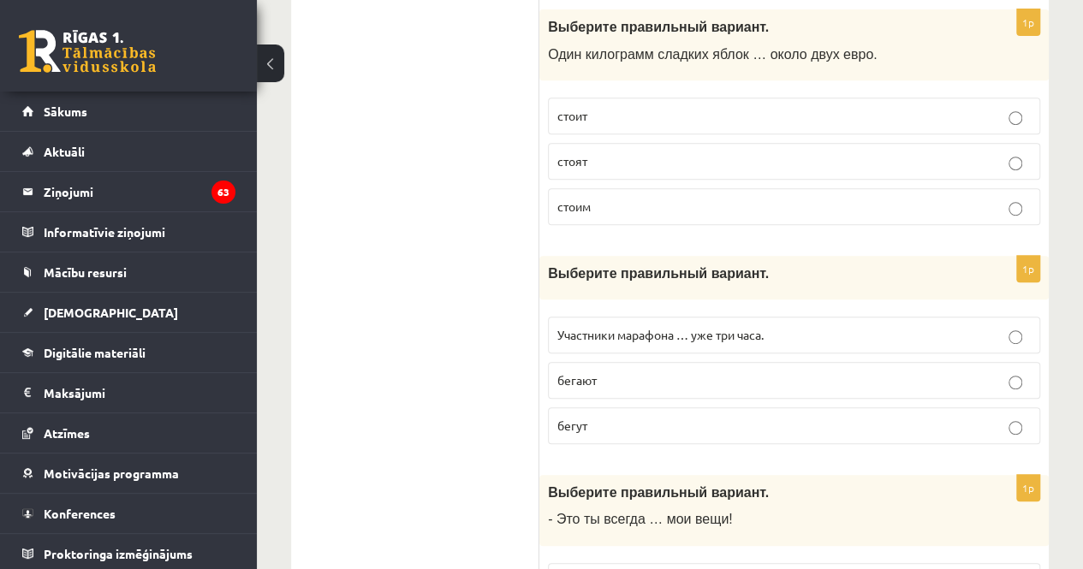
click at [617, 372] on p "бегают" at bounding box center [794, 381] width 474 height 18
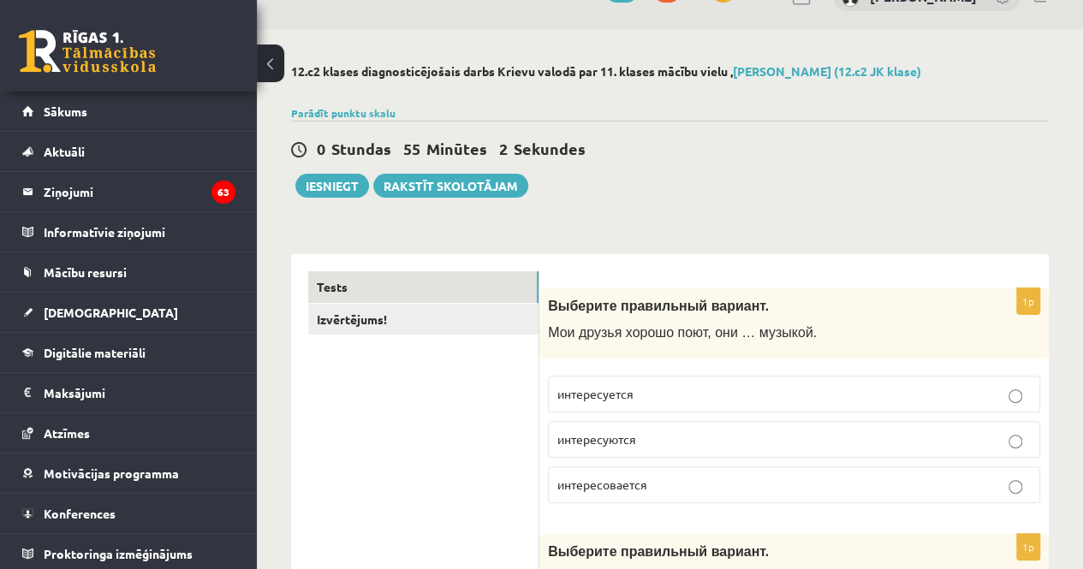
scroll to position [0, 0]
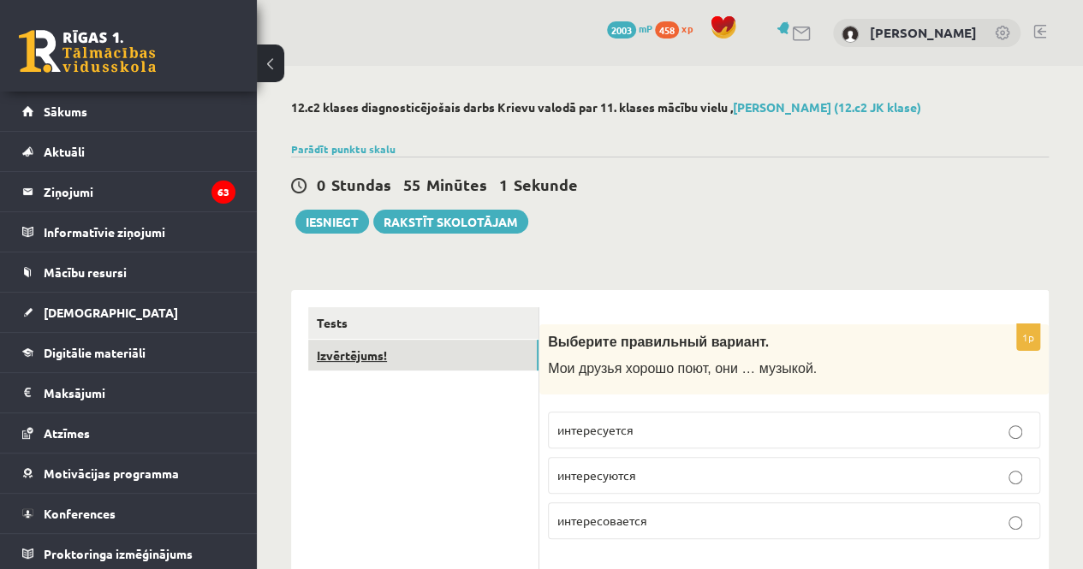
click at [484, 362] on link "Izvērtējums!" at bounding box center [423, 356] width 230 height 32
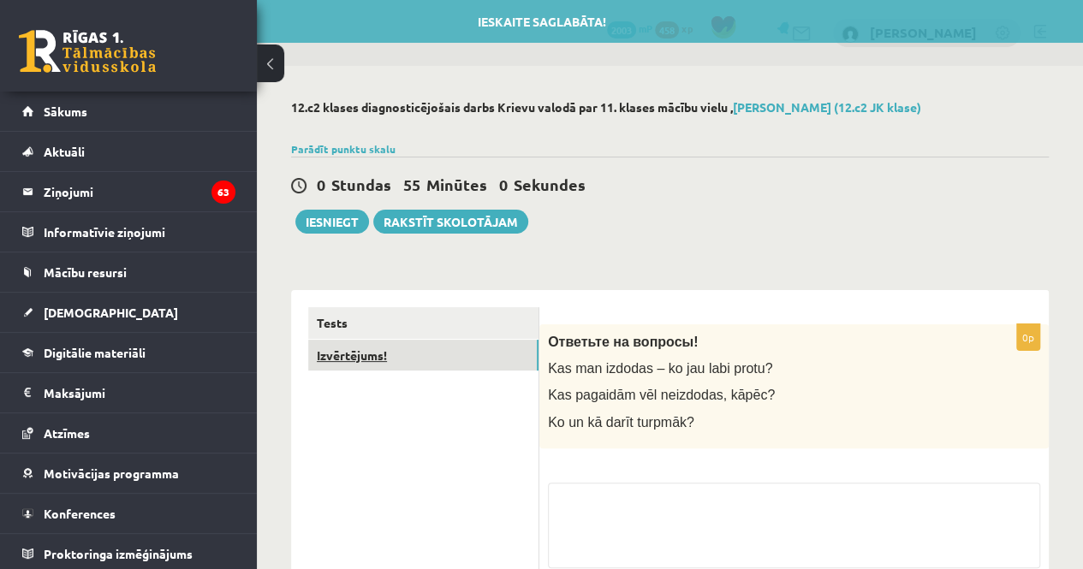
scroll to position [149, 0]
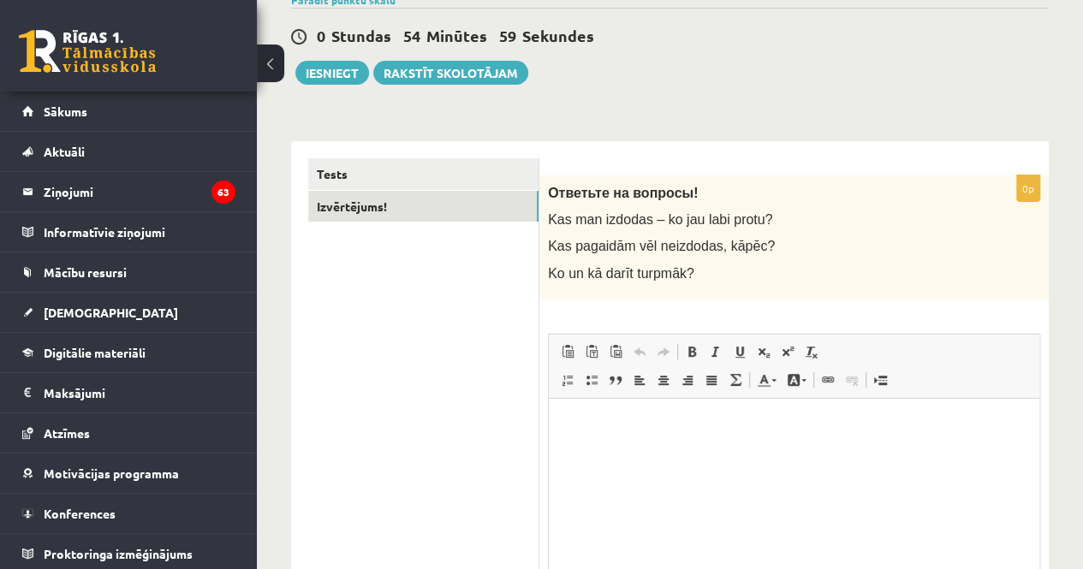
click at [701, 341] on link "Treknraksts Klaviatūras saīsne vadīšanas taustiņš+B" at bounding box center [692, 352] width 24 height 22
click at [639, 449] on html "*******" at bounding box center [794, 424] width 491 height 52
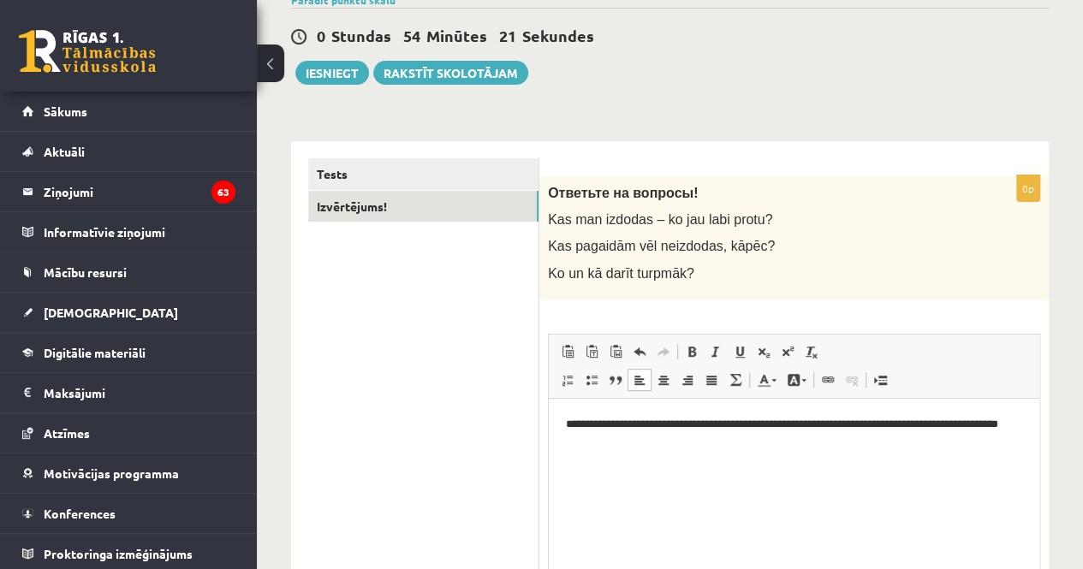
click at [346, 85] on div "**********" at bounding box center [670, 329] width 826 height 825
click at [354, 69] on button "Iesniegt" at bounding box center [332, 73] width 74 height 24
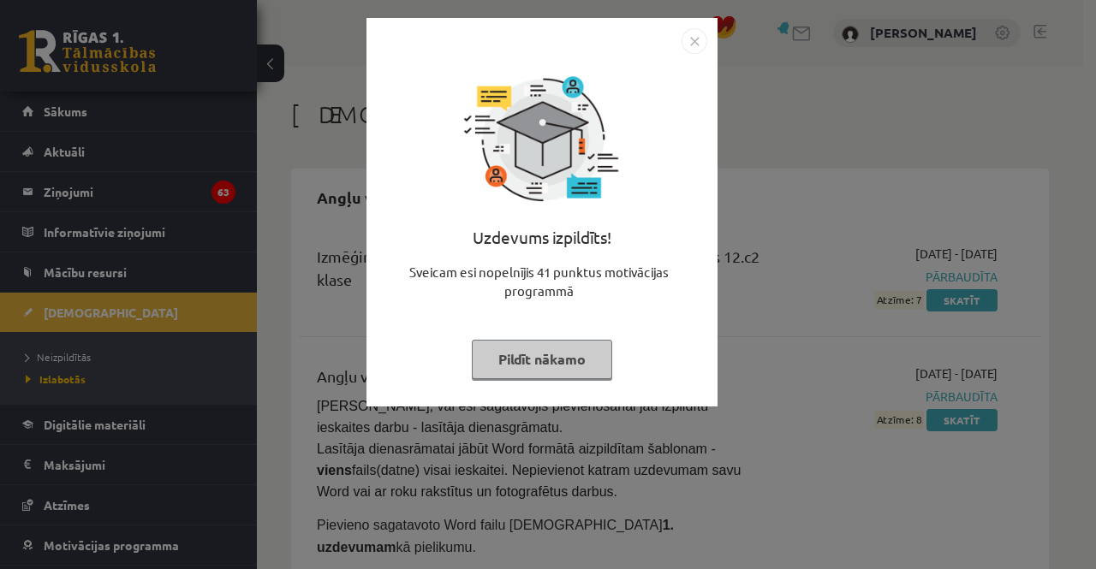
click at [547, 342] on button "Pildīt nākamo" at bounding box center [542, 359] width 140 height 39
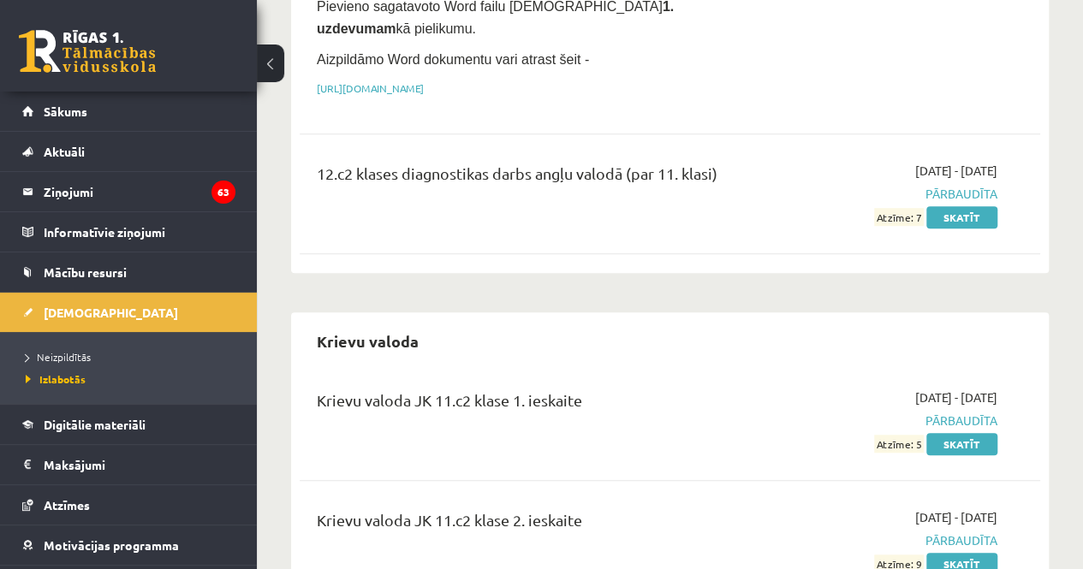
scroll to position [536, 0]
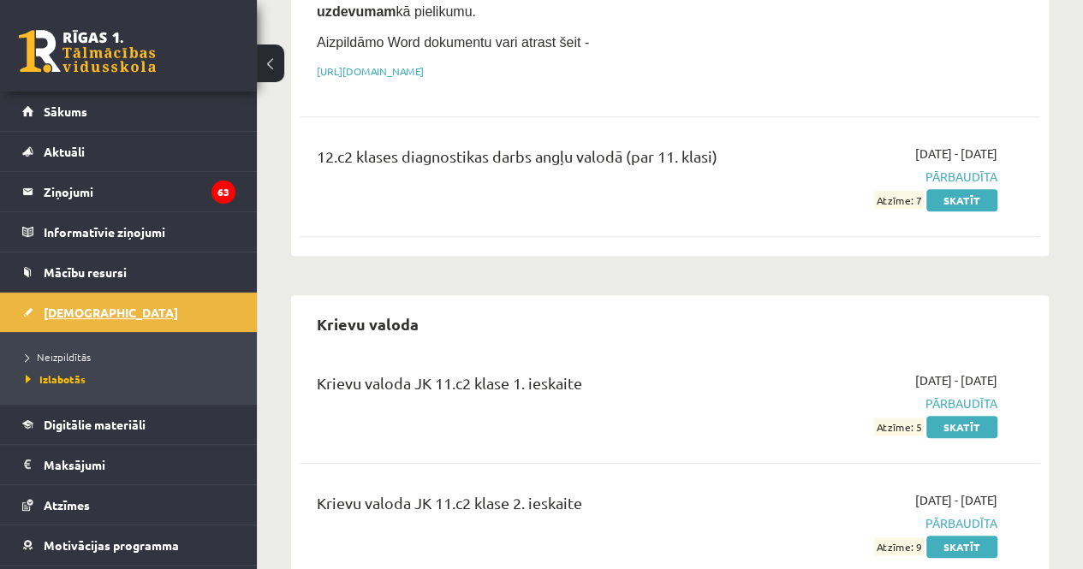
click at [82, 308] on span "[DEMOGRAPHIC_DATA]" at bounding box center [111, 312] width 134 height 15
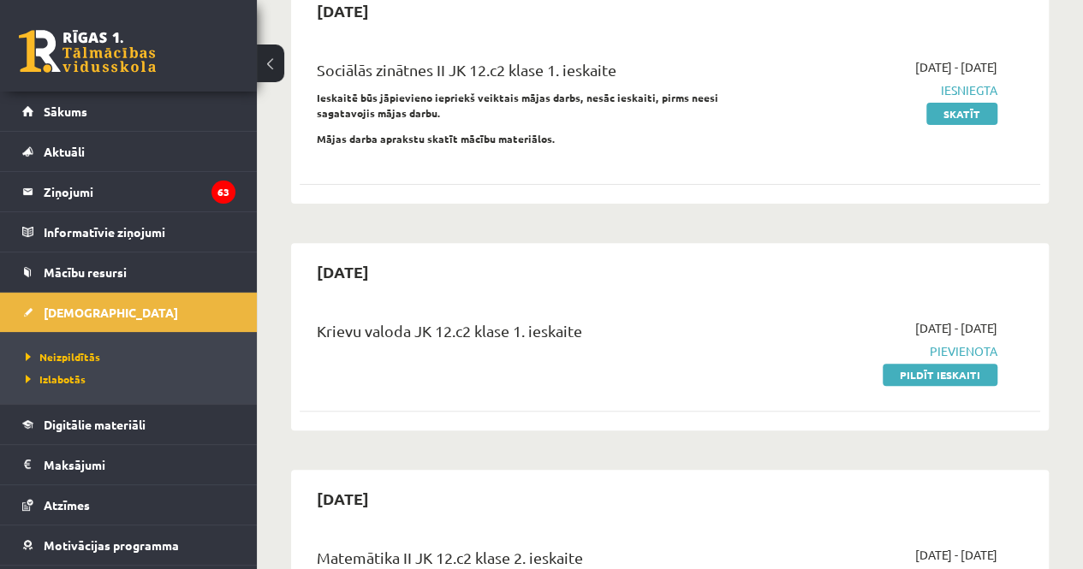
scroll to position [190, 0]
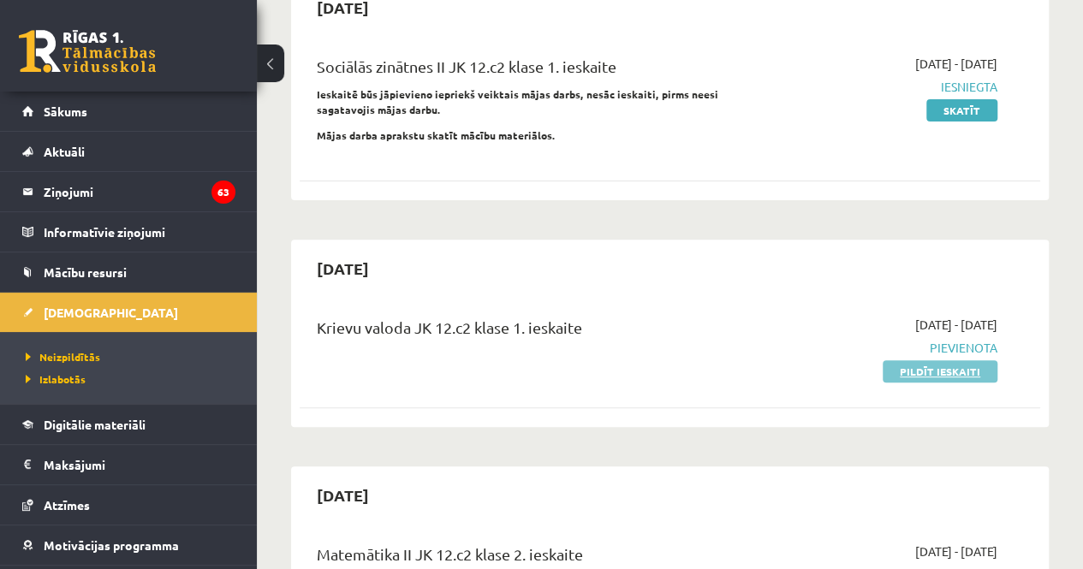
click at [954, 372] on link "Pildīt ieskaiti" at bounding box center [940, 371] width 115 height 22
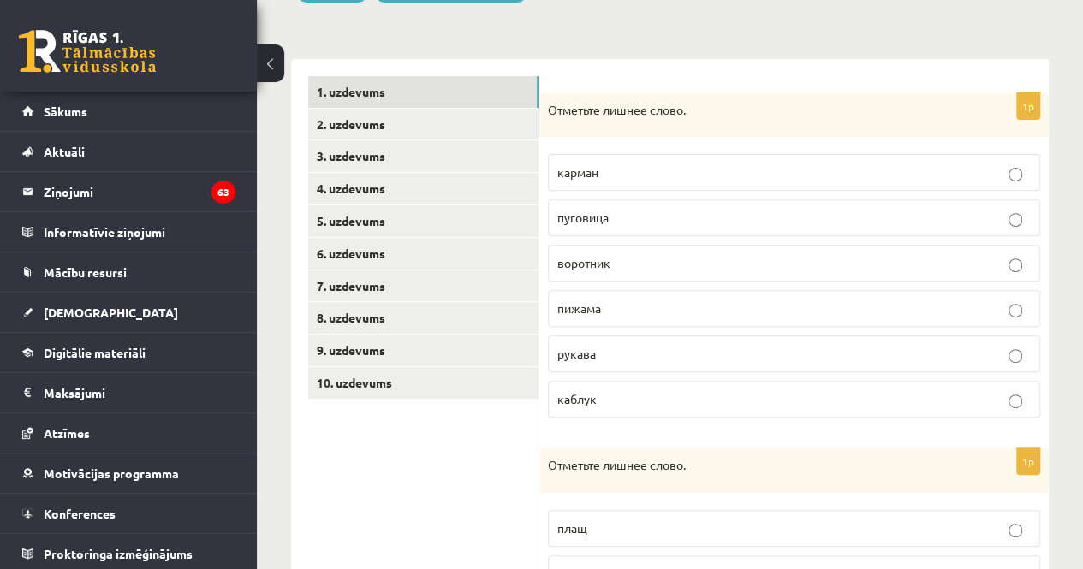
scroll to position [234, 0]
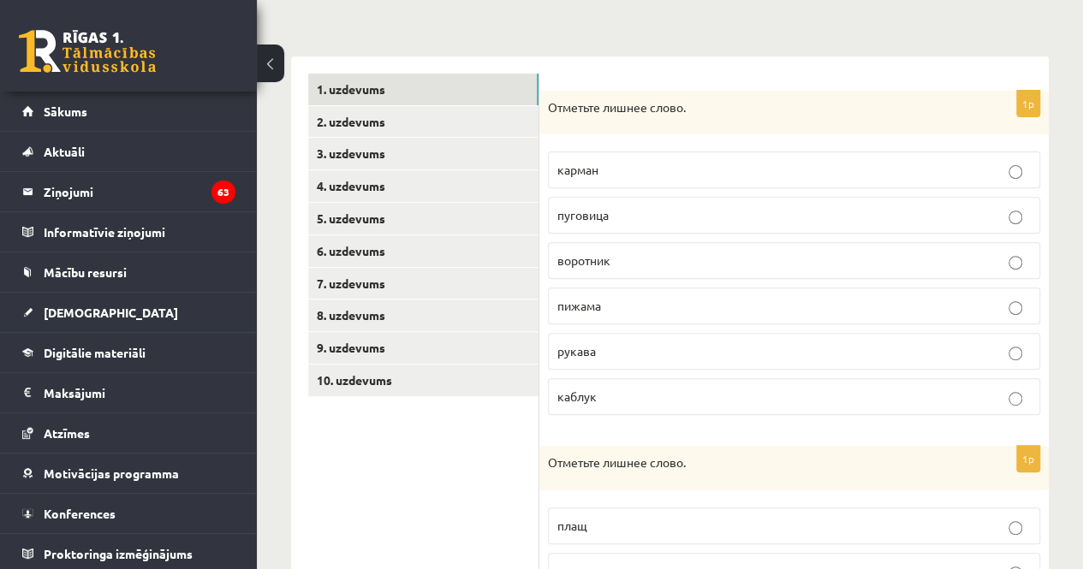
click at [606, 391] on p "каблук" at bounding box center [794, 397] width 474 height 18
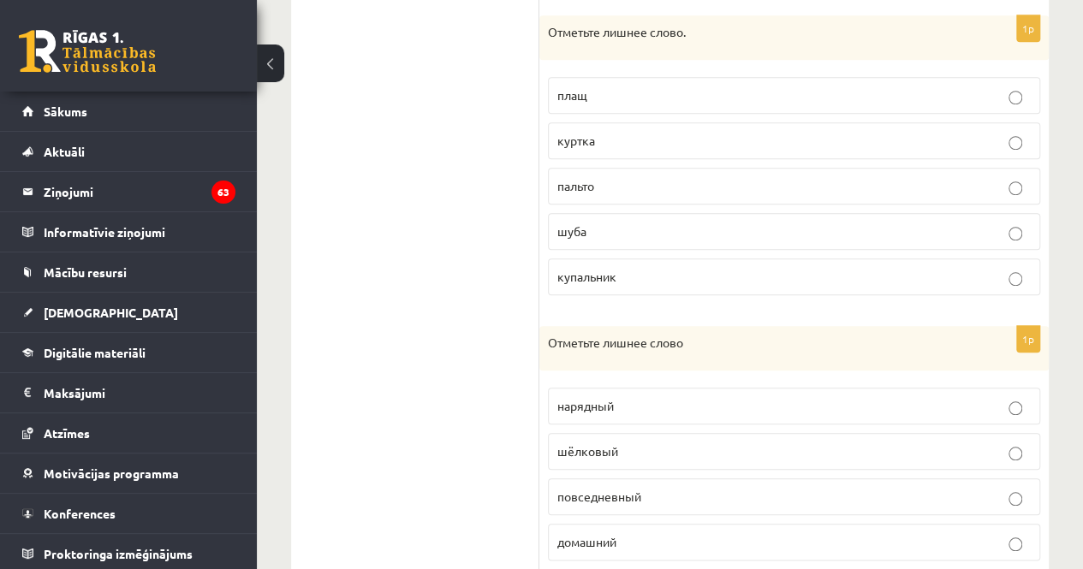
scroll to position [664, 0]
click at [624, 269] on p "купальник" at bounding box center [794, 278] width 474 height 18
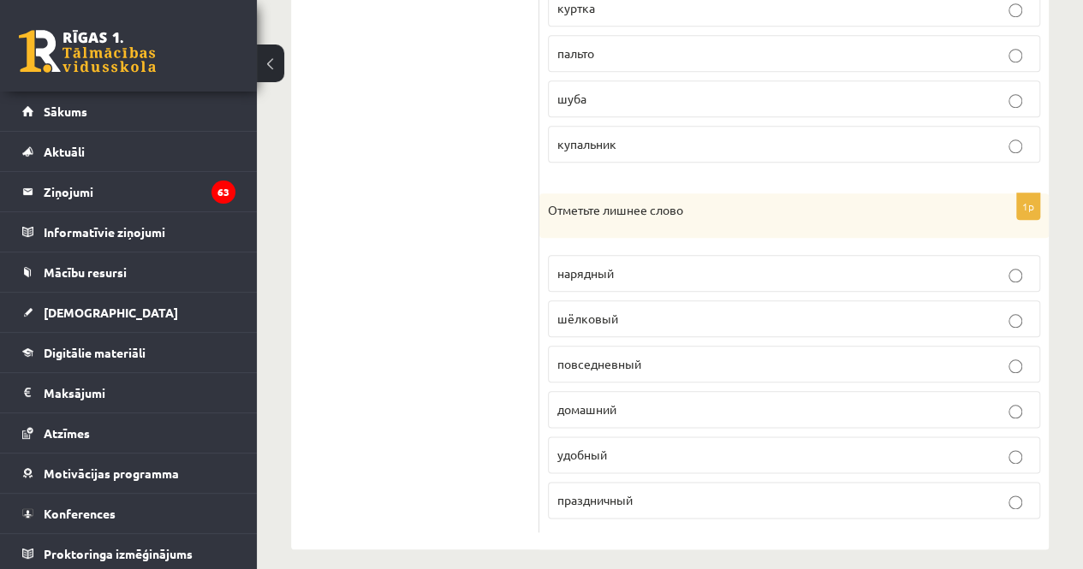
scroll to position [796, 0]
click at [626, 318] on p "шёлковый" at bounding box center [794, 320] width 474 height 18
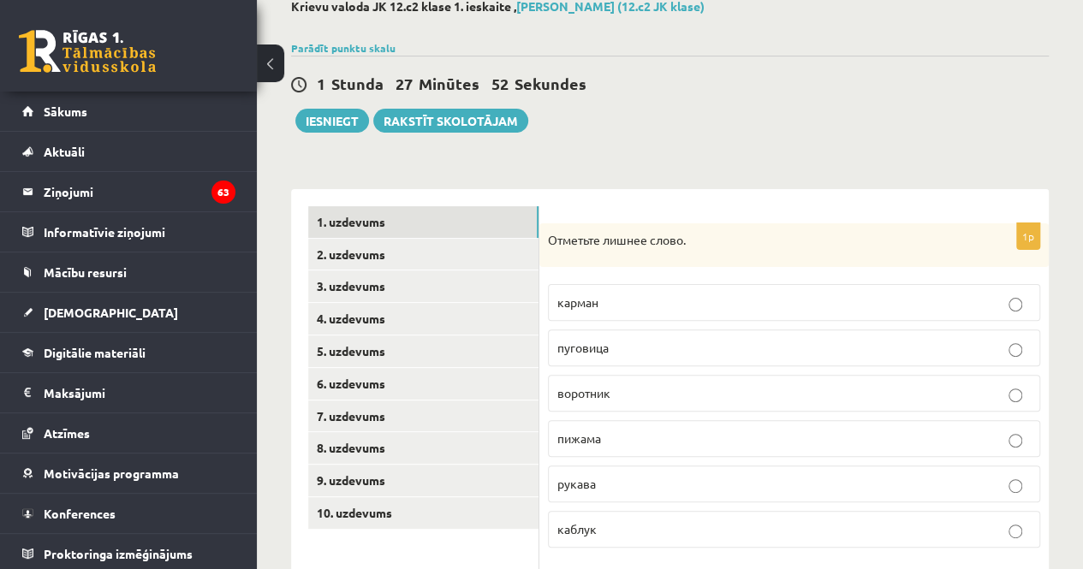
scroll to position [0, 0]
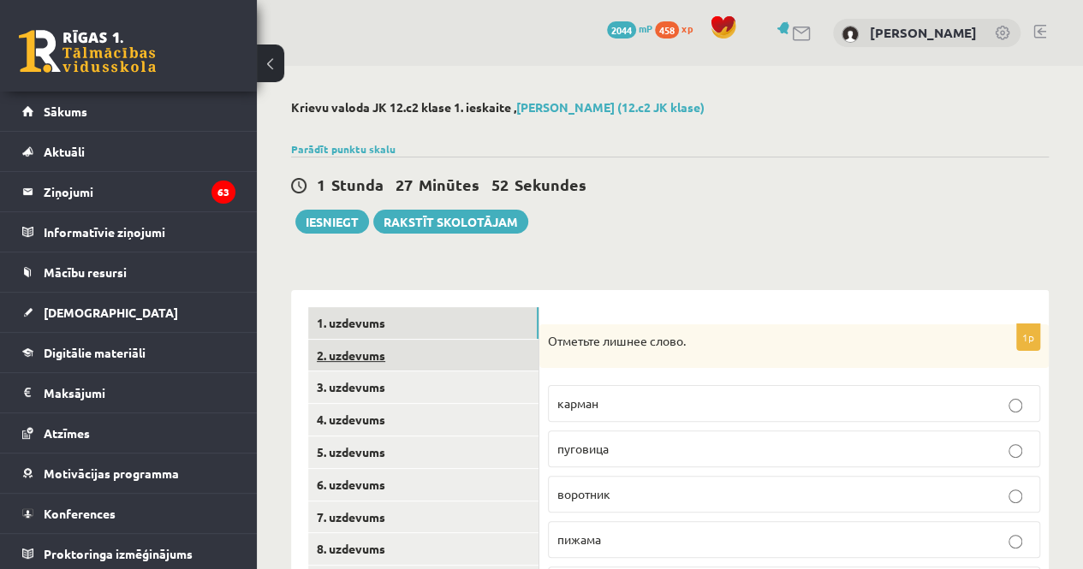
click at [440, 357] on link "2. uzdevums" at bounding box center [423, 356] width 230 height 32
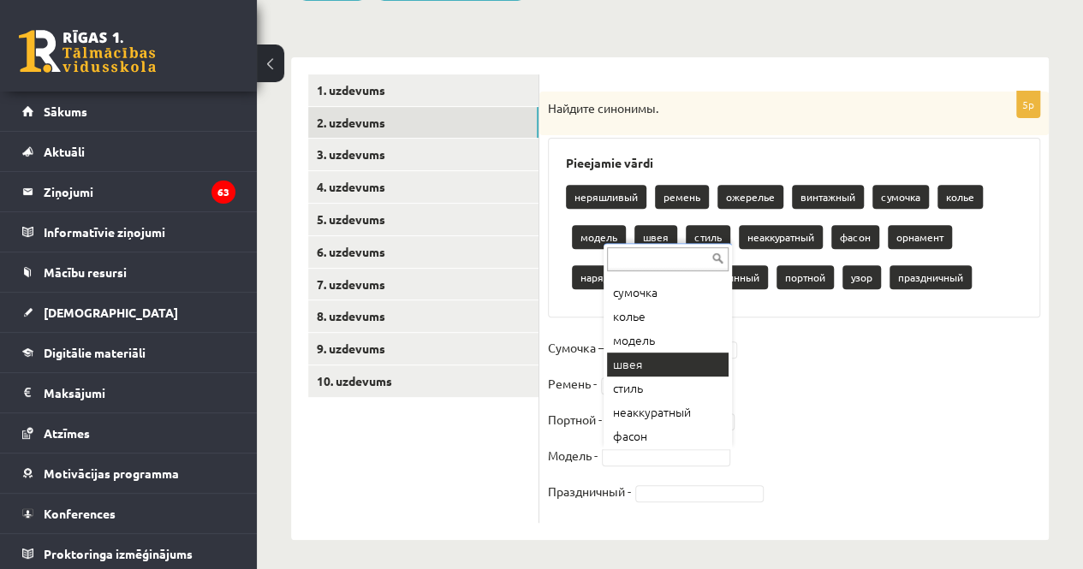
scroll to position [116, 0]
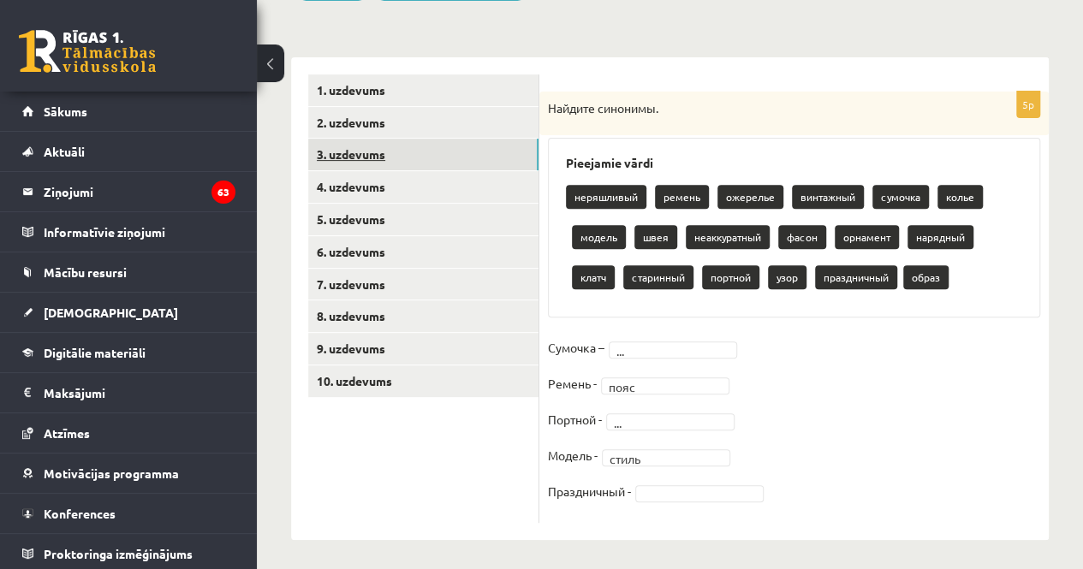
click at [463, 155] on link "3. uzdevums" at bounding box center [423, 155] width 230 height 32
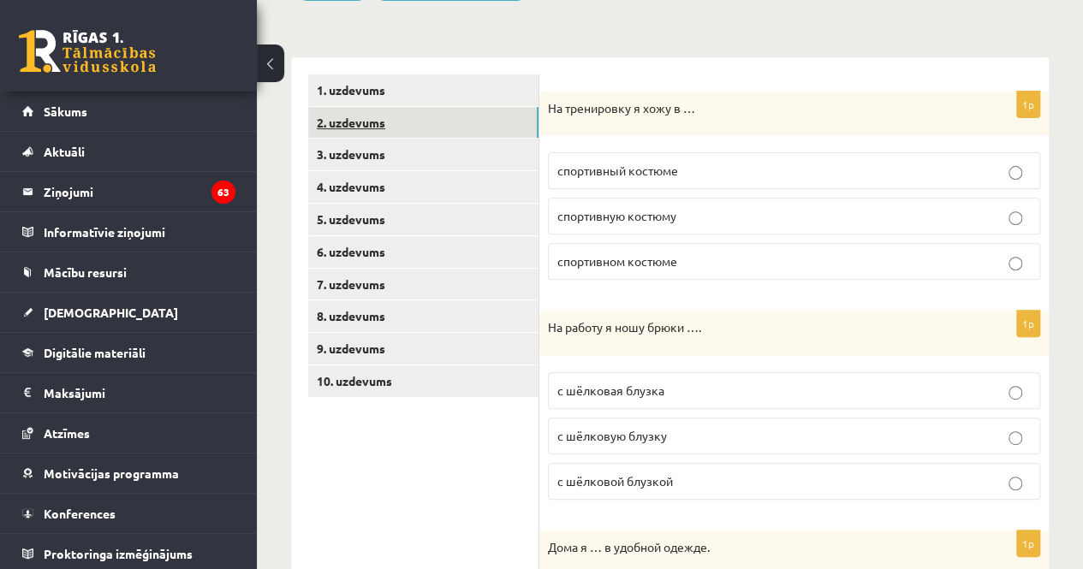
click at [461, 133] on link "2. uzdevums" at bounding box center [423, 123] width 230 height 32
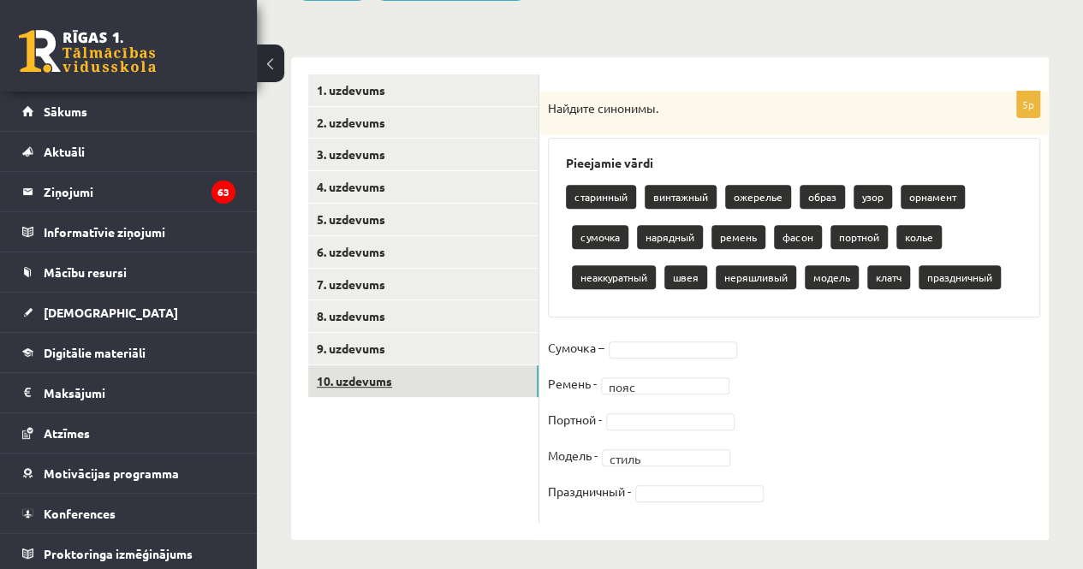
click at [479, 390] on link "10. uzdevums" at bounding box center [423, 382] width 230 height 32
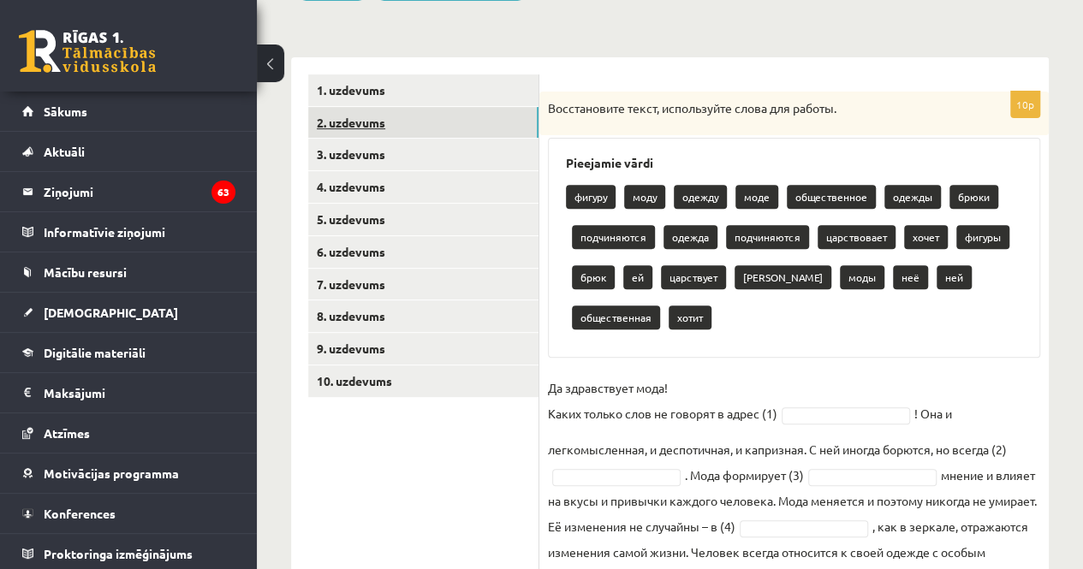
click at [430, 129] on link "2. uzdevums" at bounding box center [423, 123] width 230 height 32
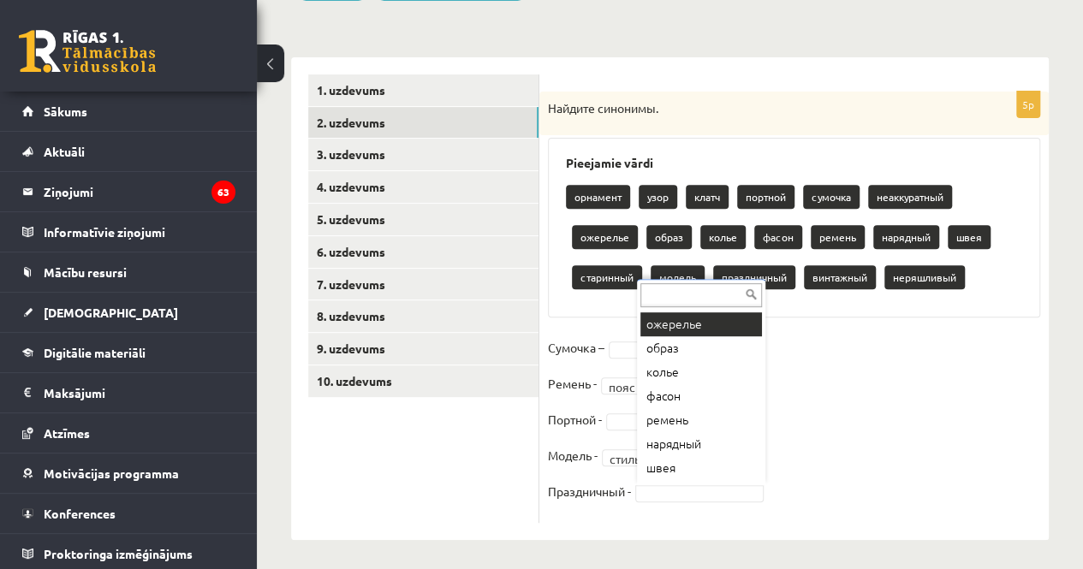
scroll to position [167, 0]
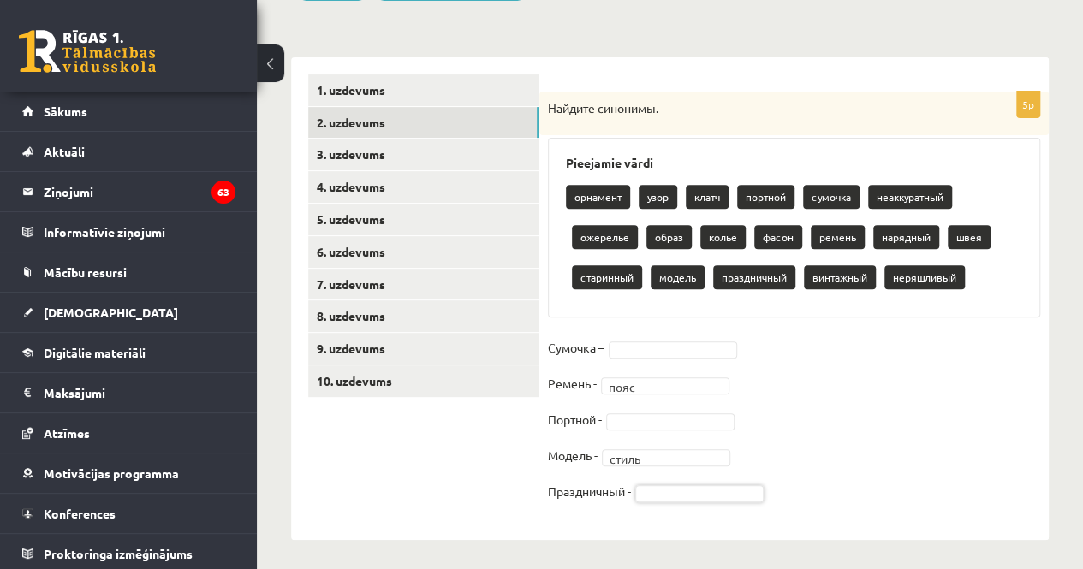
type input "*"
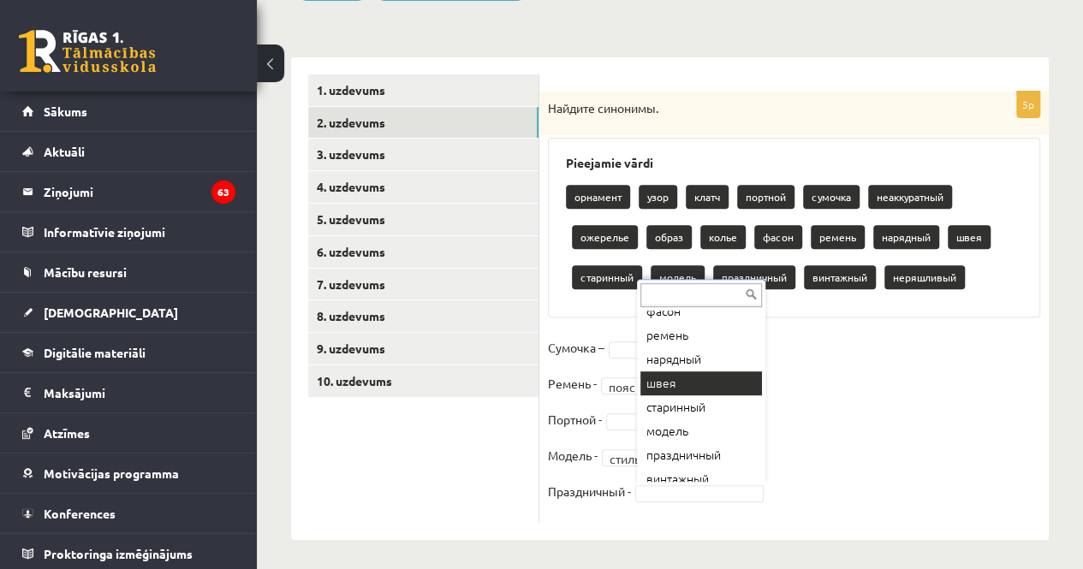
scroll to position [246, 0]
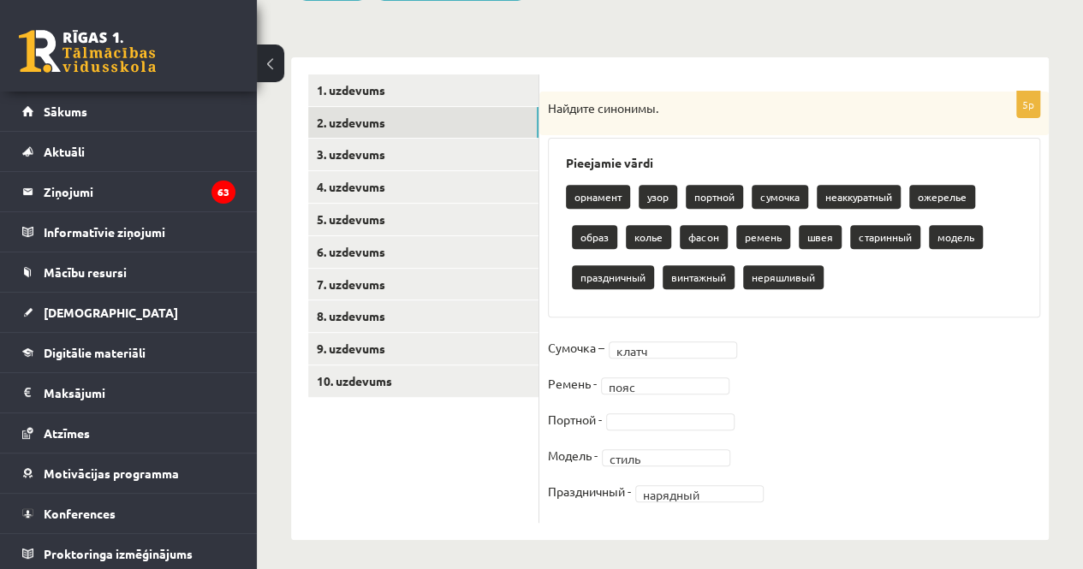
click at [766, 398] on fieldset "Сумочка – клатч ***** Ремень - пояс **** Портной - Модель - стиль ***** Праздни…" at bounding box center [794, 425] width 492 height 180
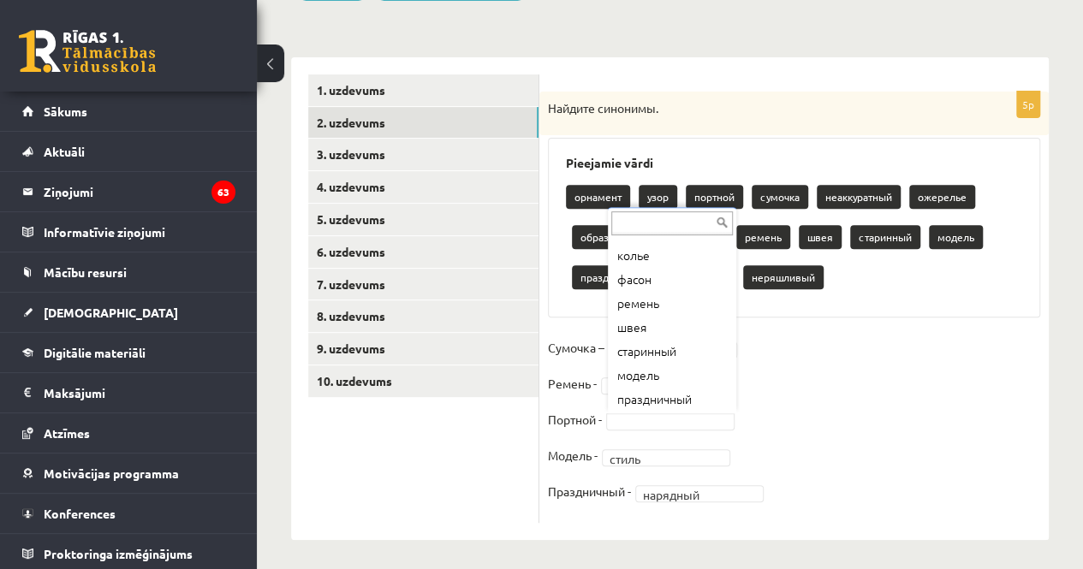
scroll to position [190, 0]
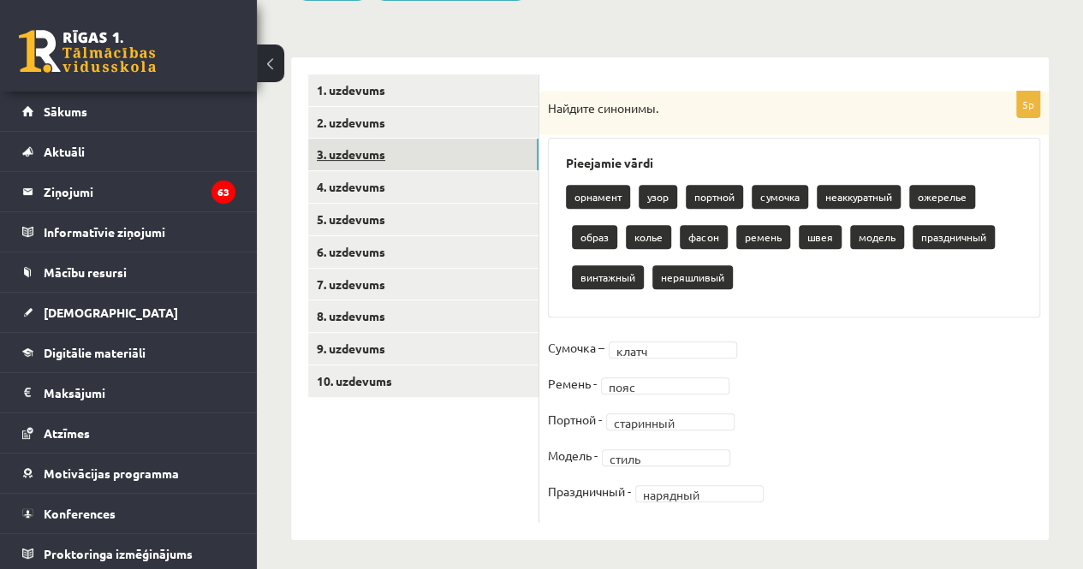
click at [418, 154] on link "3. uzdevums" at bounding box center [423, 155] width 230 height 32
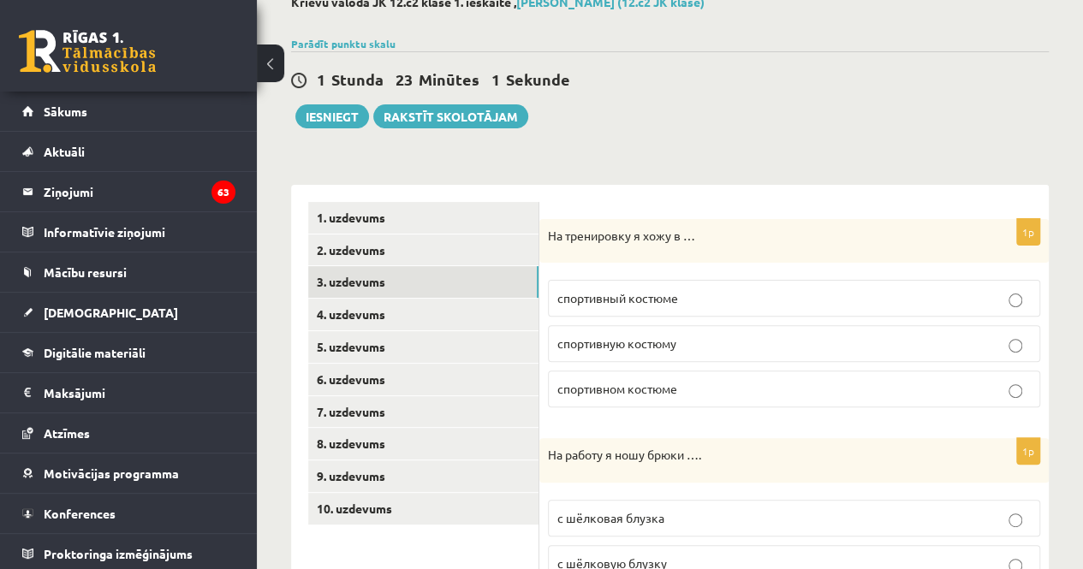
scroll to position [118, 0]
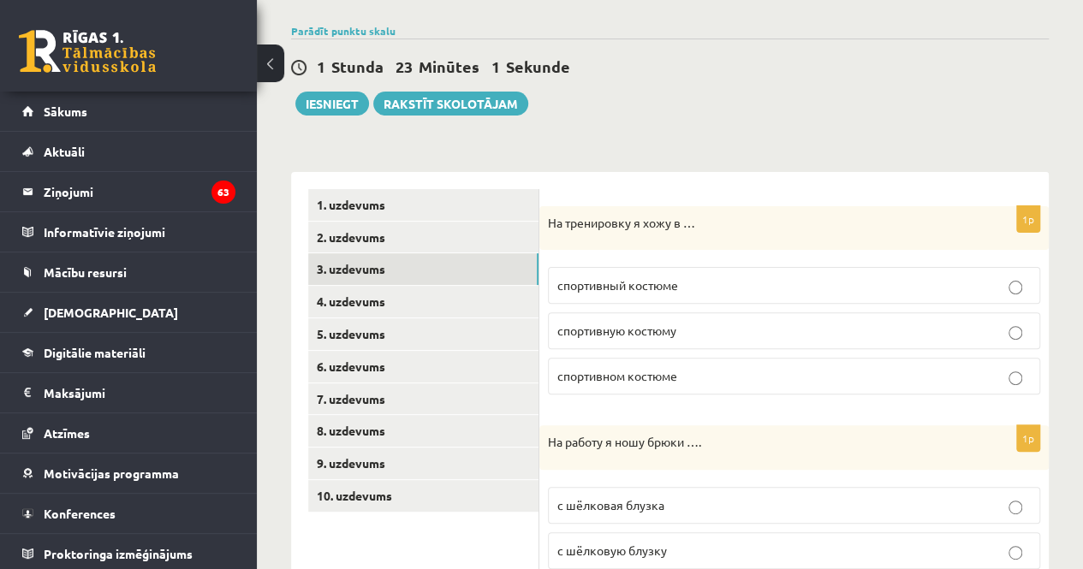
click at [598, 371] on span "спортивном костюме" at bounding box center [617, 375] width 120 height 15
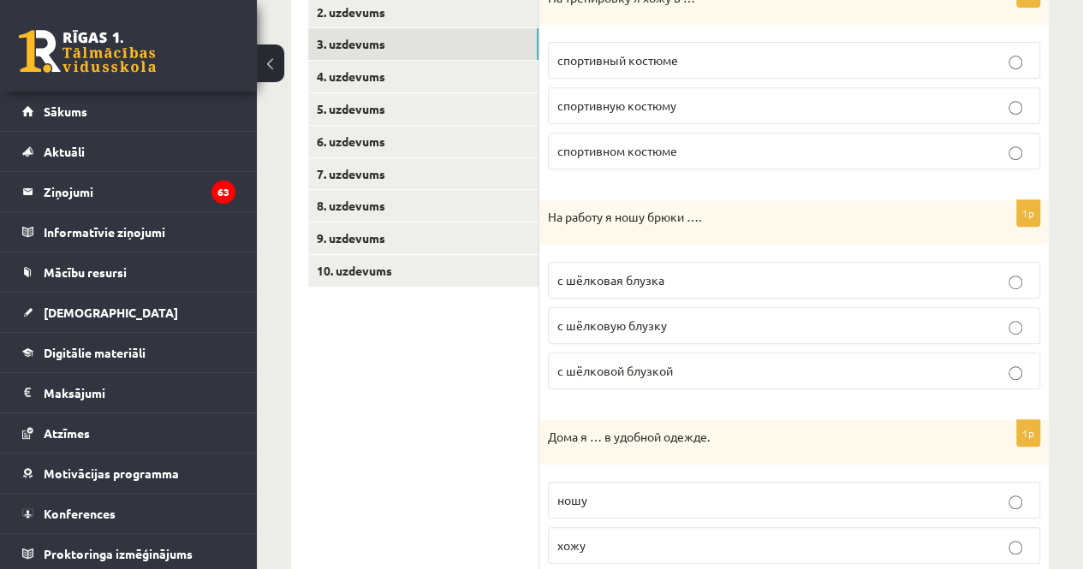
scroll to position [346, 0]
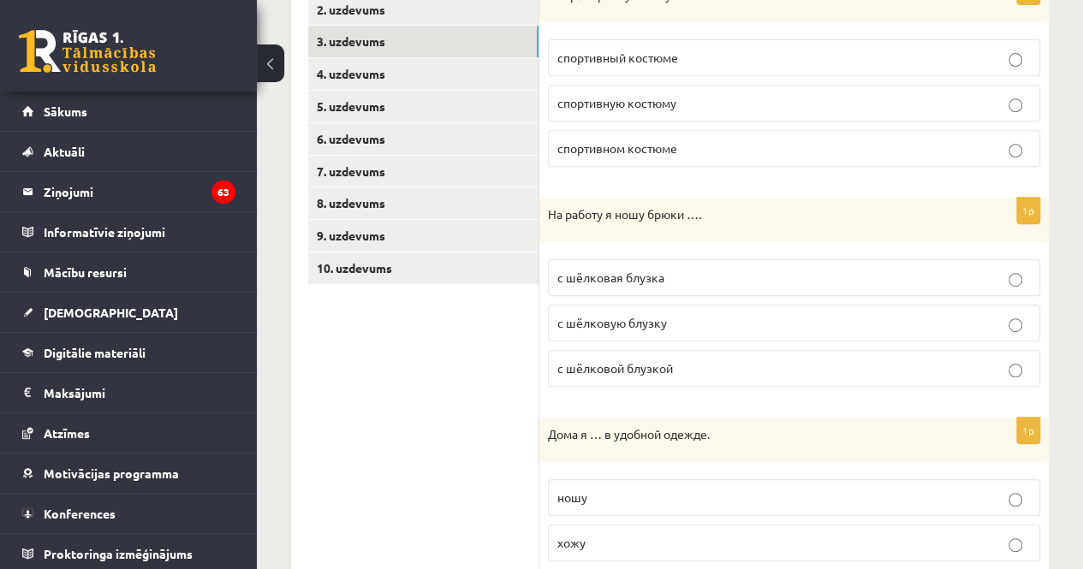
click at [627, 372] on p "с шёлковой блузкой" at bounding box center [794, 369] width 474 height 18
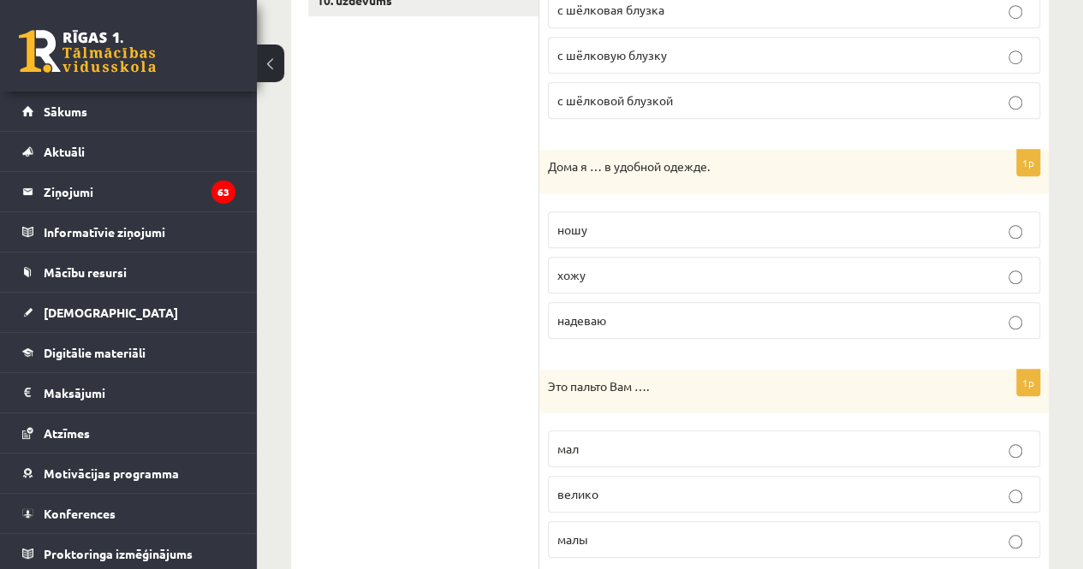
scroll to position [616, 0]
click at [635, 266] on p "хожу" at bounding box center [794, 274] width 474 height 18
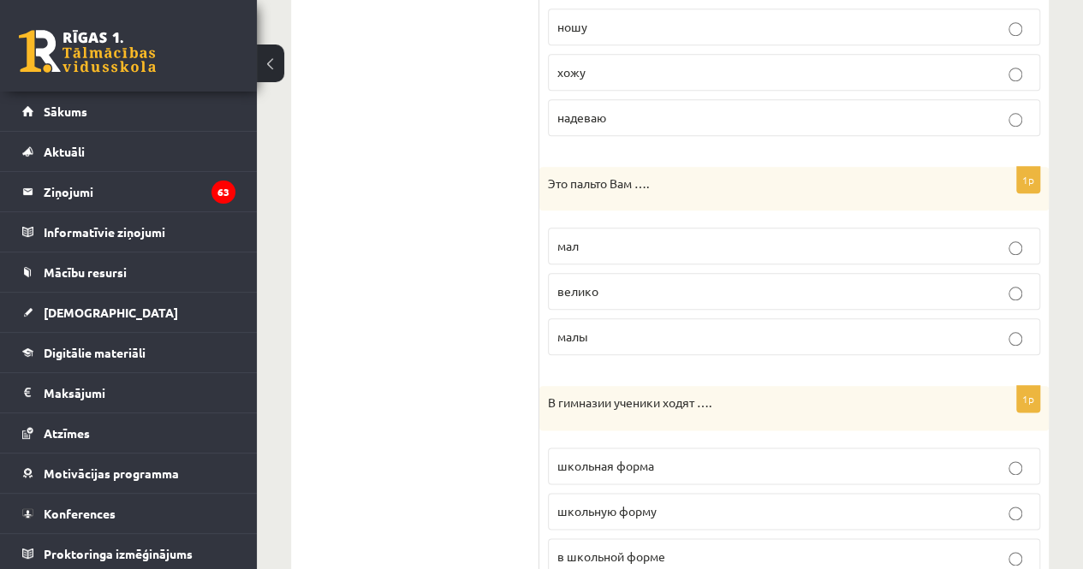
scroll to position [843, 0]
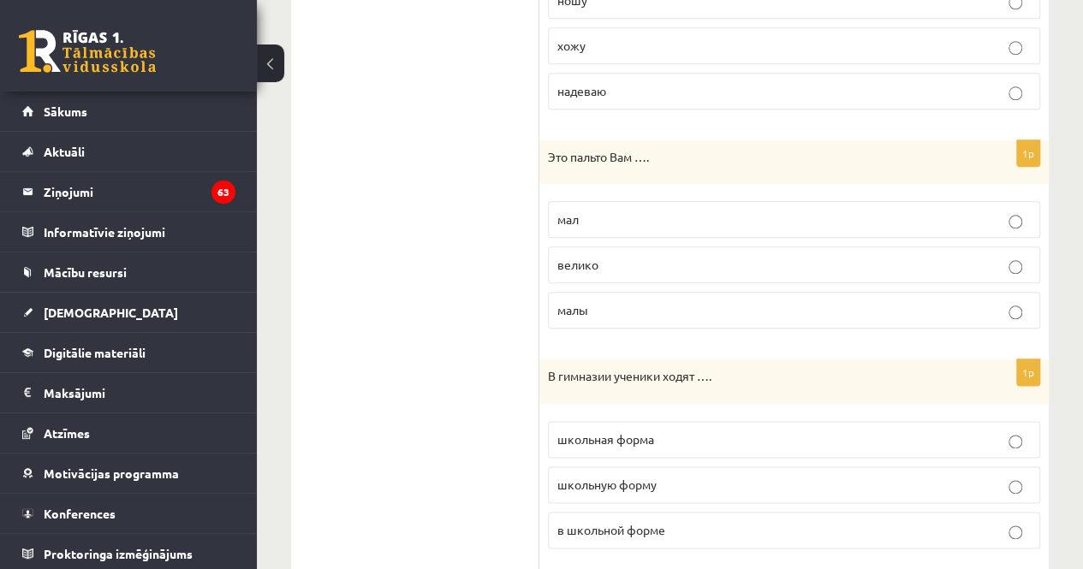
click at [622, 259] on p "велико" at bounding box center [794, 265] width 474 height 18
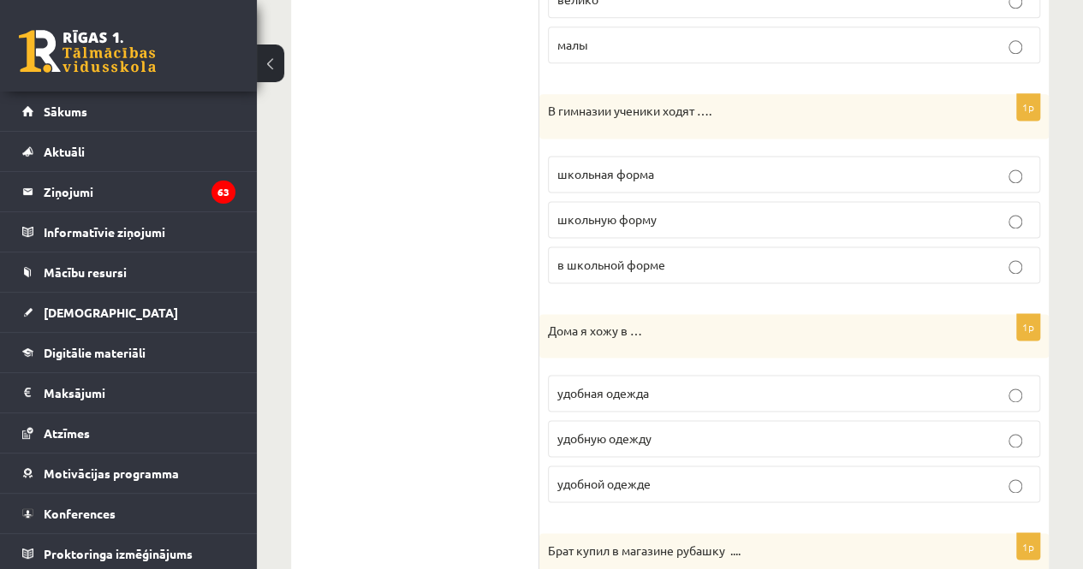
scroll to position [1112, 0]
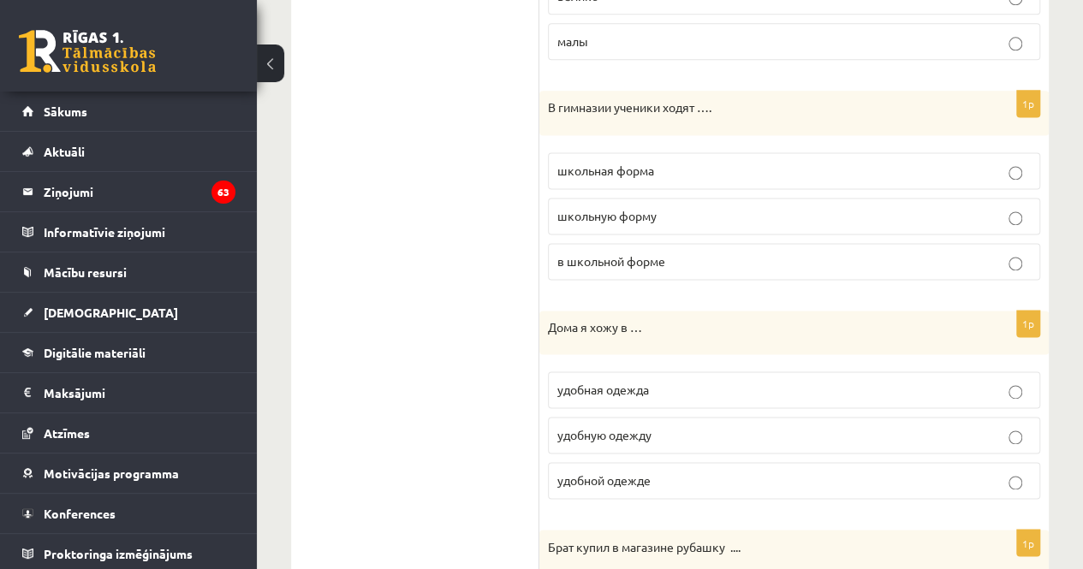
click at [611, 256] on span "в школьной форме" at bounding box center [611, 260] width 108 height 15
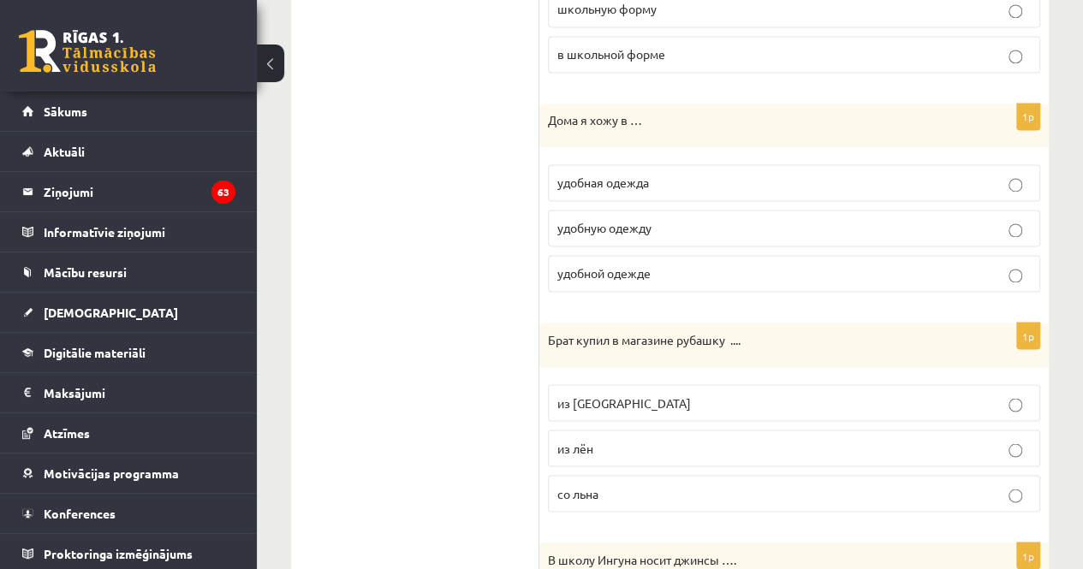
scroll to position [1321, 0]
click at [608, 182] on label "удобная одежда" at bounding box center [794, 181] width 492 height 37
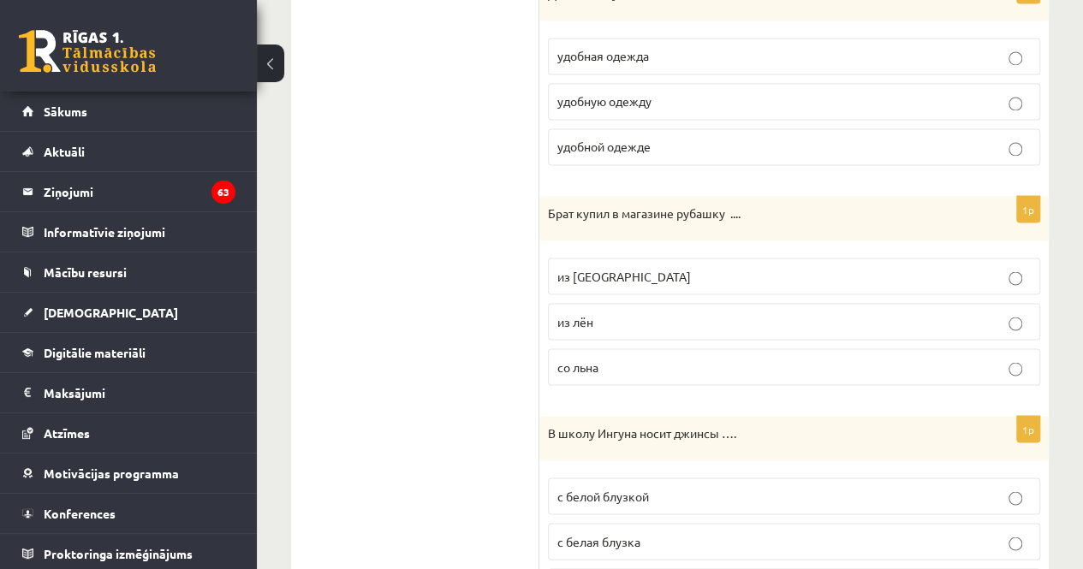
click at [599, 268] on span "из льна" at bounding box center [624, 275] width 134 height 15
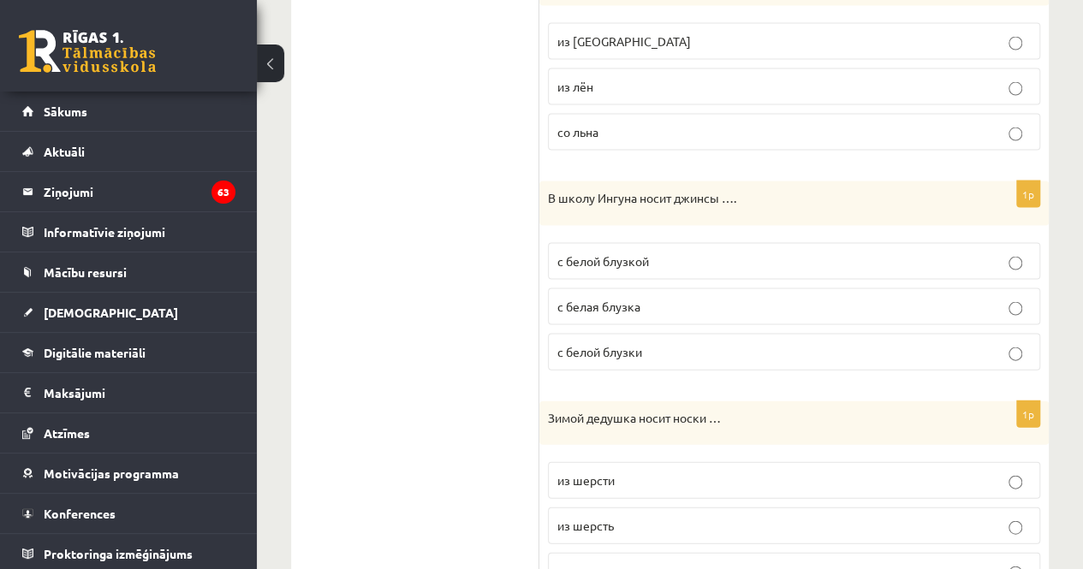
scroll to position [1684, 0]
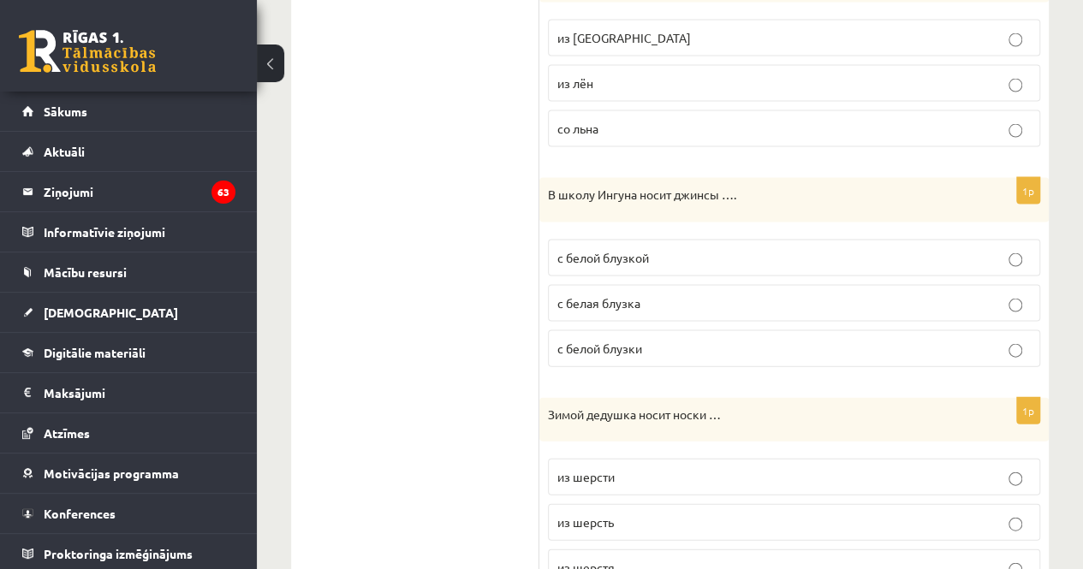
click at [606, 250] on span "с белой блузкой" at bounding box center [603, 257] width 92 height 15
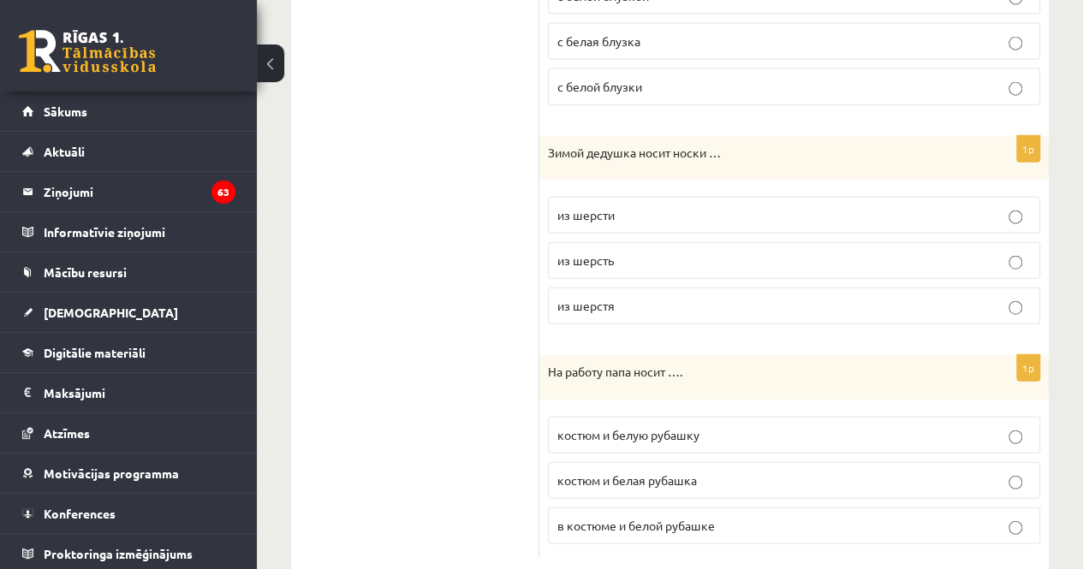
scroll to position [1945, 0]
click at [614, 199] on label "из шерсти" at bounding box center [794, 217] width 492 height 37
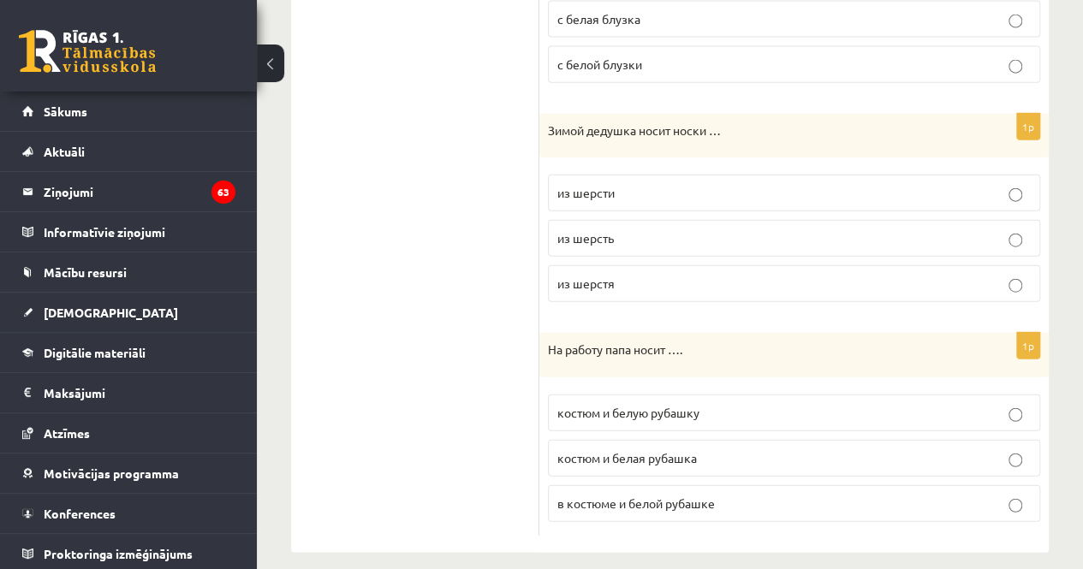
click at [796, 404] on p "костюм и белую рубашку" at bounding box center [794, 413] width 474 height 18
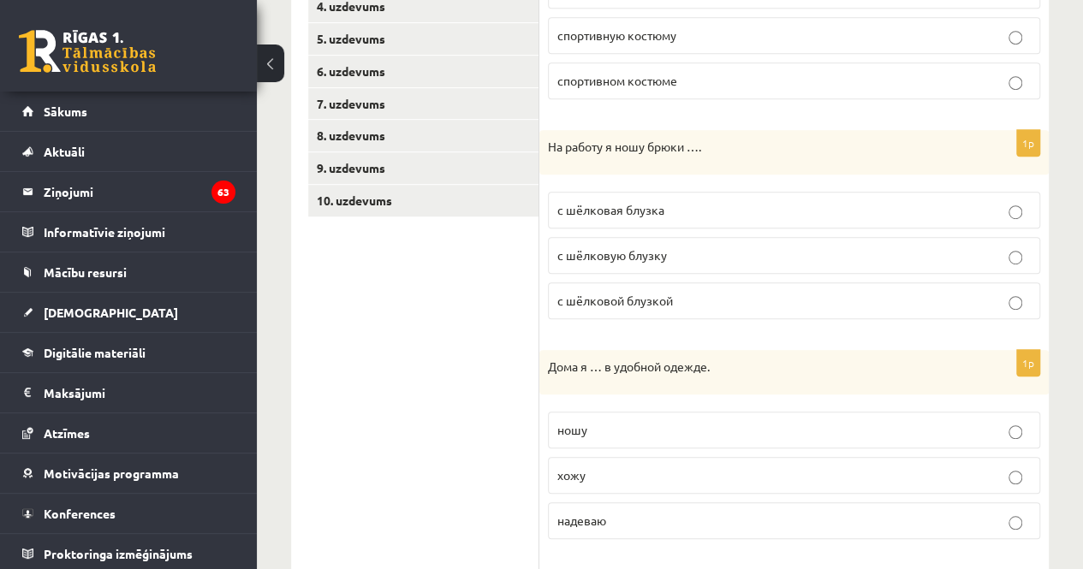
scroll to position [0, 0]
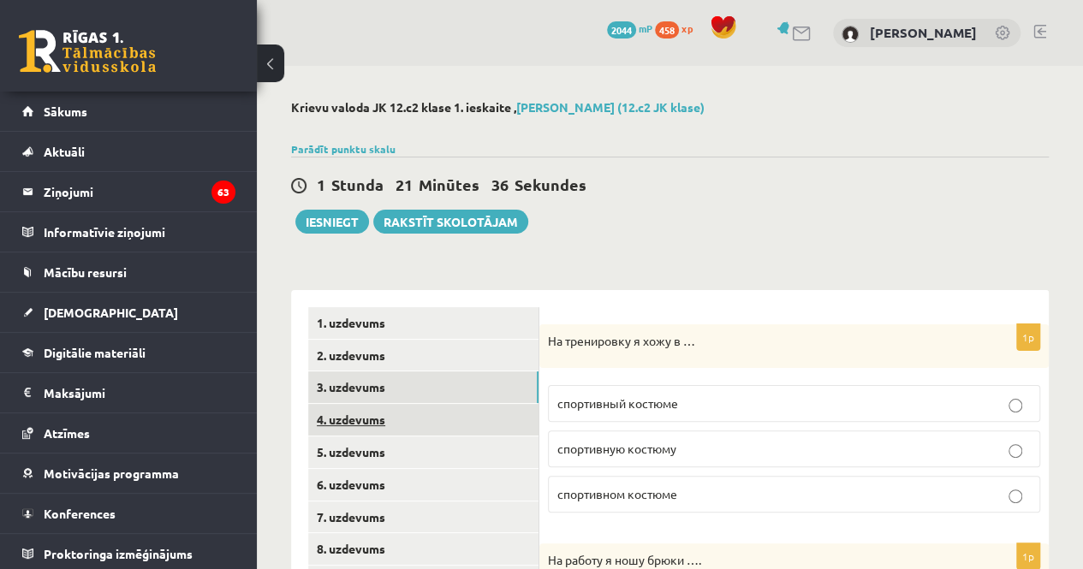
click at [449, 429] on link "4. uzdevums" at bounding box center [423, 420] width 230 height 32
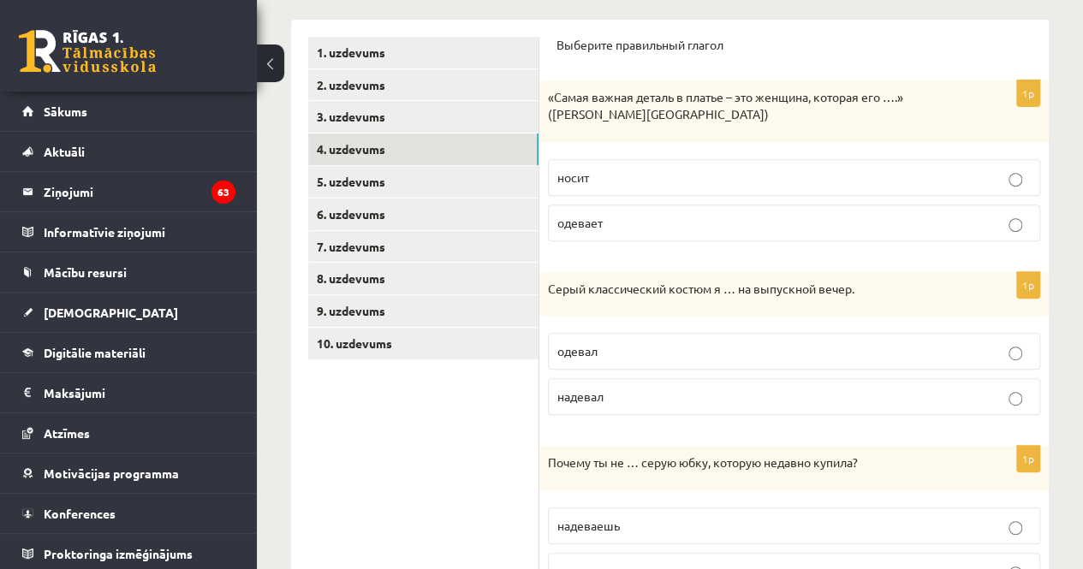
scroll to position [271, 0]
click at [620, 174] on p "носит" at bounding box center [794, 177] width 474 height 18
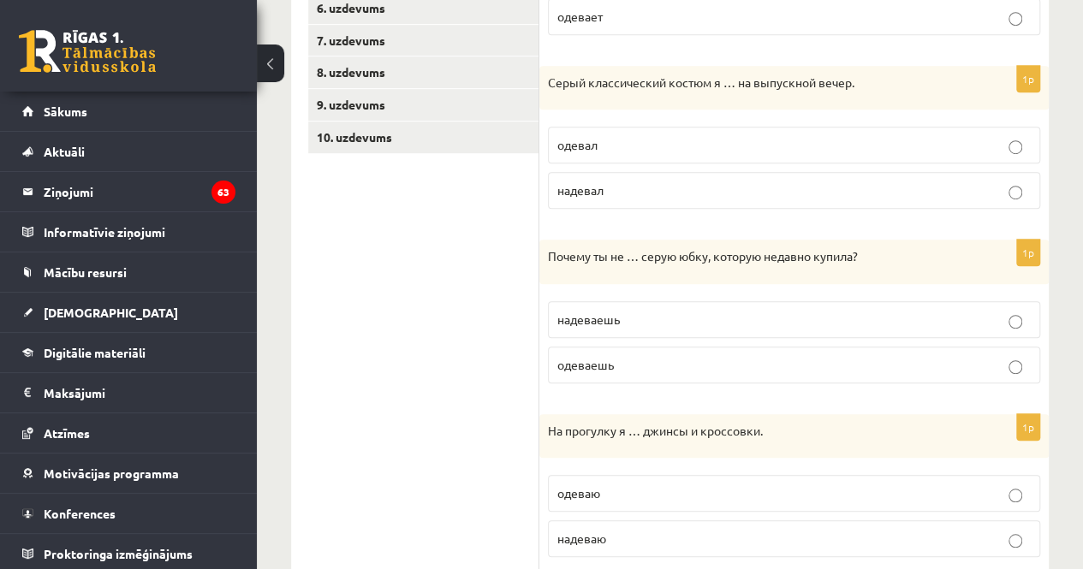
scroll to position [480, 0]
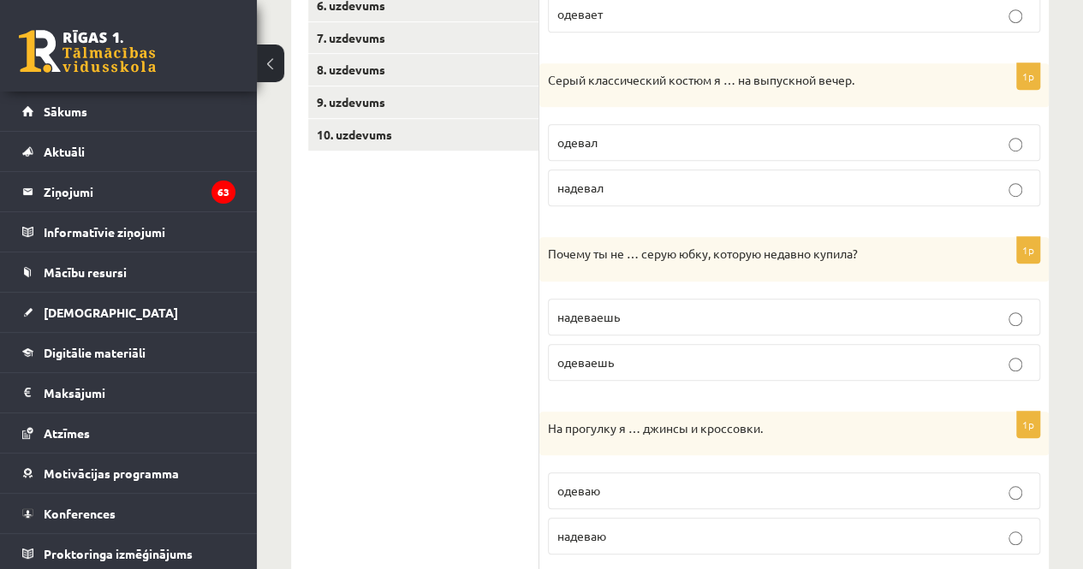
click at [620, 200] on label "надевал" at bounding box center [794, 188] width 492 height 37
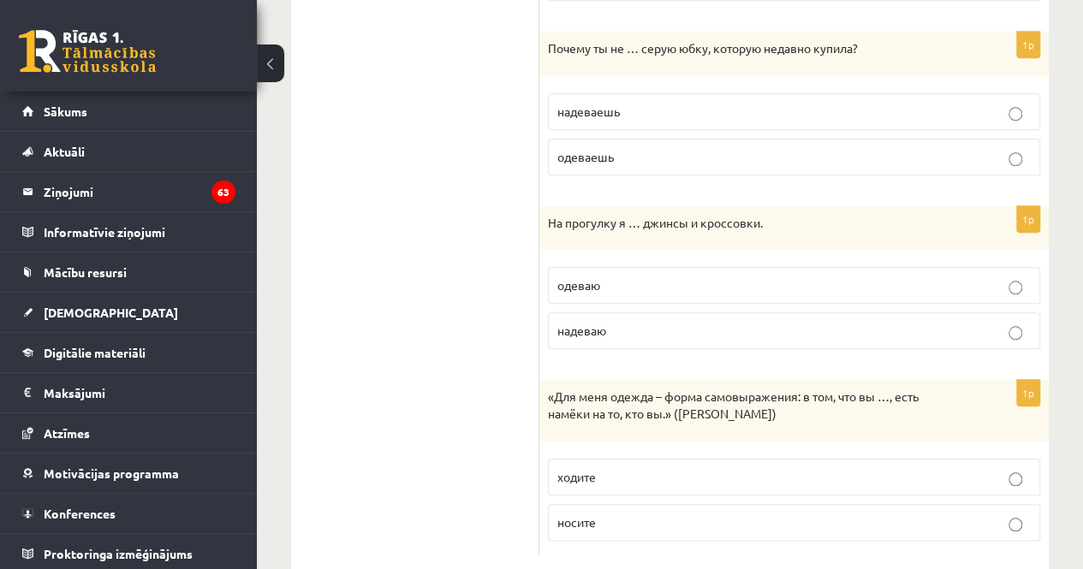
scroll to position [687, 0]
click at [621, 120] on label "надеваешь" at bounding box center [794, 110] width 492 height 37
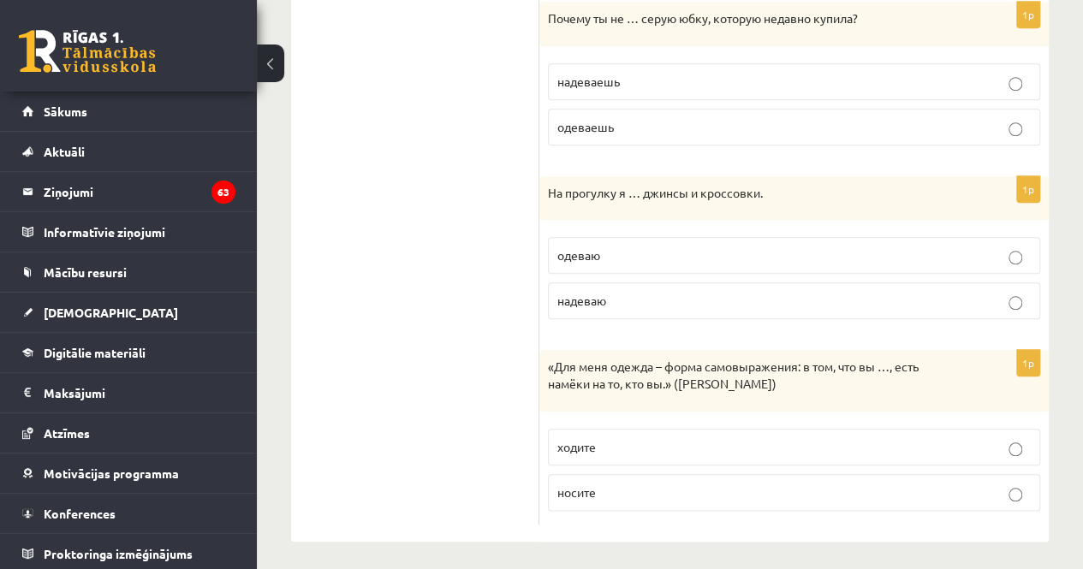
click at [671, 262] on label "одеваю" at bounding box center [794, 255] width 492 height 37
click at [706, 484] on p "носите" at bounding box center [794, 493] width 474 height 18
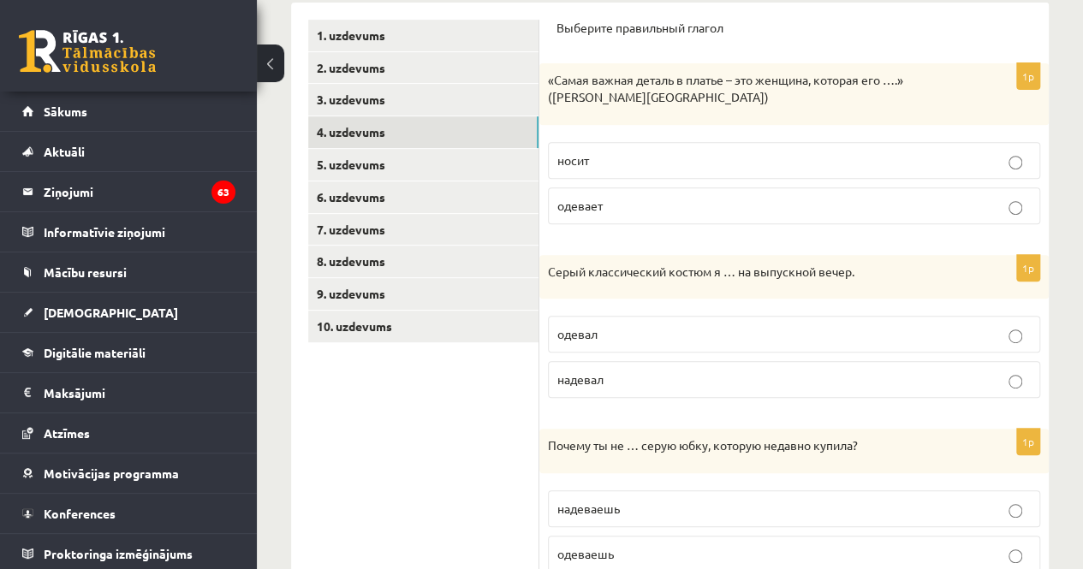
scroll to position [267, 0]
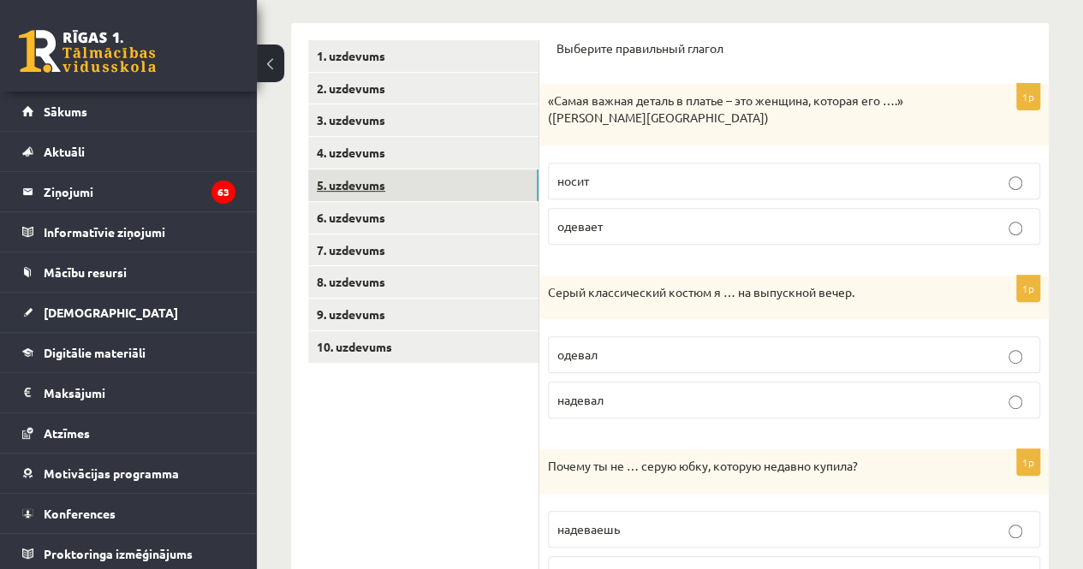
click at [476, 183] on link "5. uzdevums" at bounding box center [423, 186] width 230 height 32
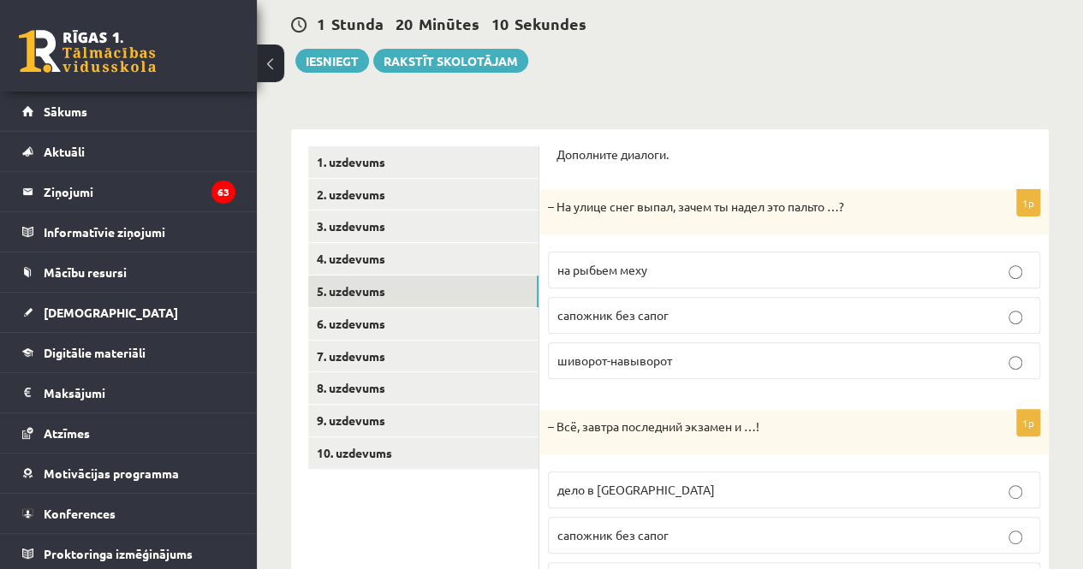
scroll to position [161, 0]
click at [814, 261] on p "на рыбьем меху" at bounding box center [794, 270] width 474 height 18
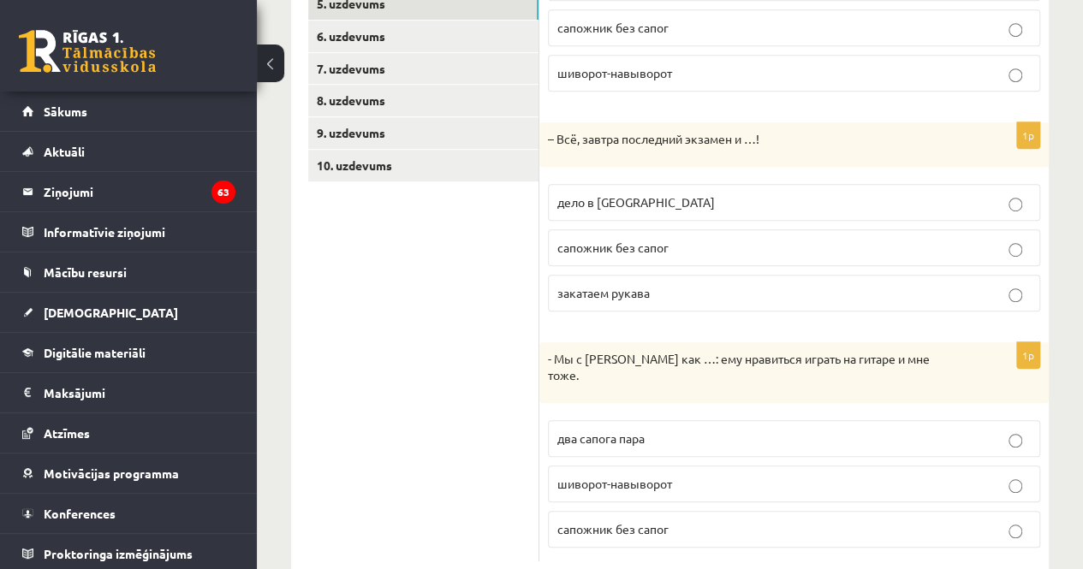
scroll to position [456, 0]
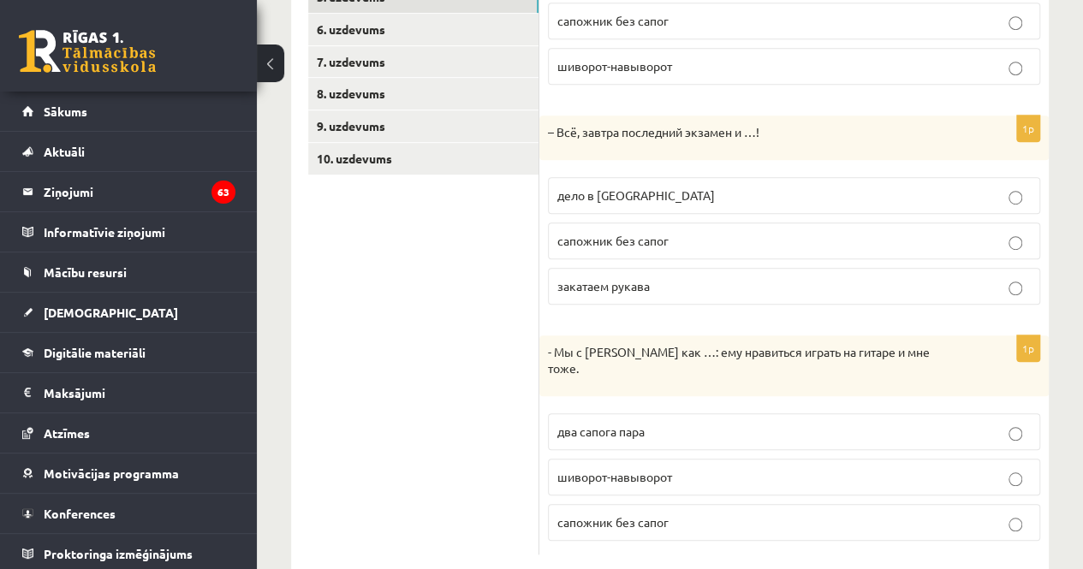
click at [818, 283] on p "закатаем рукава" at bounding box center [794, 286] width 474 height 18
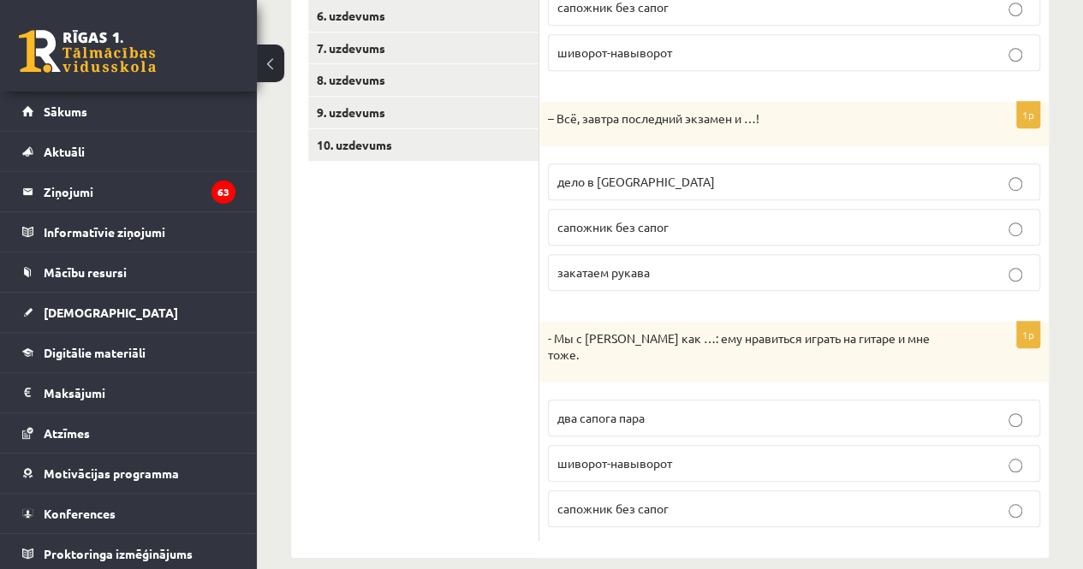
click at [707, 409] on p "два сапога пара" at bounding box center [794, 418] width 474 height 18
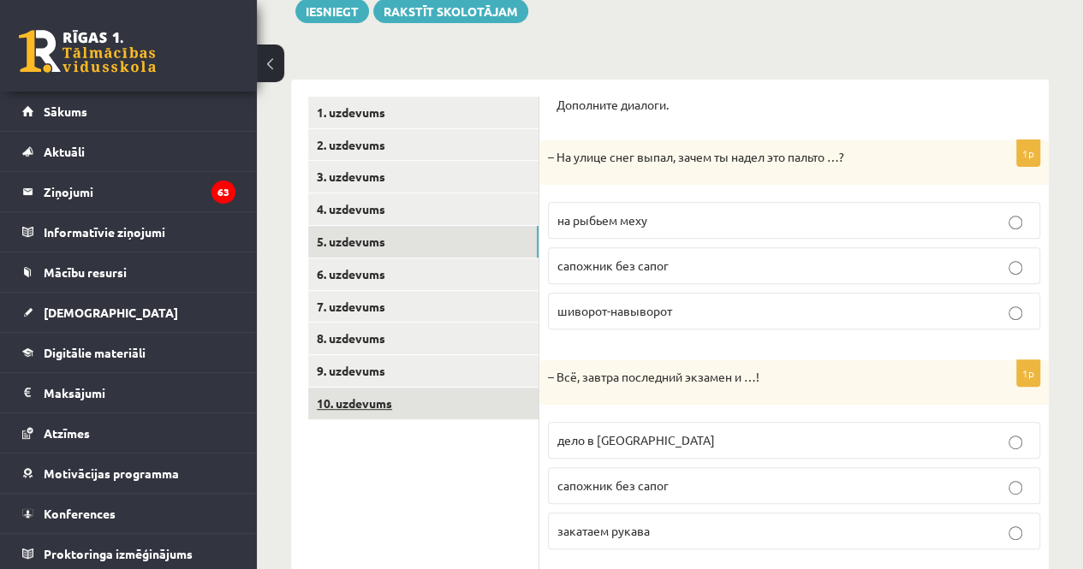
scroll to position [209, 0]
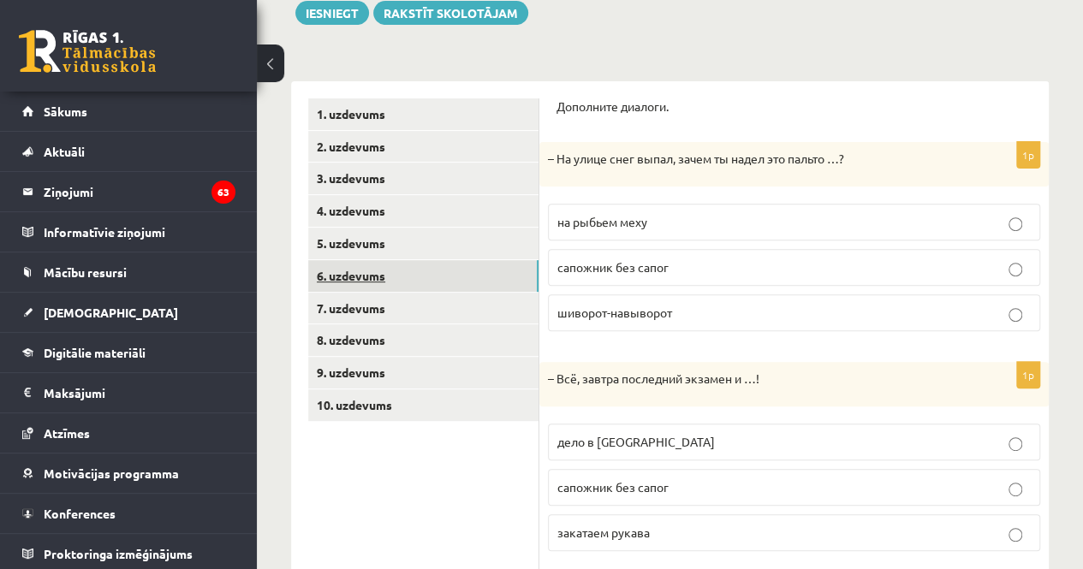
click at [465, 268] on link "6. uzdevums" at bounding box center [423, 276] width 230 height 32
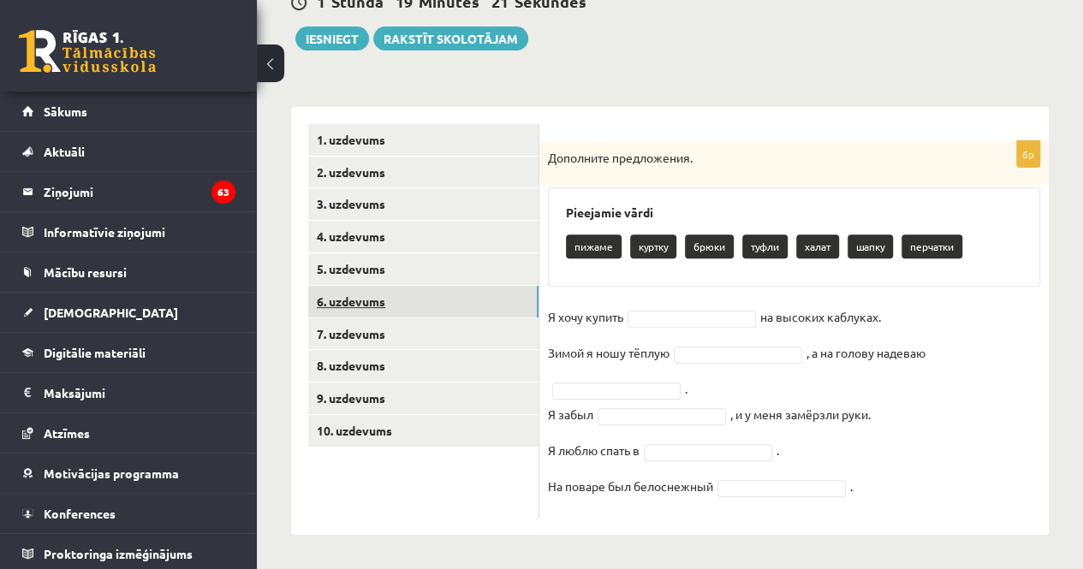
scroll to position [182, 0]
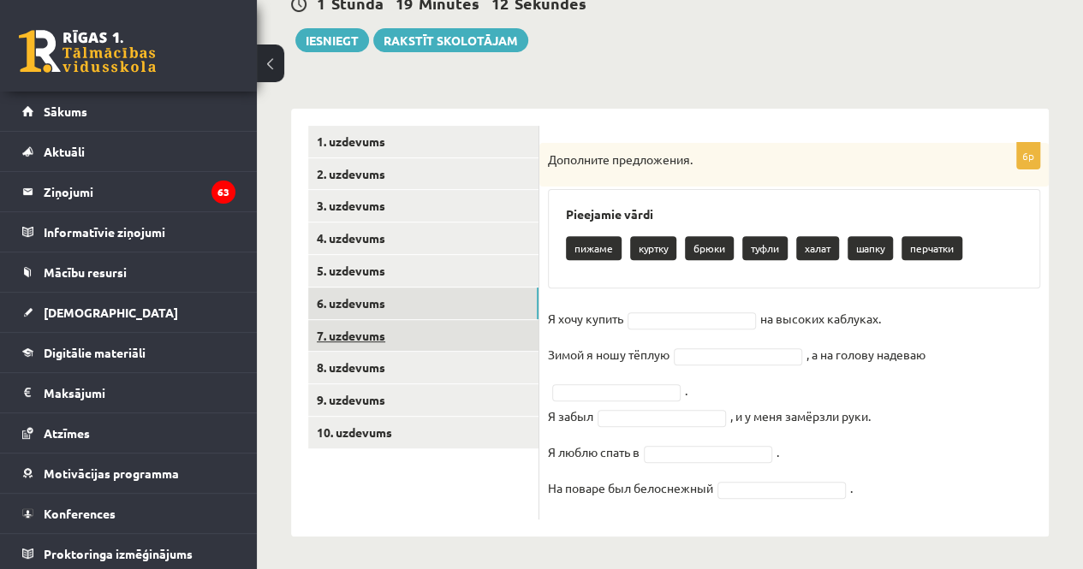
click at [451, 334] on link "7. uzdevums" at bounding box center [423, 336] width 230 height 32
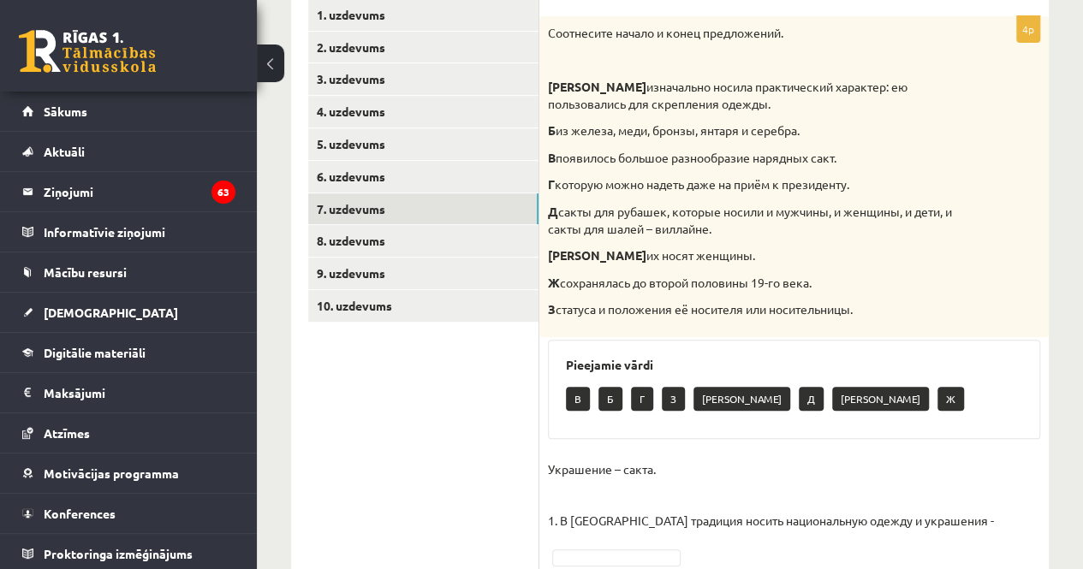
scroll to position [283, 0]
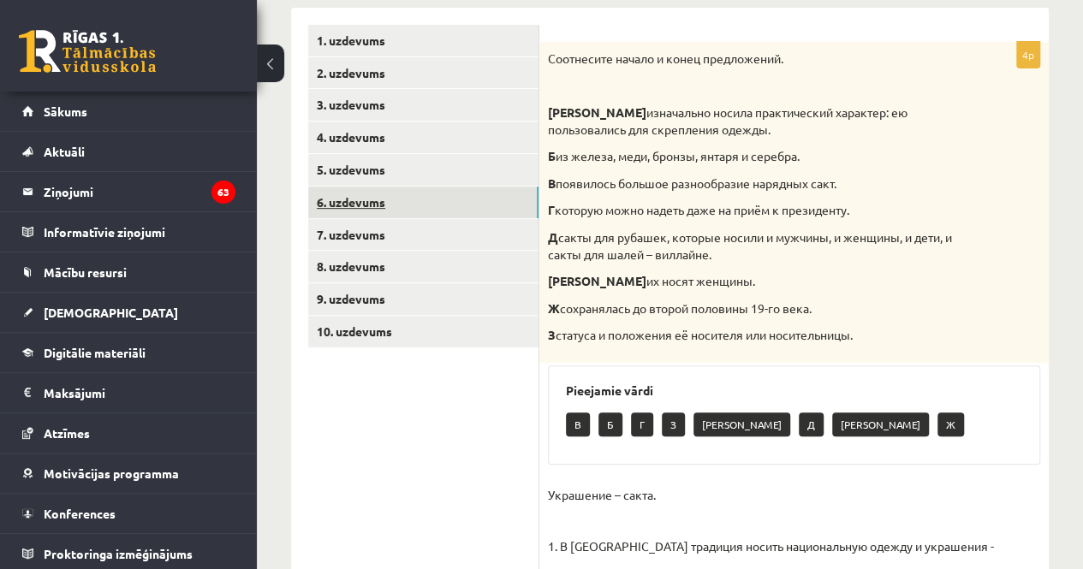
click at [484, 192] on link "6. uzdevums" at bounding box center [423, 203] width 230 height 32
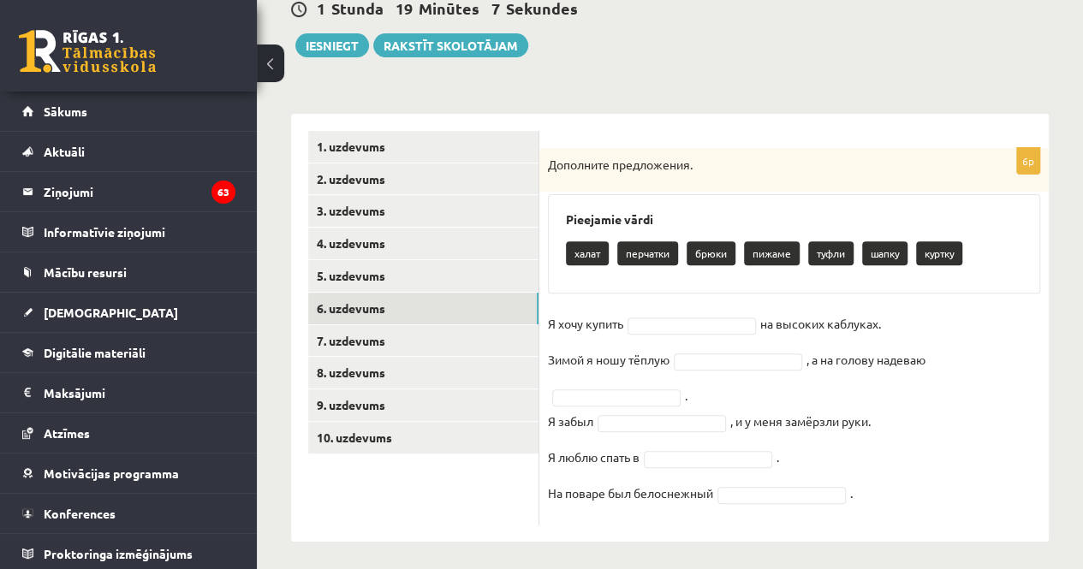
scroll to position [178, 0]
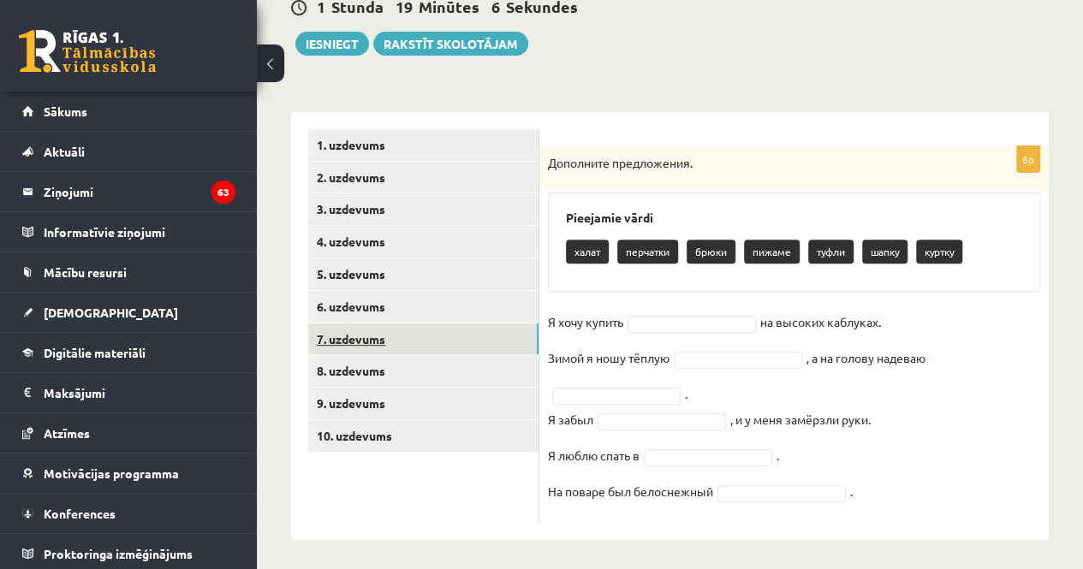
click at [522, 343] on link "7. uzdevums" at bounding box center [423, 340] width 230 height 32
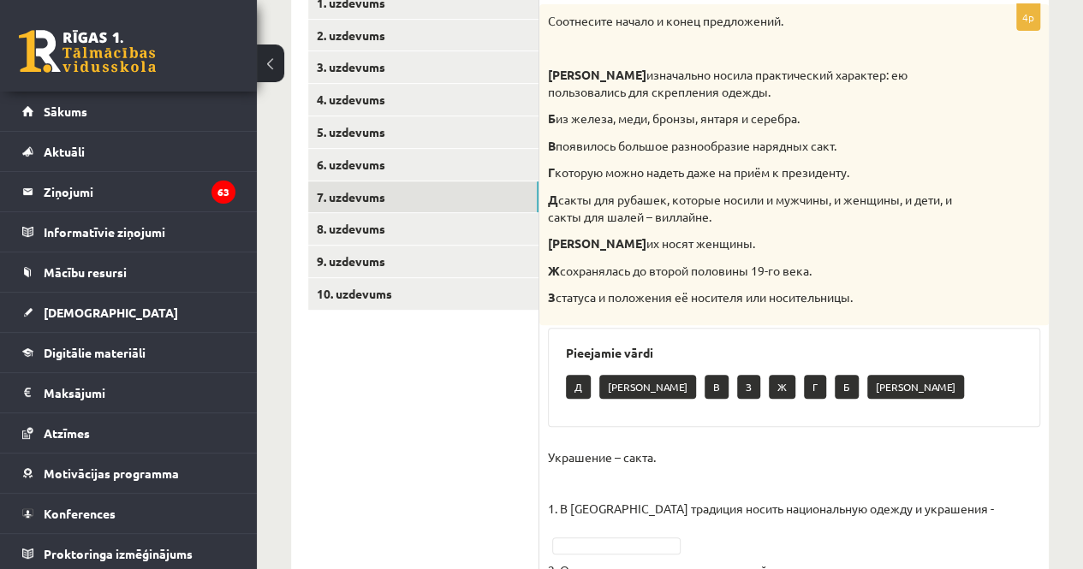
scroll to position [315, 0]
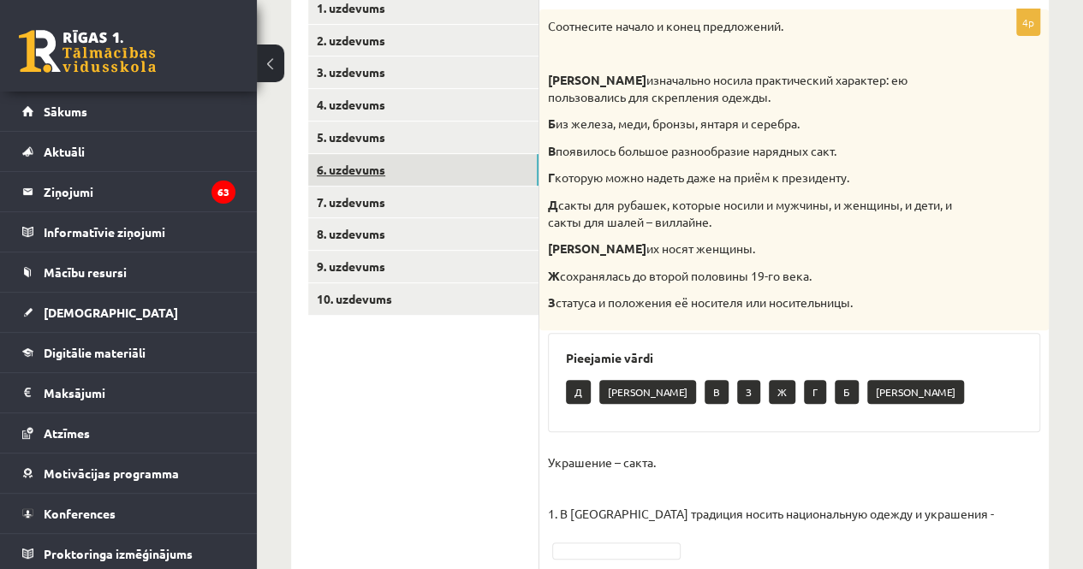
click at [505, 172] on link "6. uzdevums" at bounding box center [423, 170] width 230 height 32
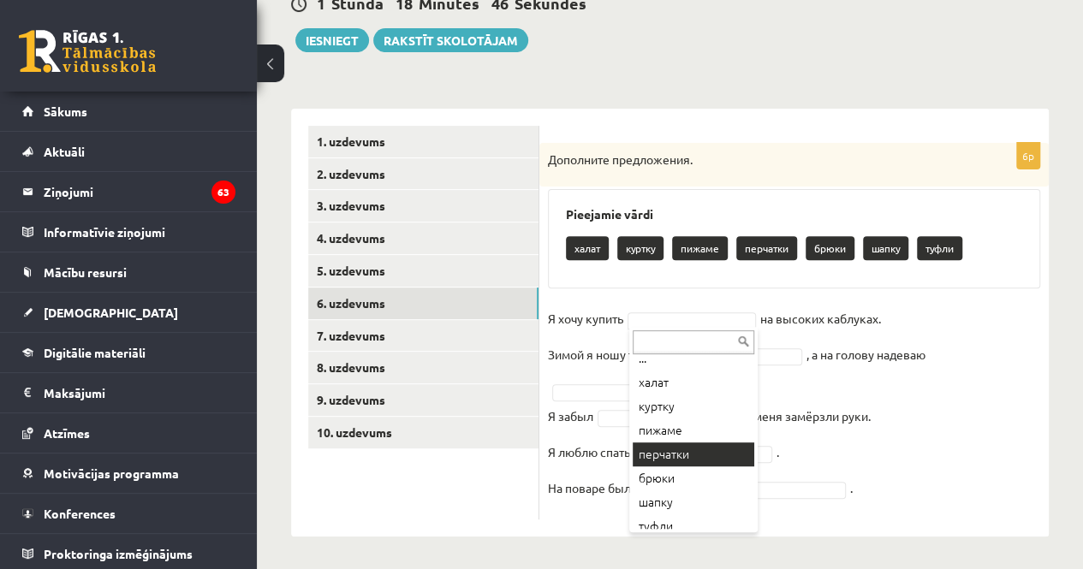
scroll to position [21, 0]
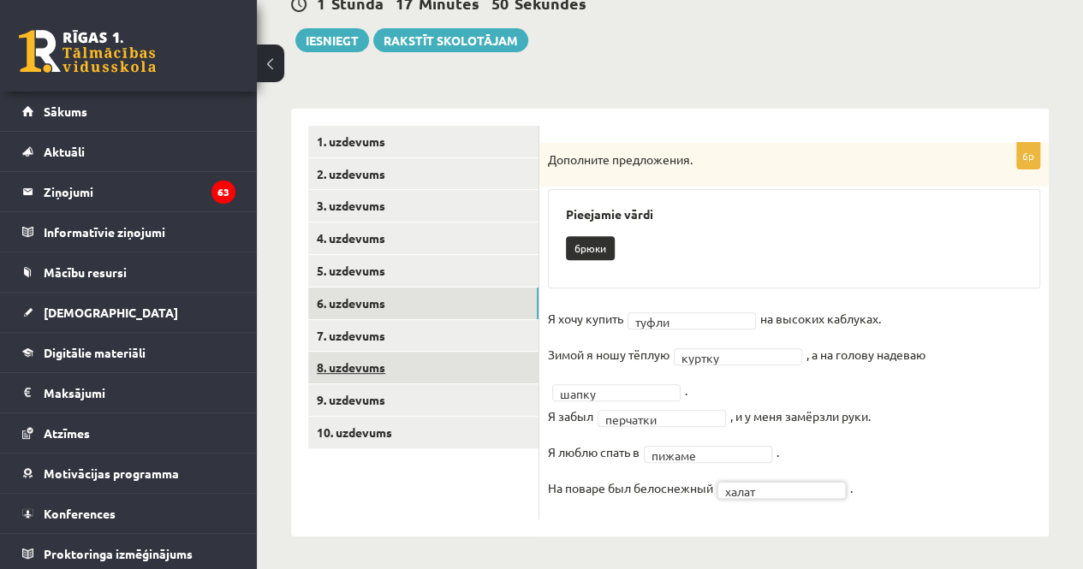
click at [418, 374] on link "8. uzdevums" at bounding box center [423, 368] width 230 height 32
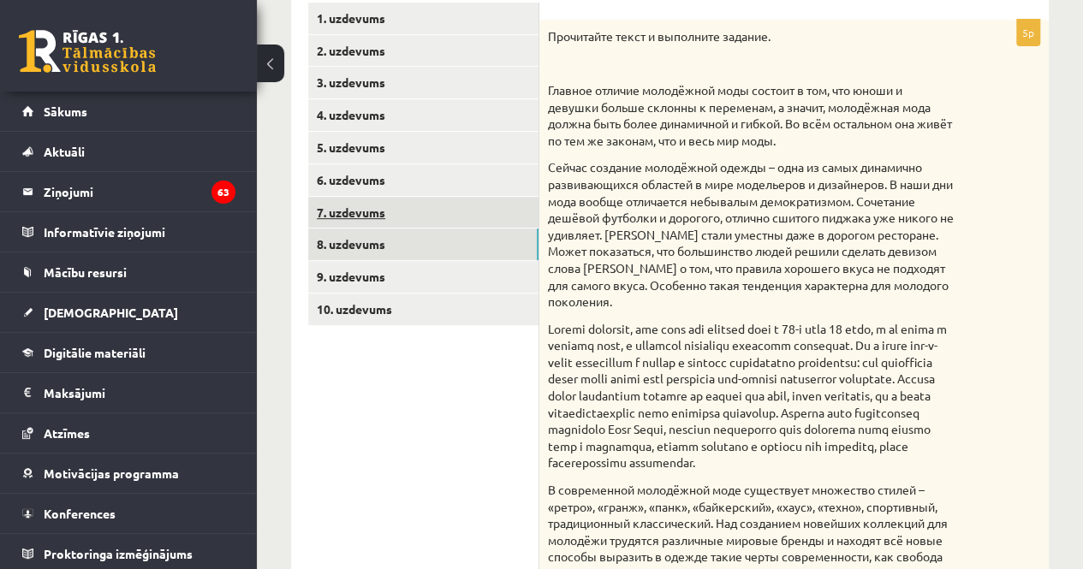
scroll to position [267, 0]
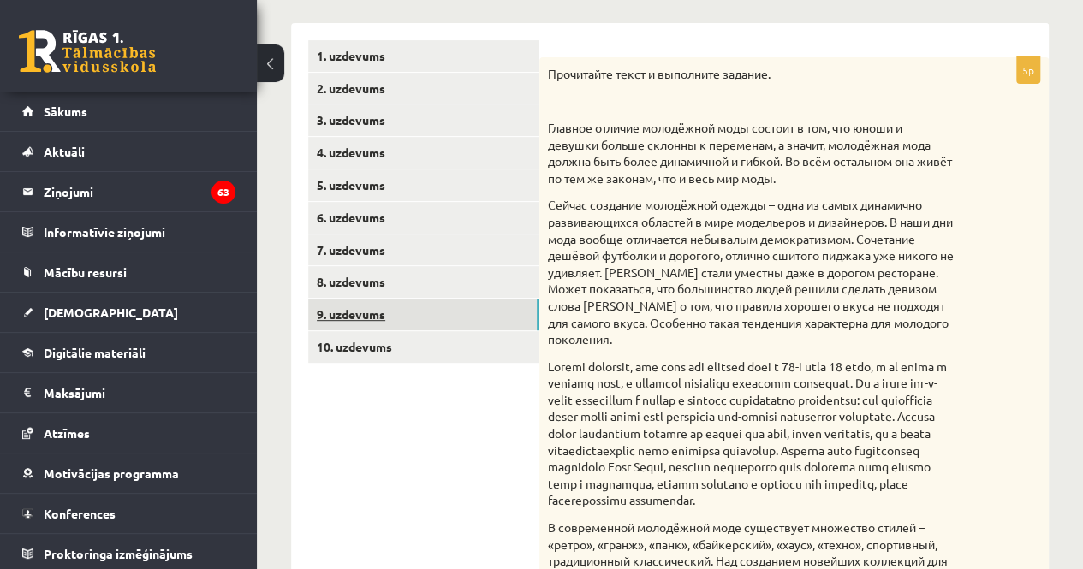
click at [415, 318] on link "9. uzdevums" at bounding box center [423, 315] width 230 height 32
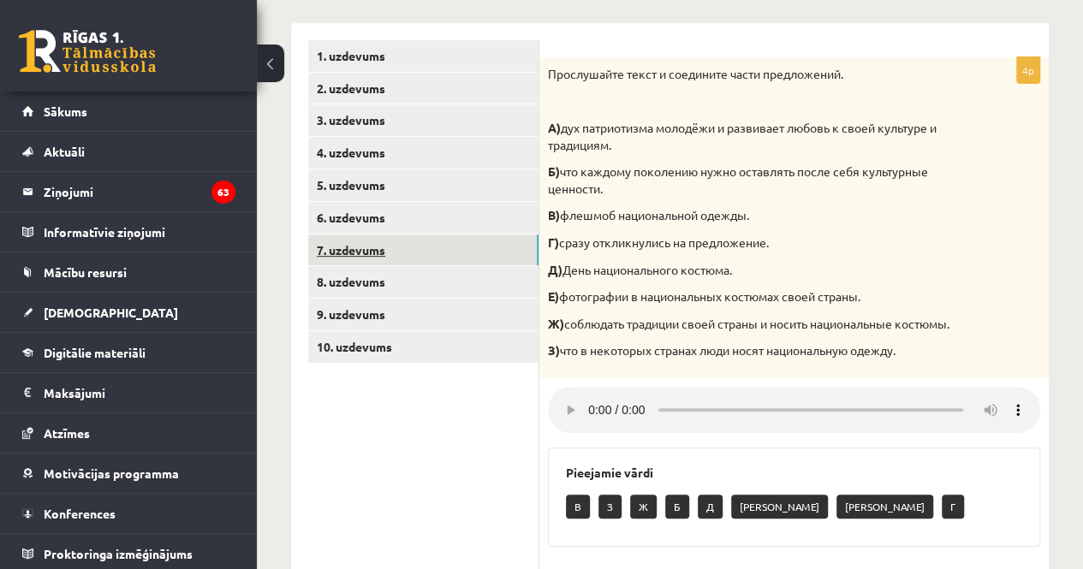
click at [397, 251] on link "7. uzdevums" at bounding box center [423, 251] width 230 height 32
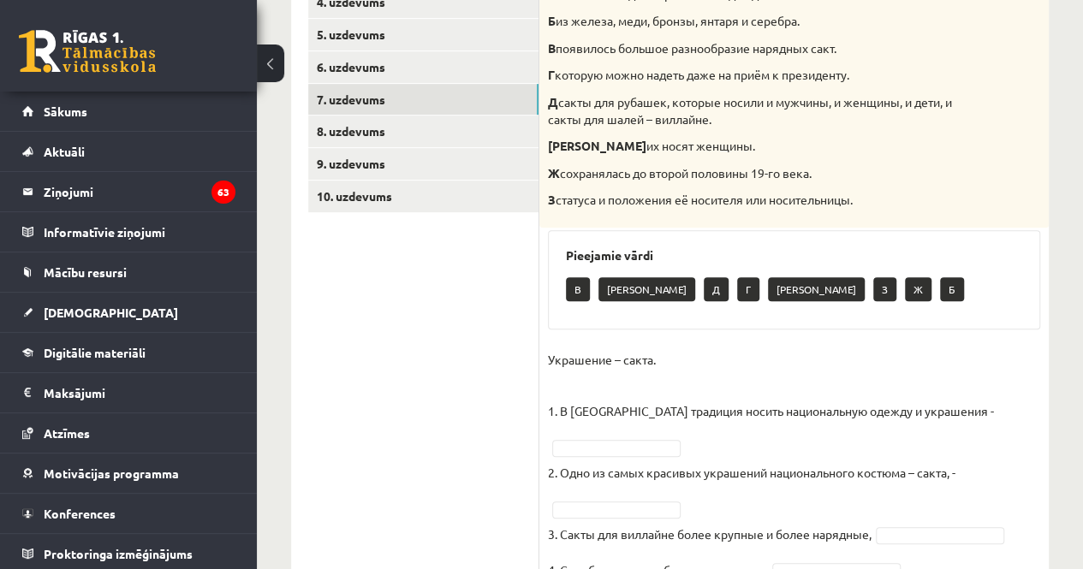
scroll to position [416, 0]
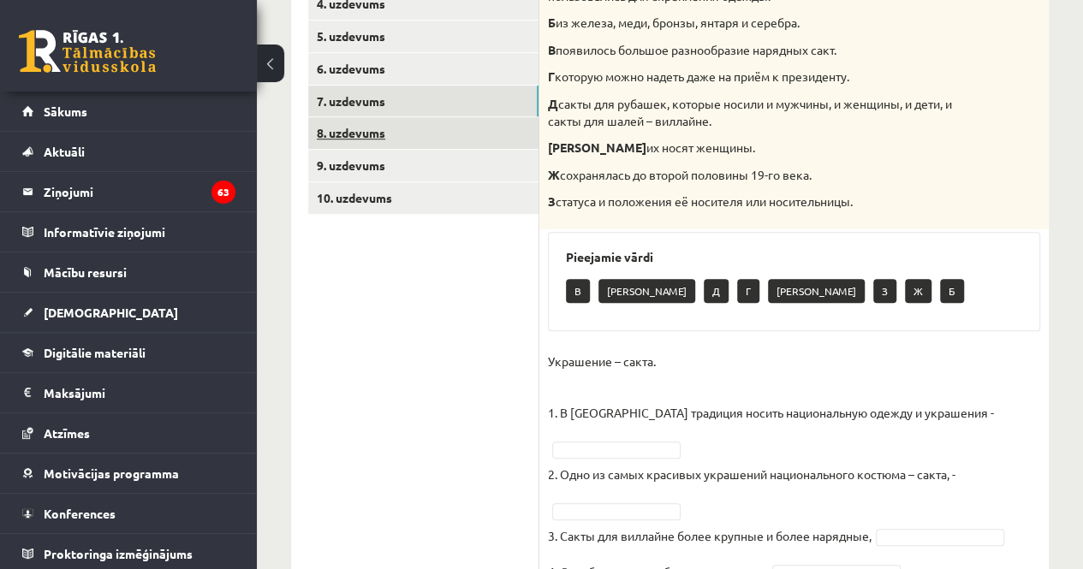
click at [513, 129] on link "8. uzdevums" at bounding box center [423, 133] width 230 height 32
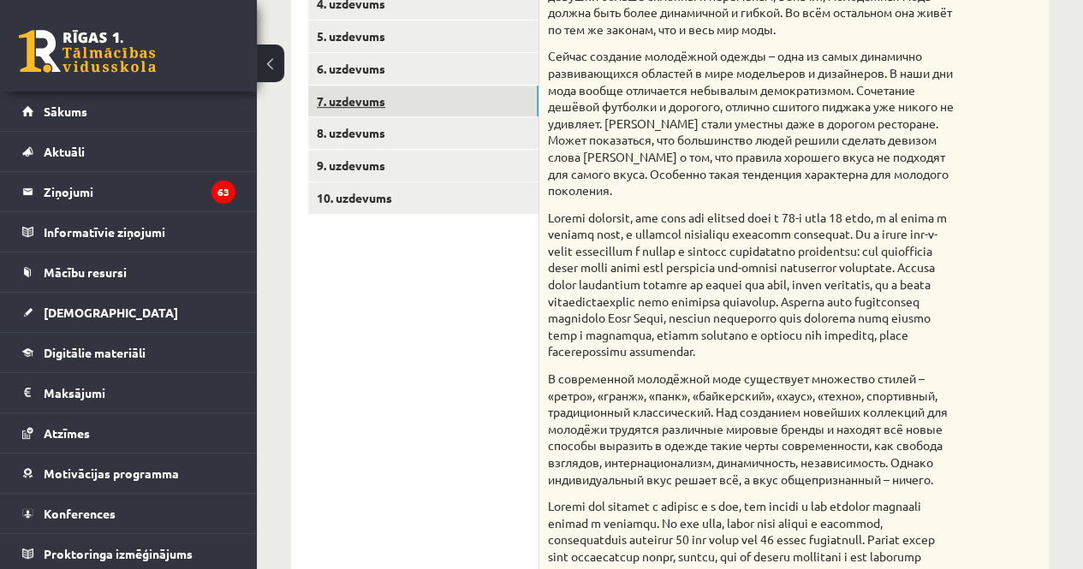
click at [498, 110] on link "7. uzdevums" at bounding box center [423, 102] width 230 height 32
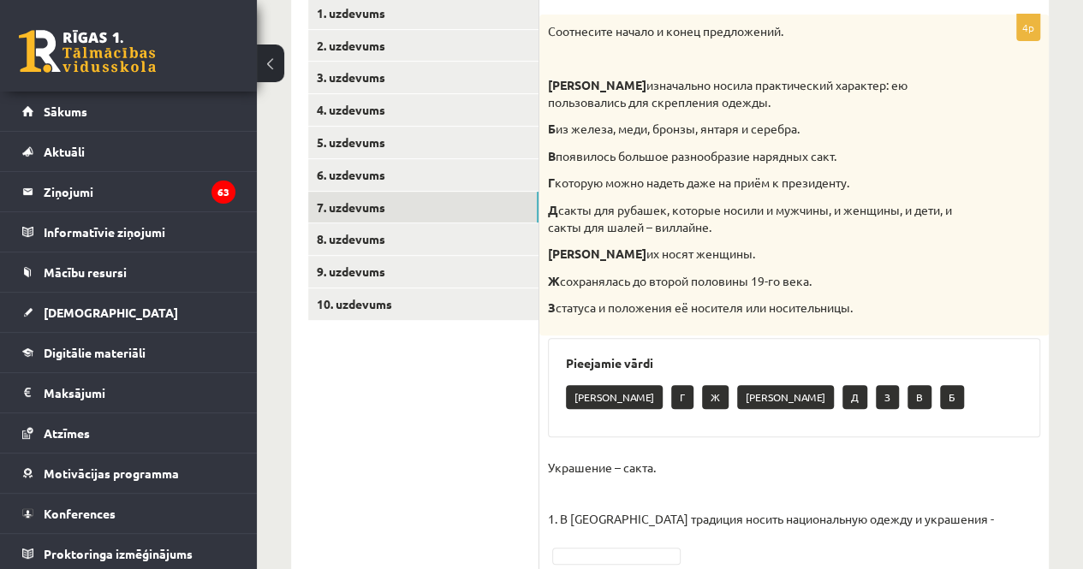
scroll to position [313, 0]
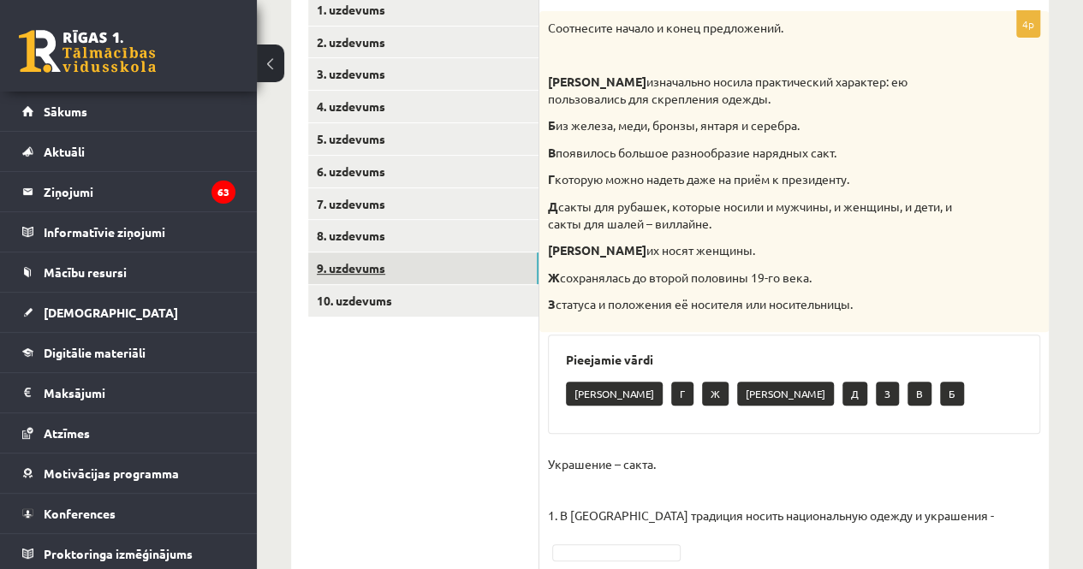
click at [505, 256] on link "9. uzdevums" at bounding box center [423, 269] width 230 height 32
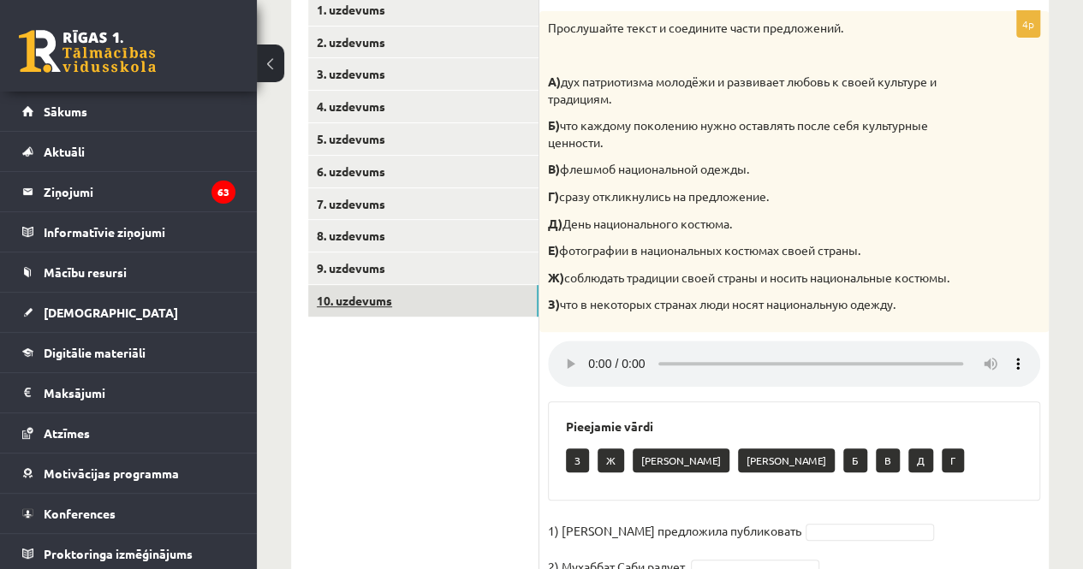
click at [455, 297] on link "10. uzdevums" at bounding box center [423, 301] width 230 height 32
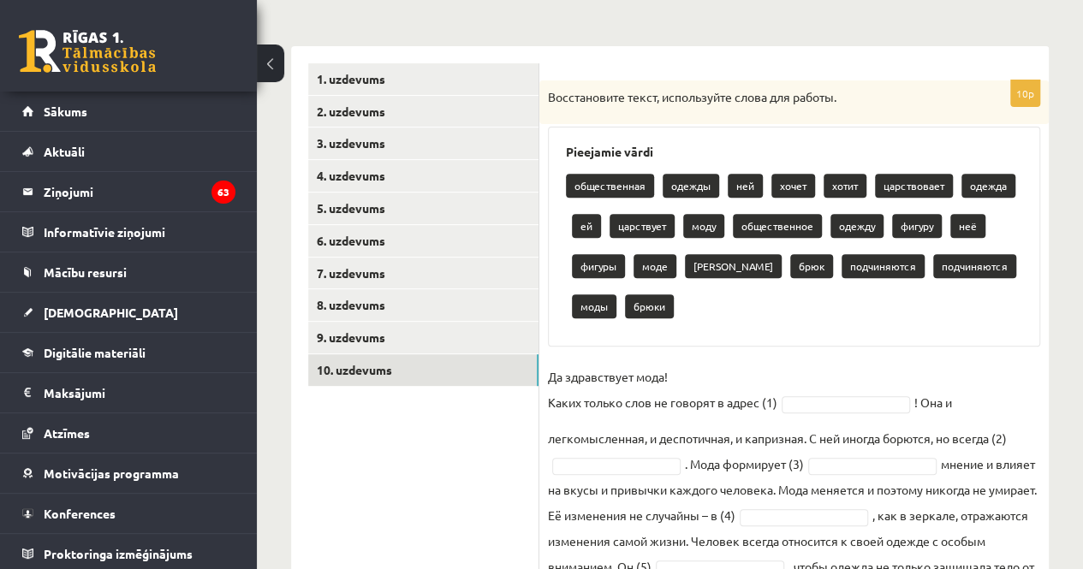
scroll to position [245, 0]
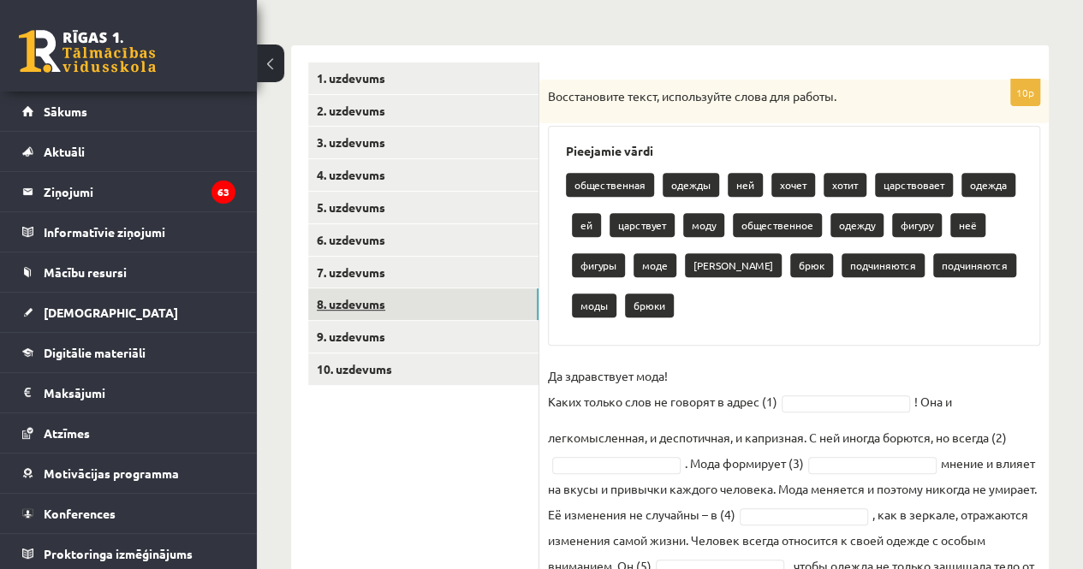
click at [469, 293] on link "8. uzdevums" at bounding box center [423, 305] width 230 height 32
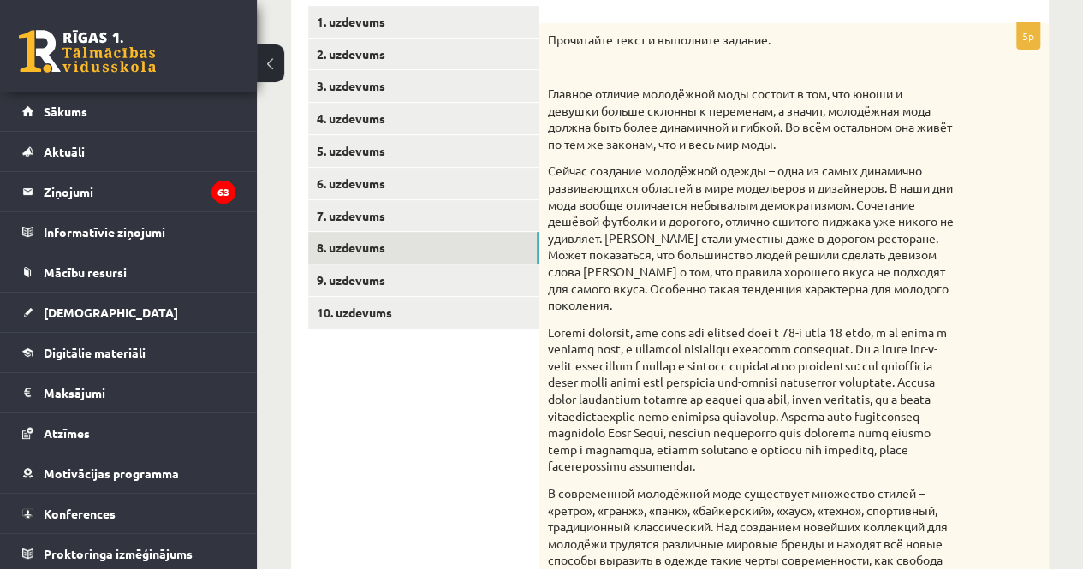
scroll to position [250, 0]
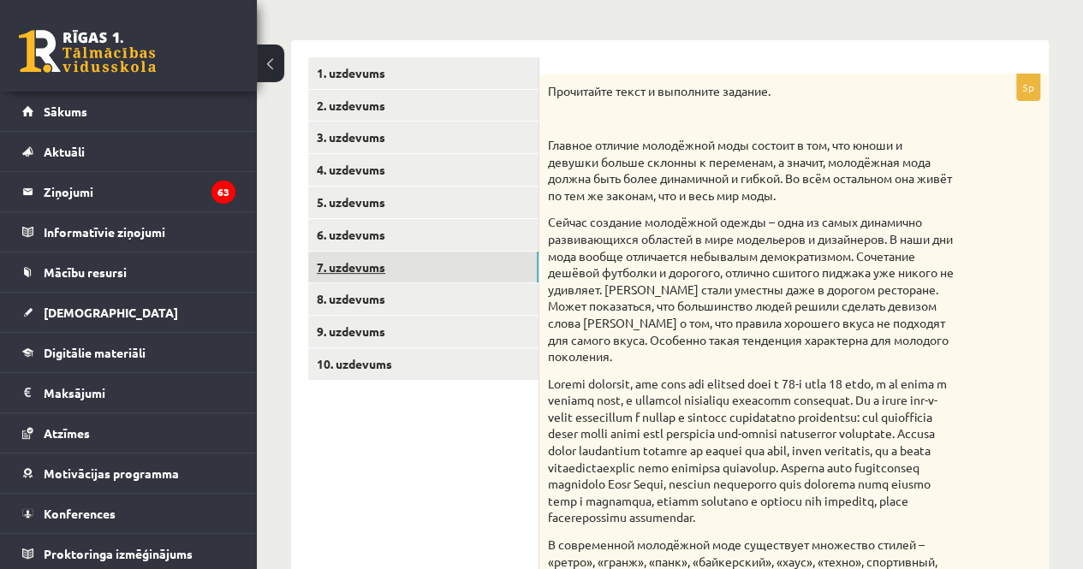
click at [466, 260] on link "7. uzdevums" at bounding box center [423, 268] width 230 height 32
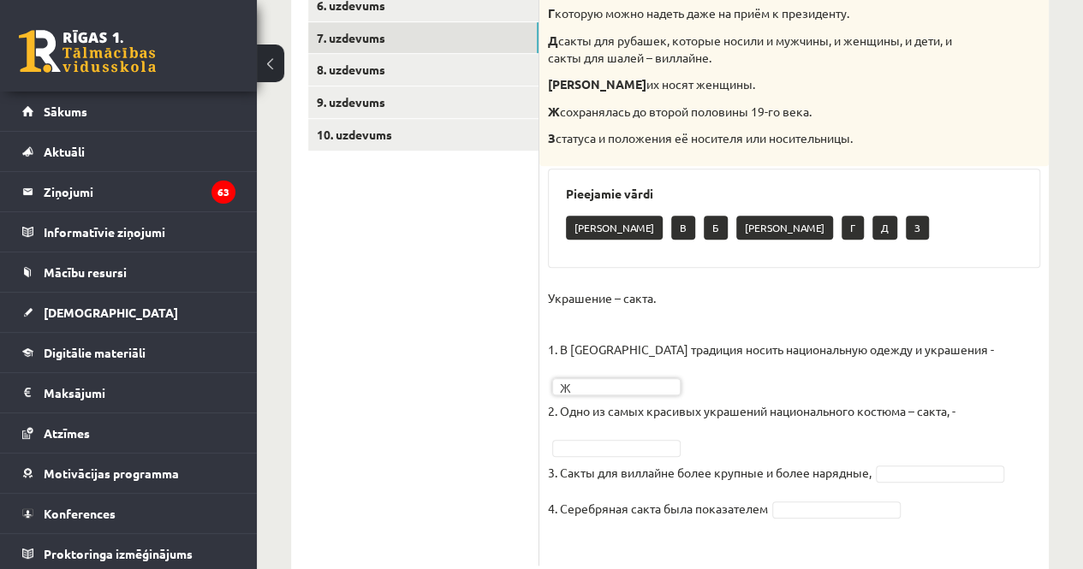
scroll to position [498, 0]
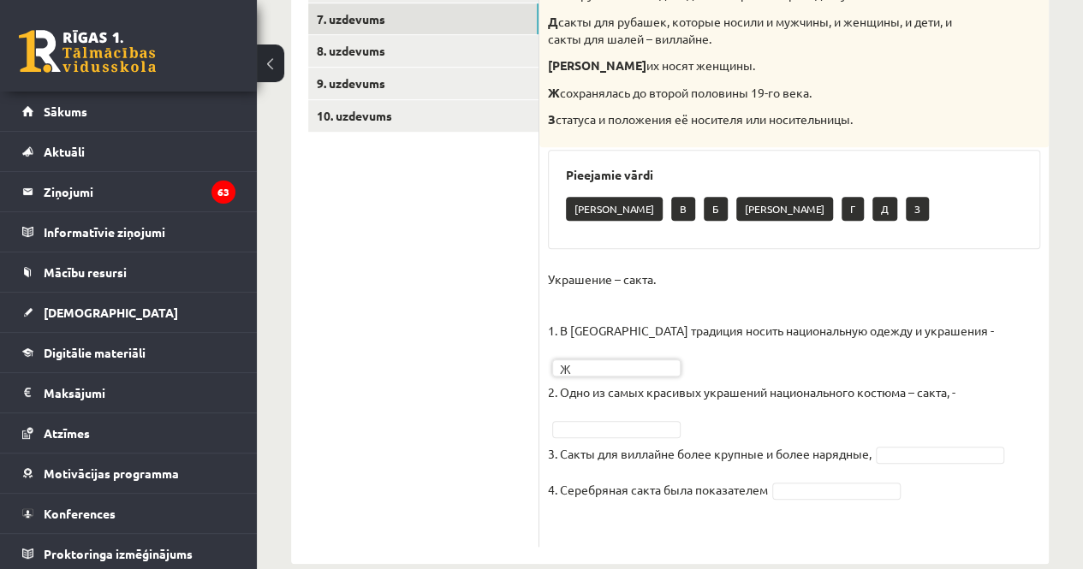
click at [997, 388] on fieldset "Украшение – сакта. 1. В Латвии традиция носить национальную одежду и украшения …" at bounding box center [794, 402] width 492 height 272
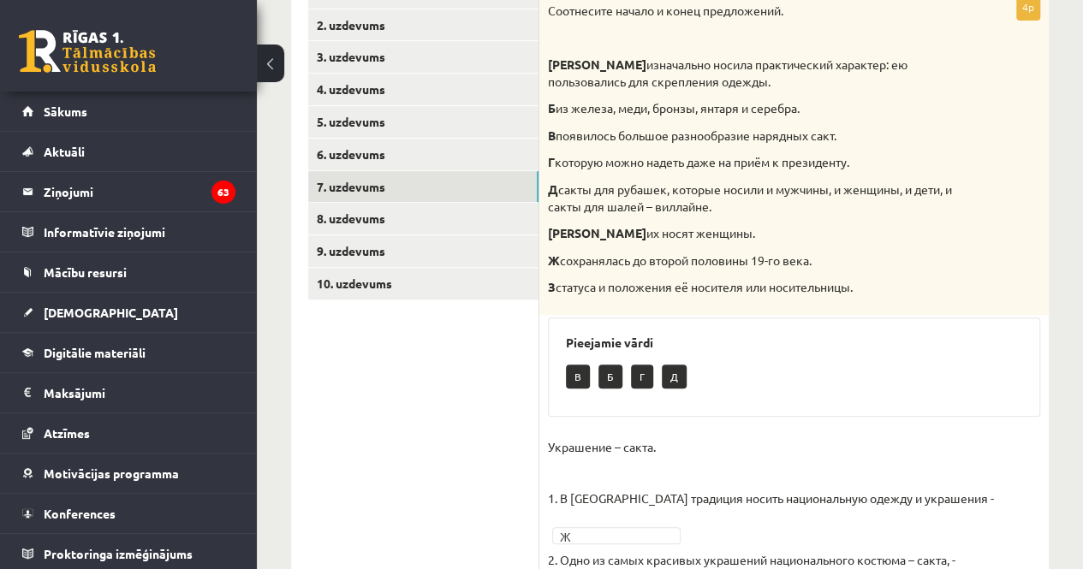
scroll to position [325, 0]
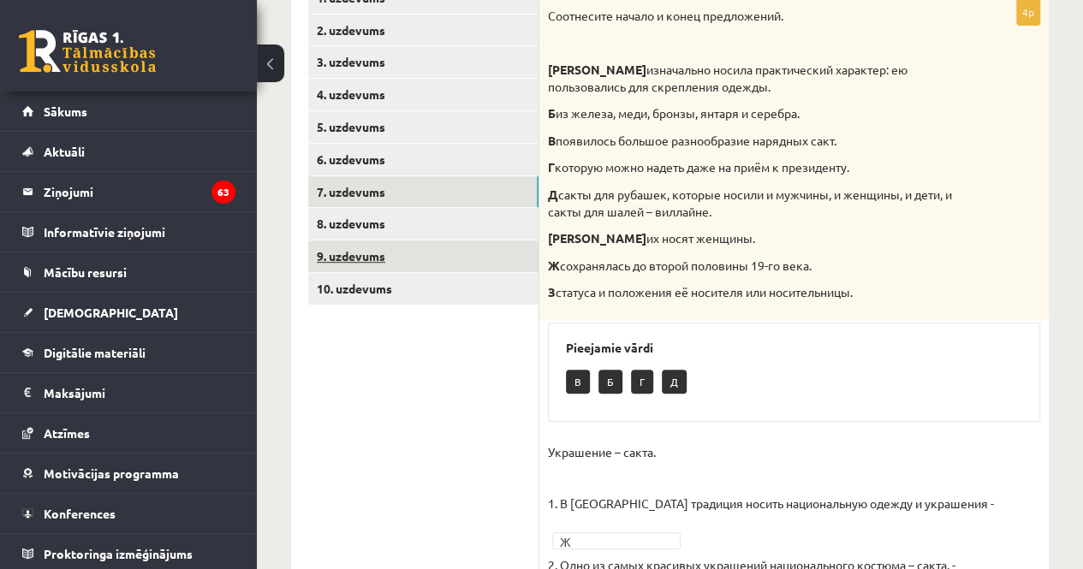
click at [444, 256] on link "9. uzdevums" at bounding box center [423, 257] width 230 height 32
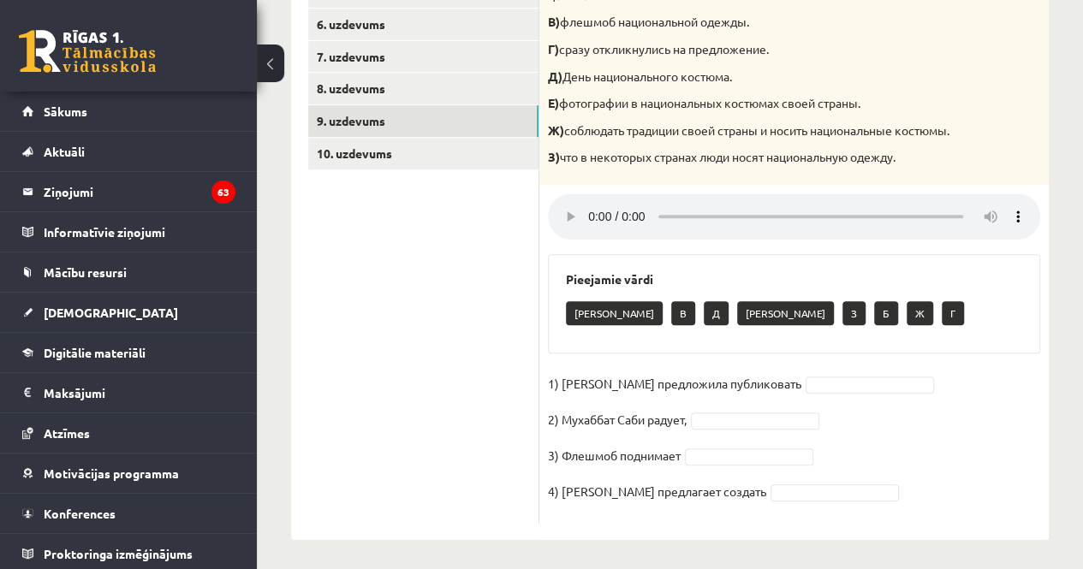
scroll to position [462, 0]
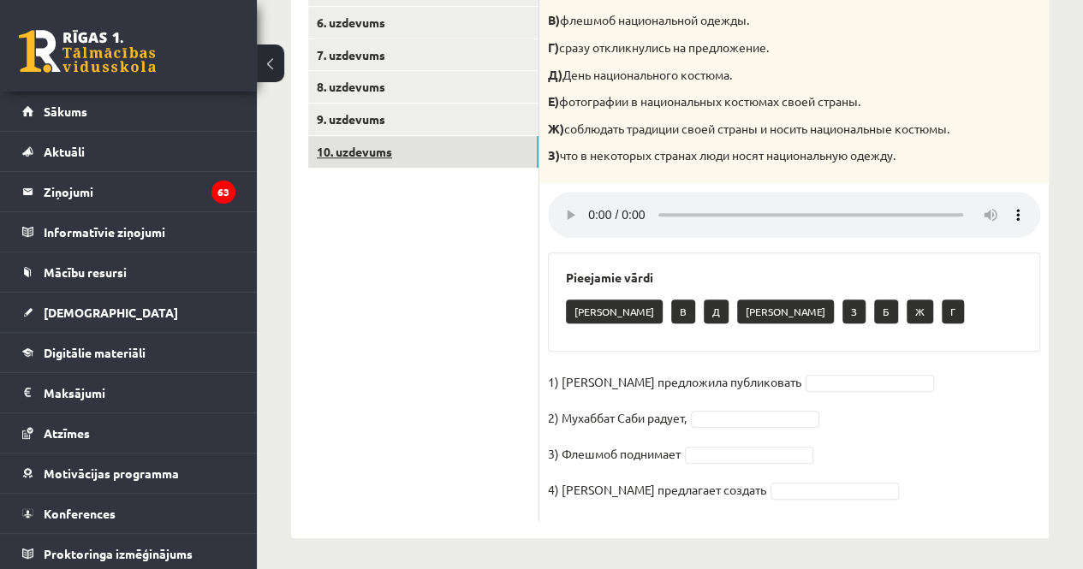
click at [444, 150] on link "10. uzdevums" at bounding box center [423, 152] width 230 height 32
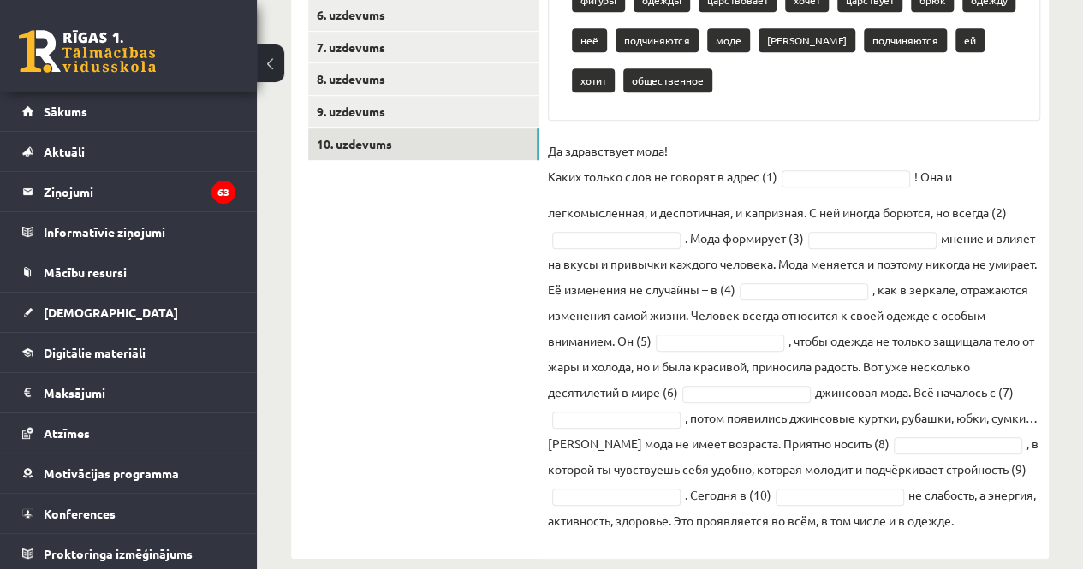
scroll to position [443, 0]
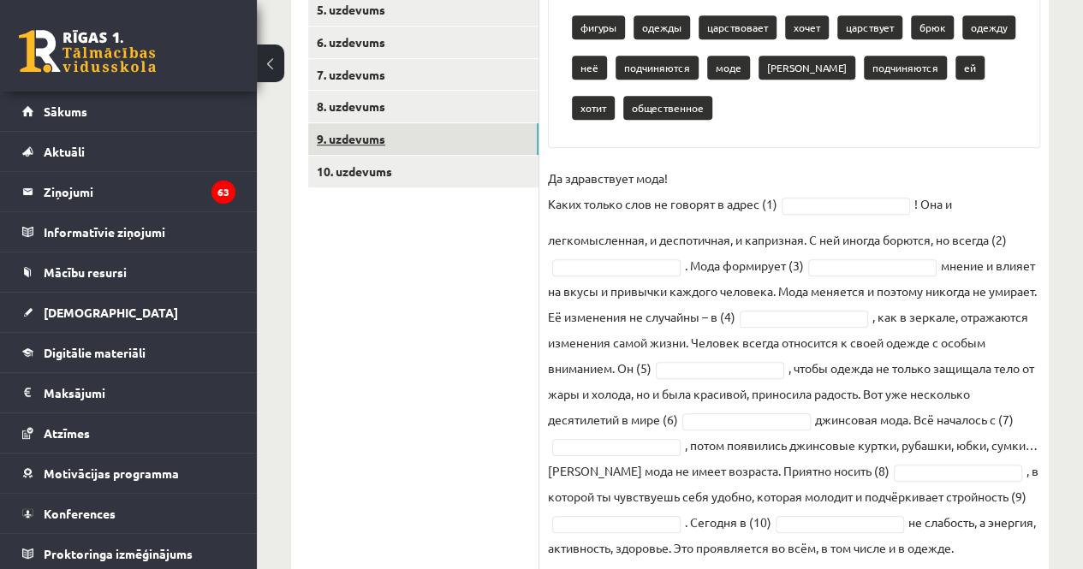
click at [368, 129] on link "9. uzdevums" at bounding box center [423, 139] width 230 height 32
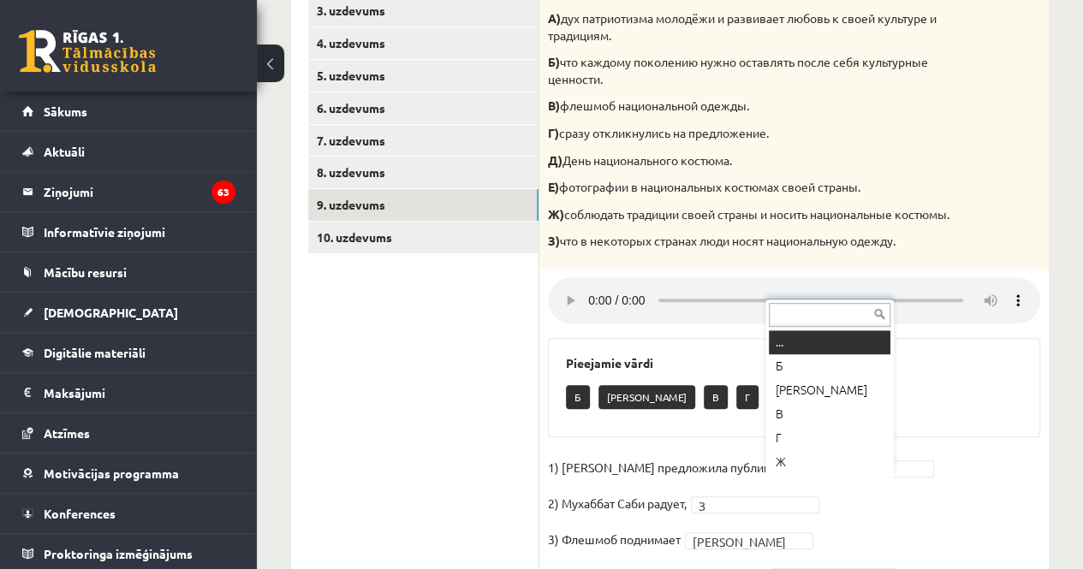
scroll to position [354, 0]
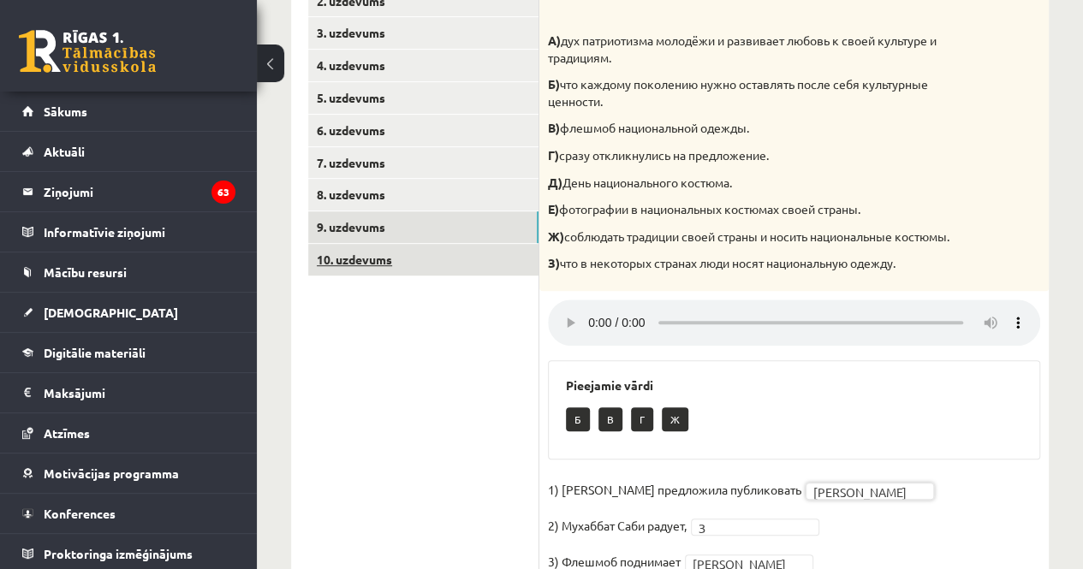
click at [475, 265] on link "10. uzdevums" at bounding box center [423, 260] width 230 height 32
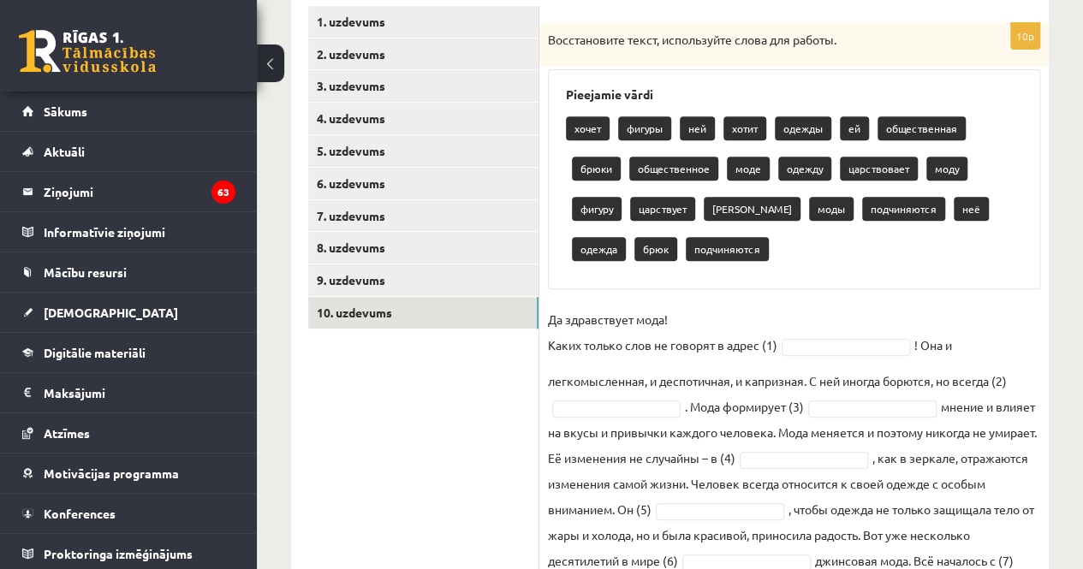
scroll to position [296, 0]
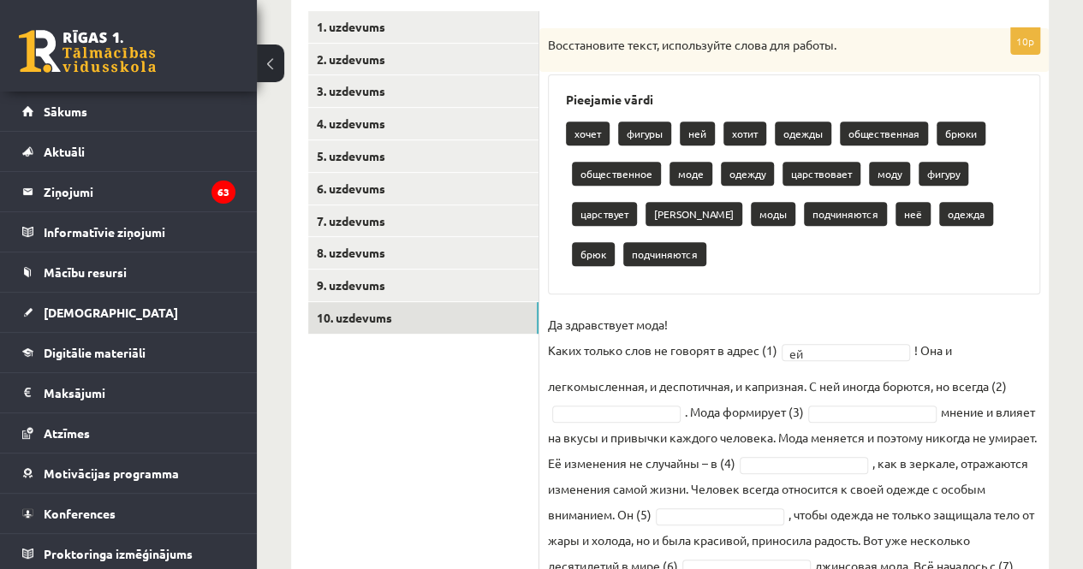
click at [682, 454] on fieldset "Да здравствует мода! Каких только слов не говорят в адрес (1) ей ** ! Она и лег…" at bounding box center [794, 510] width 492 height 396
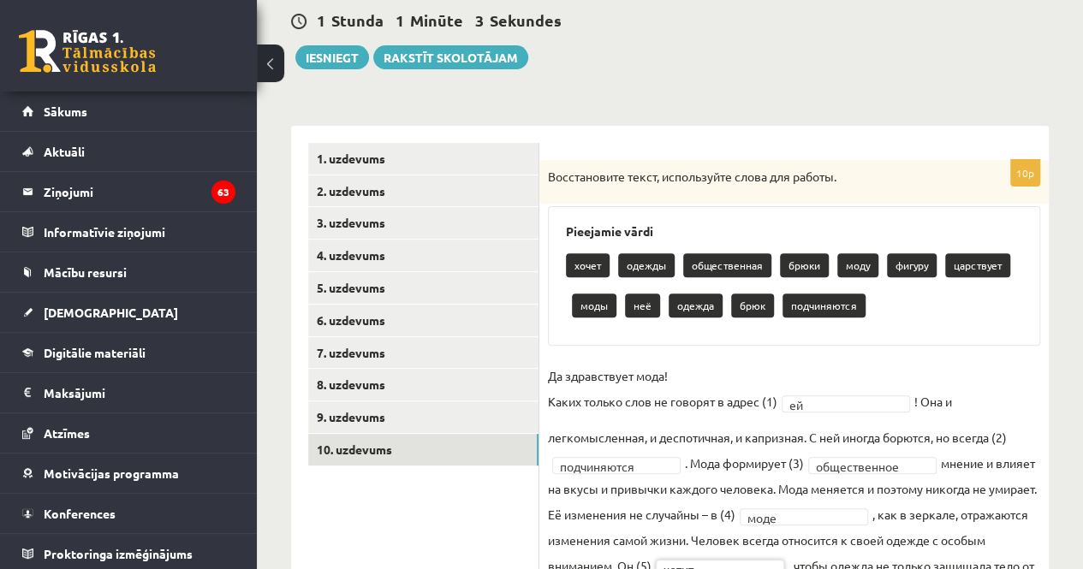
scroll to position [0, 0]
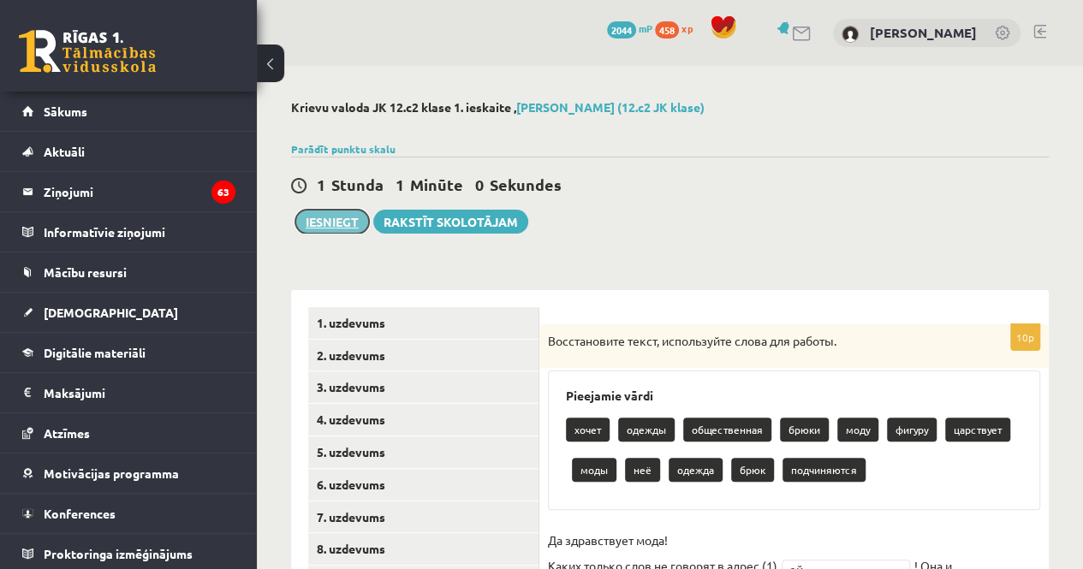
click at [351, 211] on button "Iesniegt" at bounding box center [332, 222] width 74 height 24
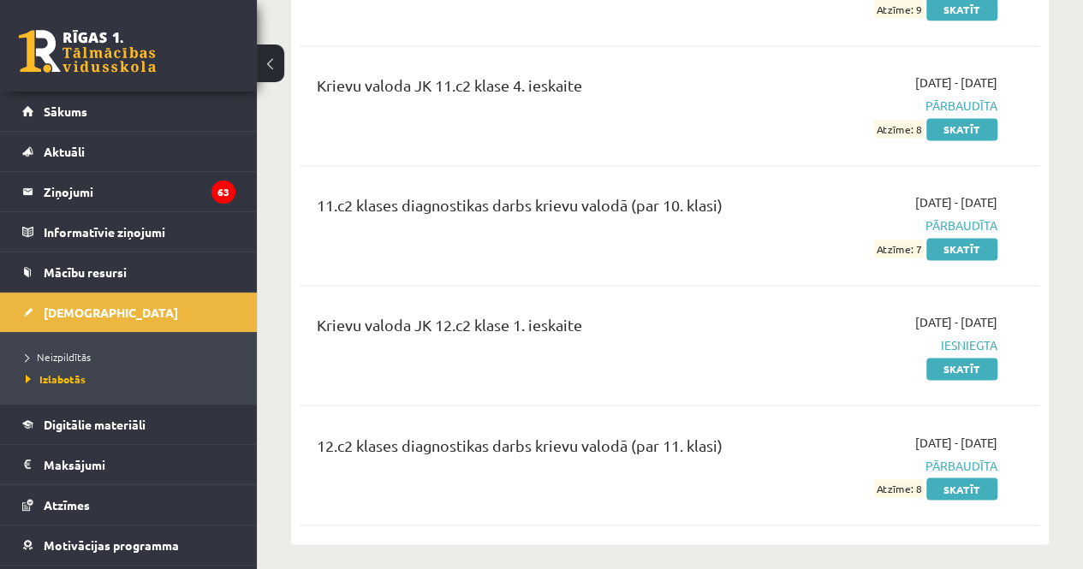
scroll to position [1195, 0]
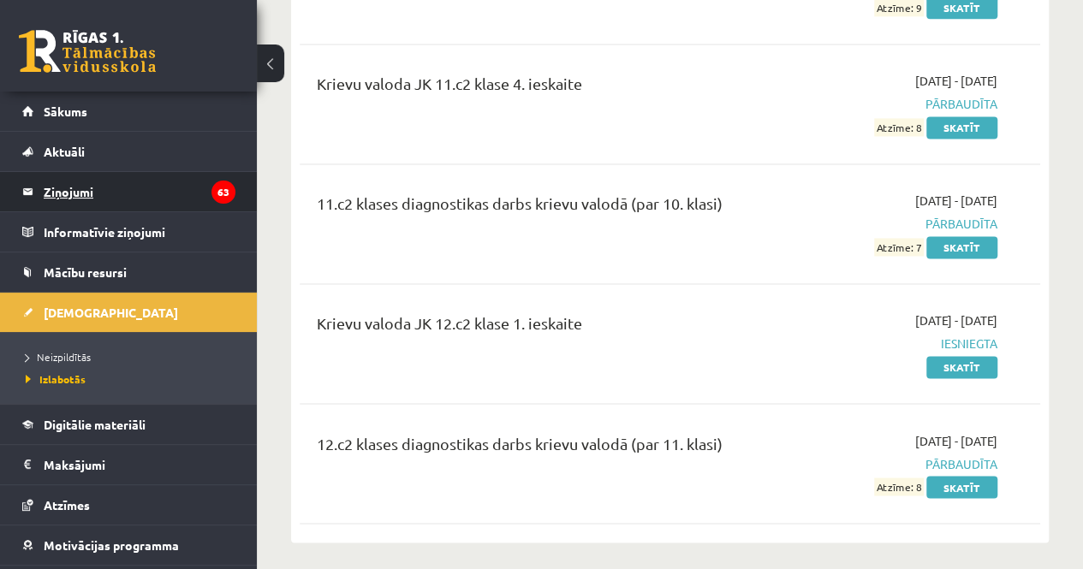
click at [180, 193] on legend "Ziņojumi 63" at bounding box center [140, 191] width 192 height 39
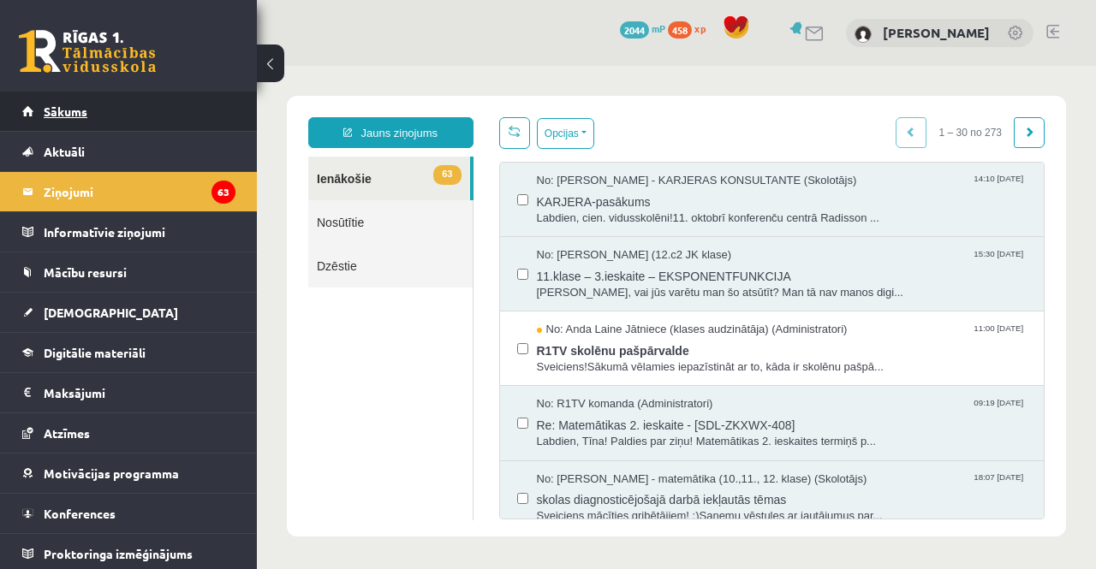
click at [77, 117] on span "Sākums" at bounding box center [66, 111] width 44 height 15
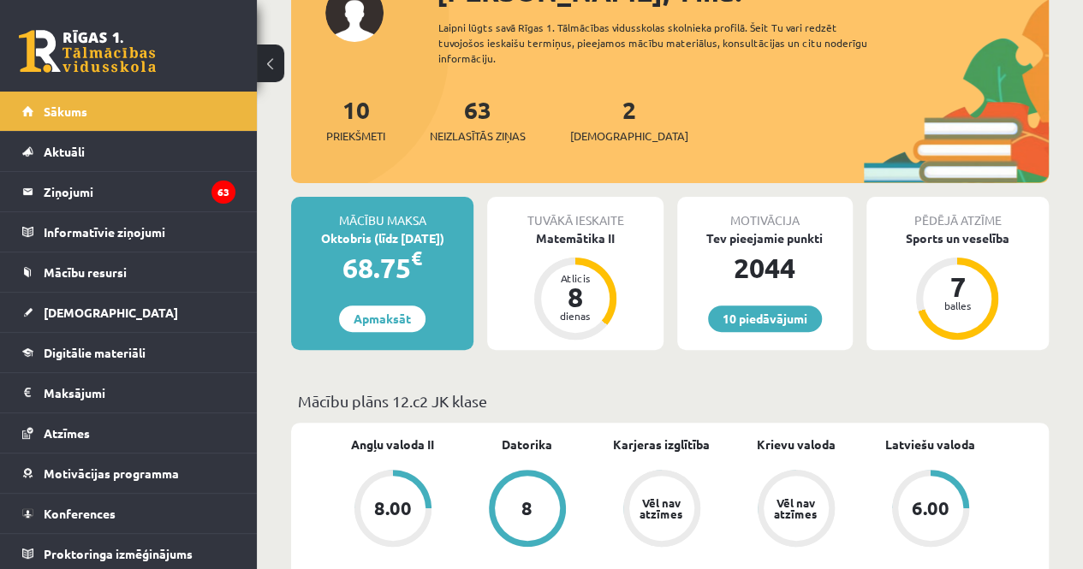
scroll to position [108, 0]
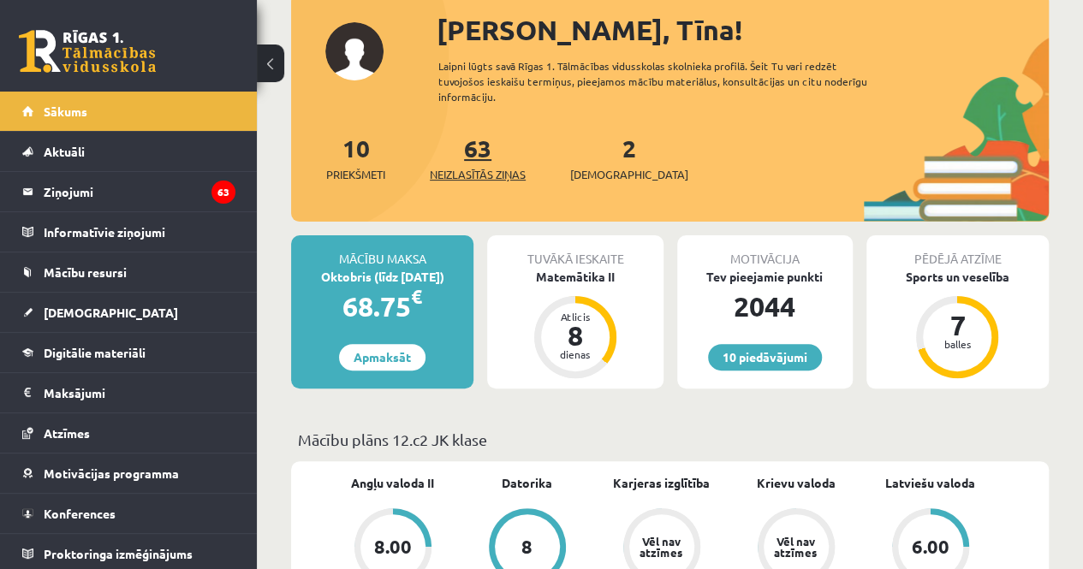
click at [491, 158] on link "63 Neizlasītās ziņas" at bounding box center [478, 158] width 96 height 51
